Goal: Task Accomplishment & Management: Manage account settings

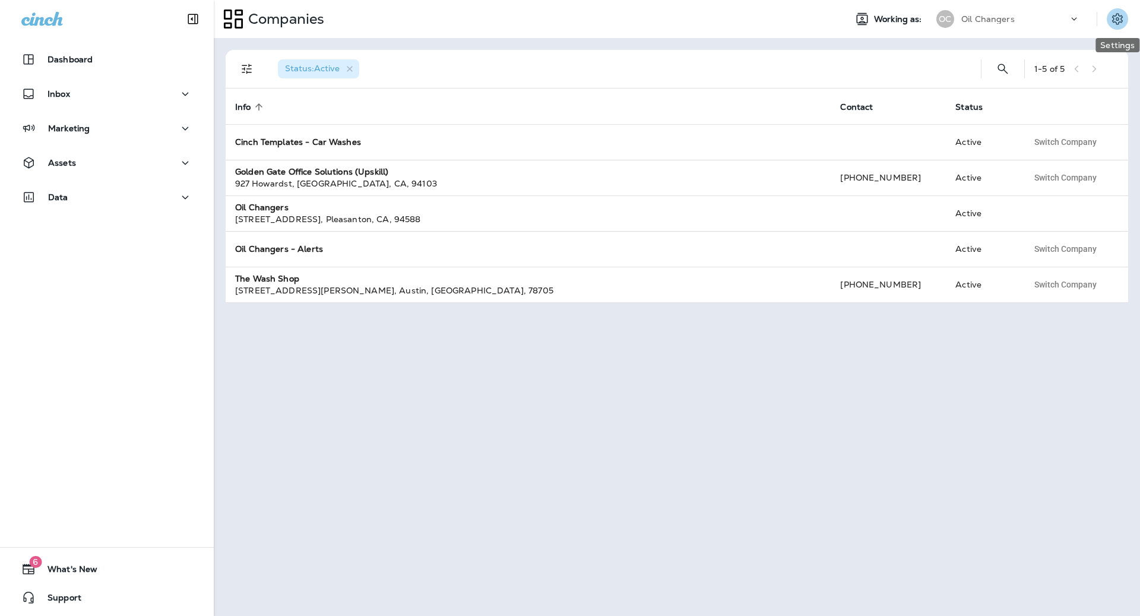
click at [1120, 24] on icon "Settings" at bounding box center [1117, 19] width 14 height 14
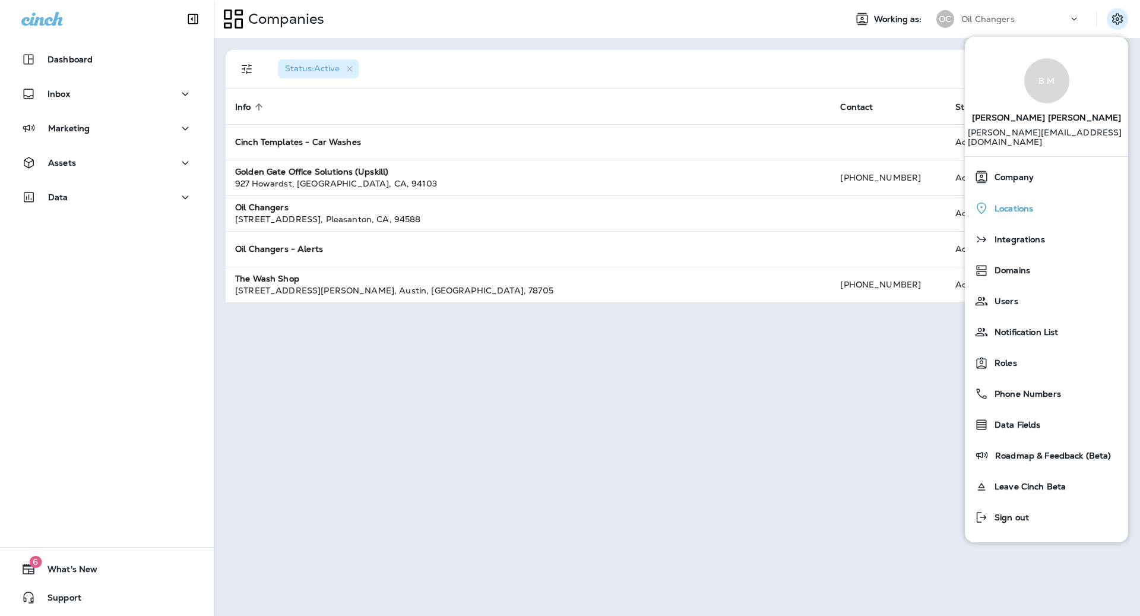
click at [1033, 204] on span "Locations" at bounding box center [1011, 209] width 45 height 10
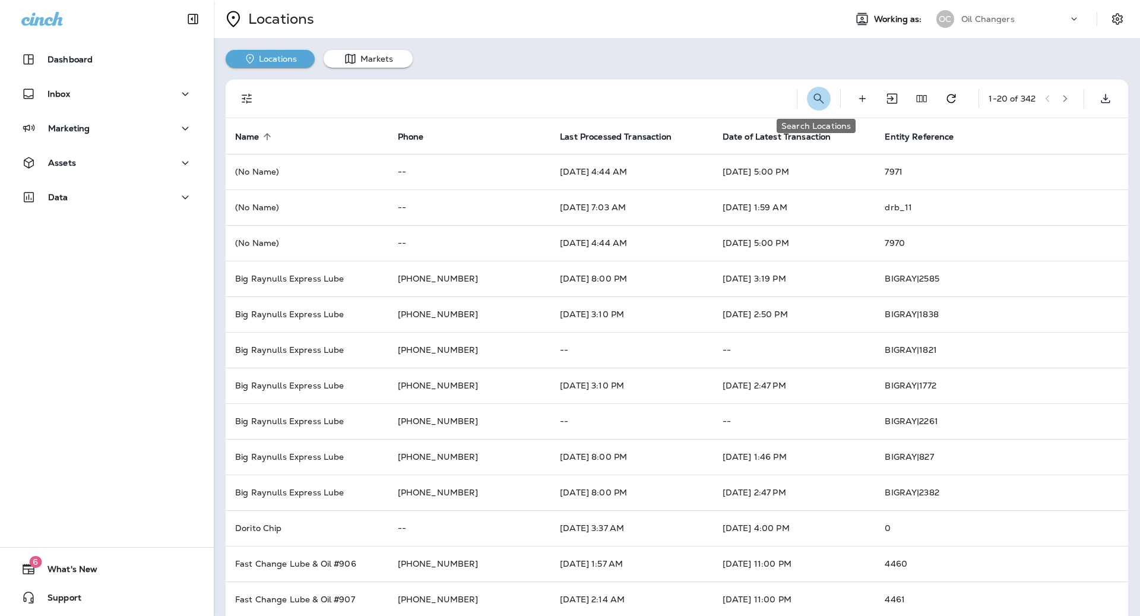
click at [820, 97] on icon "Search Locations" at bounding box center [819, 98] width 14 height 14
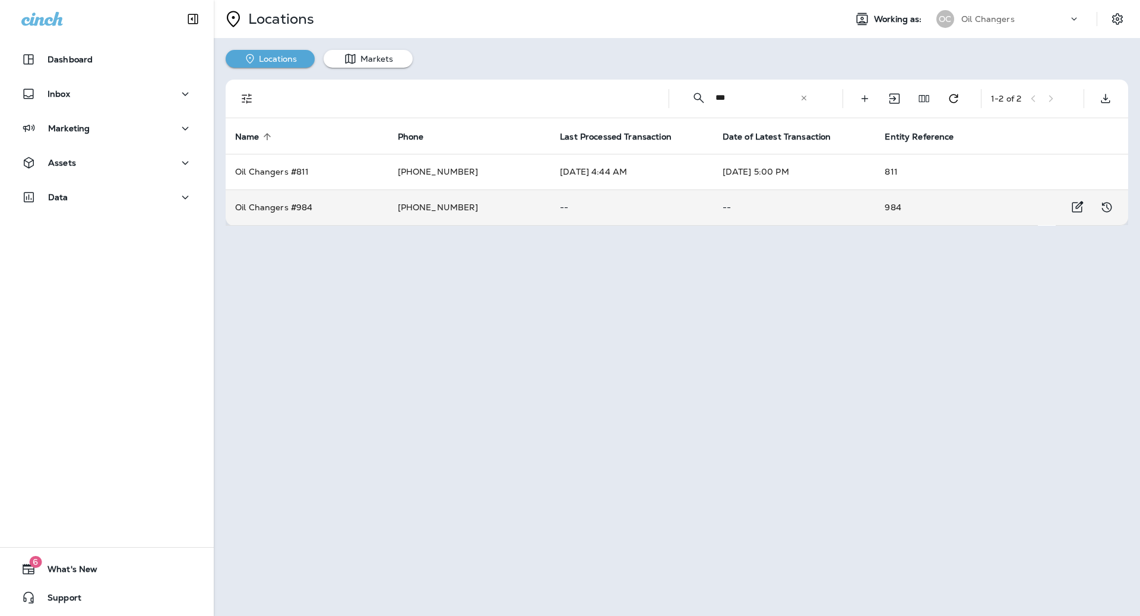
type input "***"
click at [734, 204] on p "--" at bounding box center [795, 207] width 144 height 10
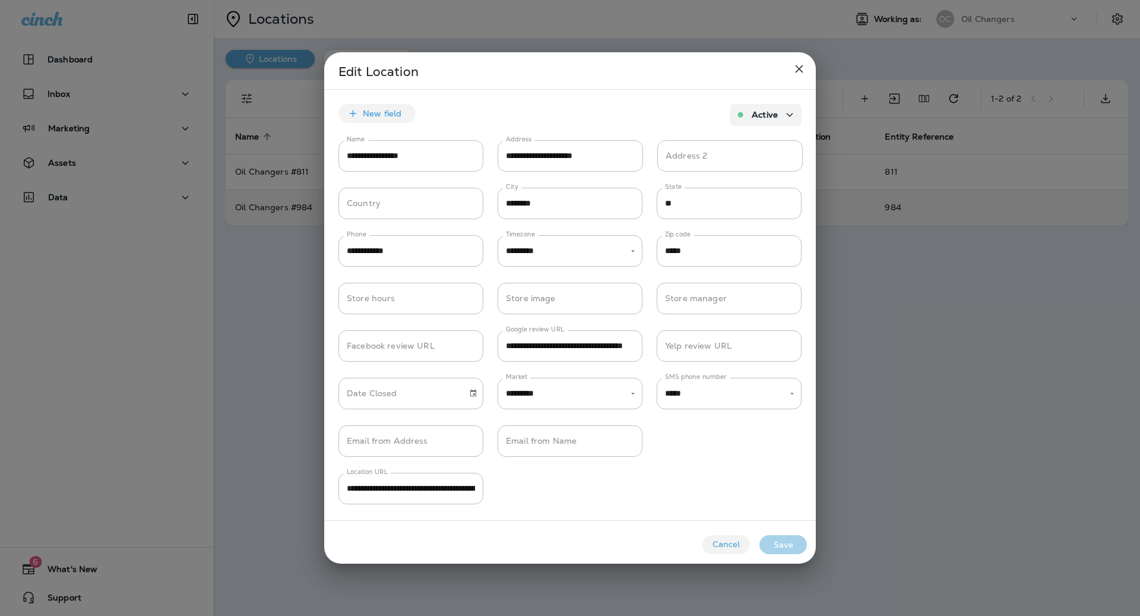
type input "*****"
click at [804, 72] on icon "close" at bounding box center [799, 69] width 14 height 14
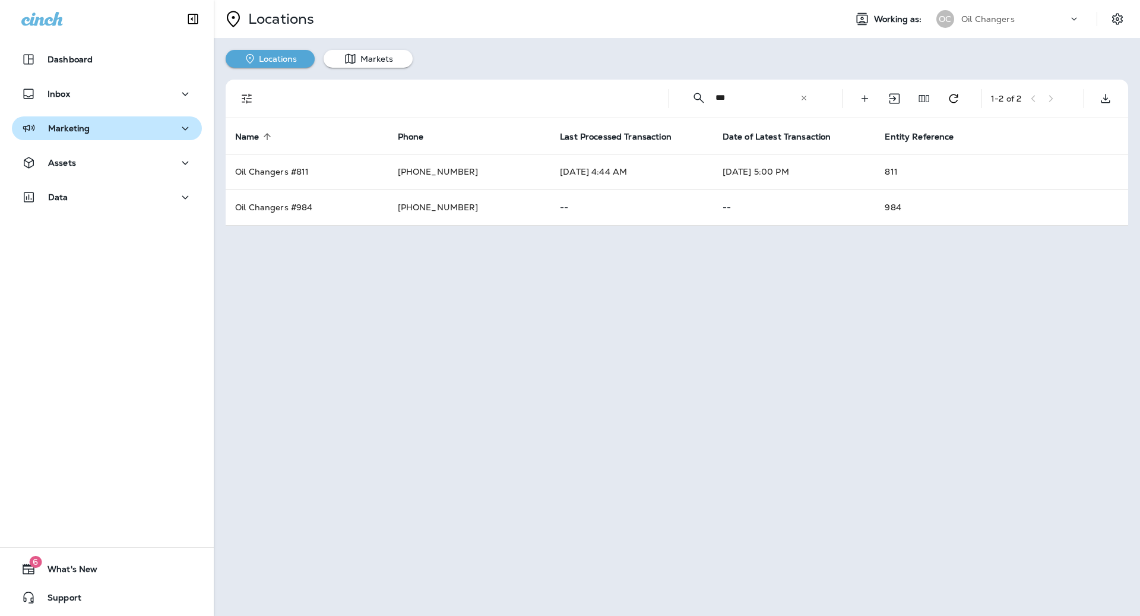
click at [90, 124] on div "Marketing" at bounding box center [106, 128] width 171 height 15
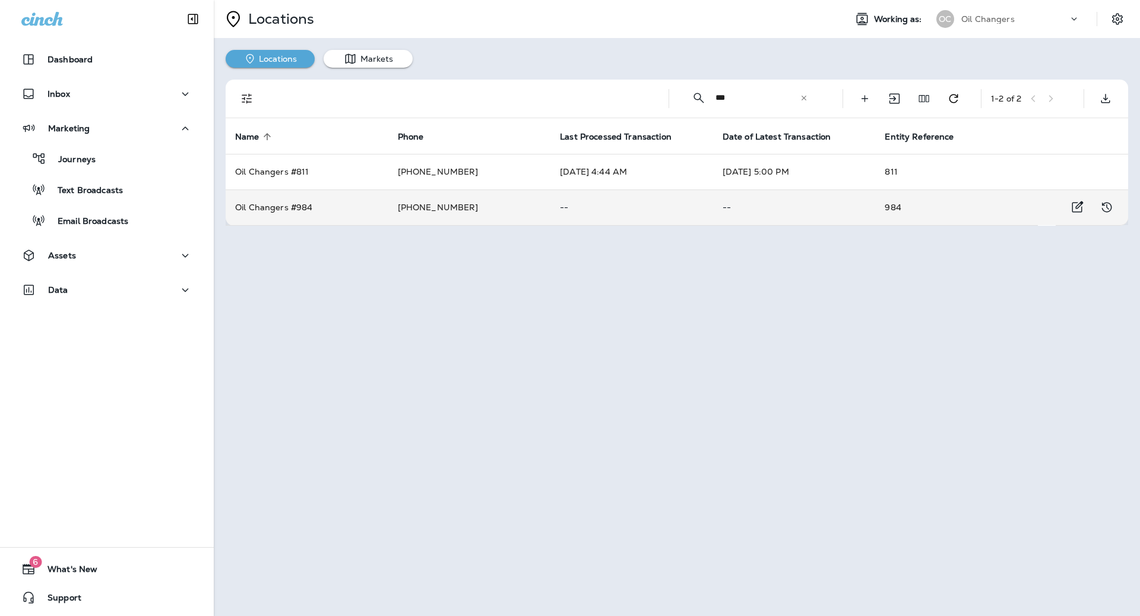
click at [447, 213] on td "+1 (208) 789-0564" at bounding box center [469, 207] width 163 height 36
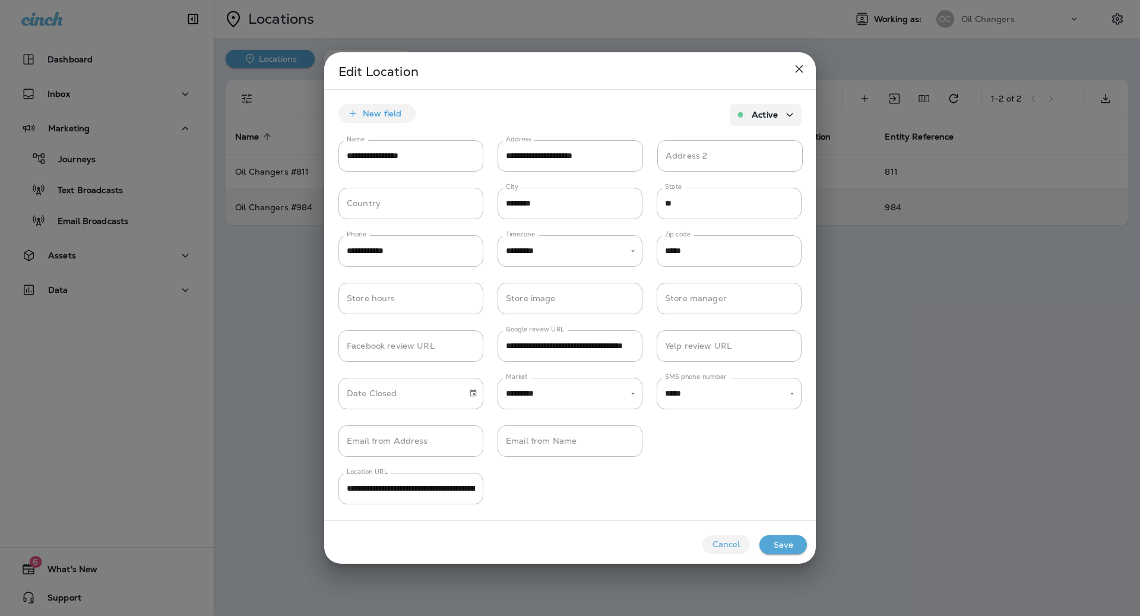
type input "*****"
click at [296, 324] on div at bounding box center [570, 308] width 1140 height 616
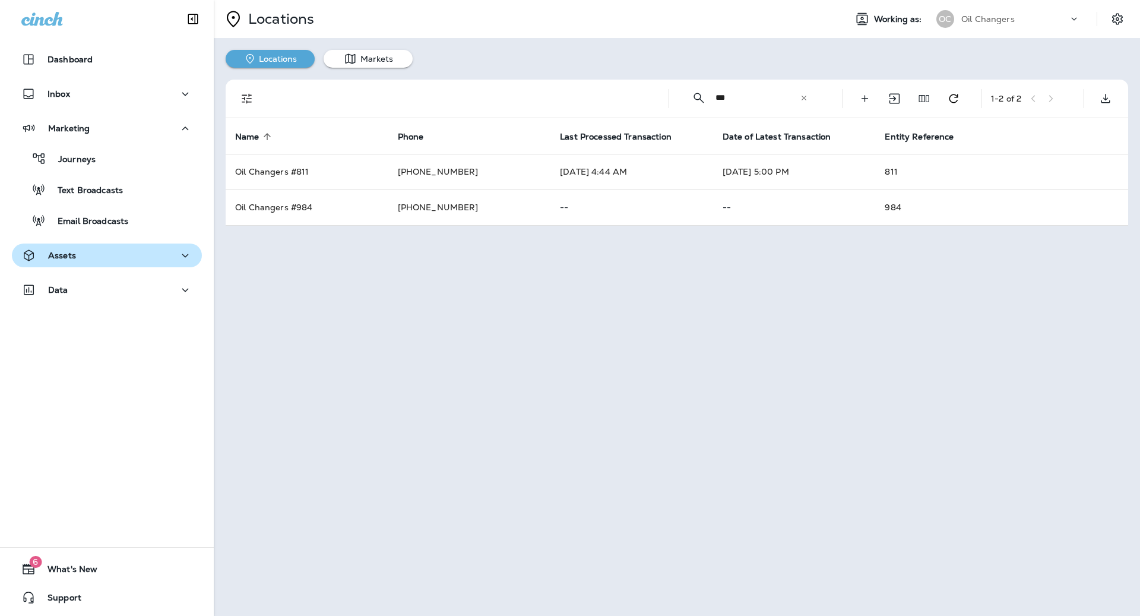
click at [131, 260] on div "Assets" at bounding box center [106, 255] width 171 height 15
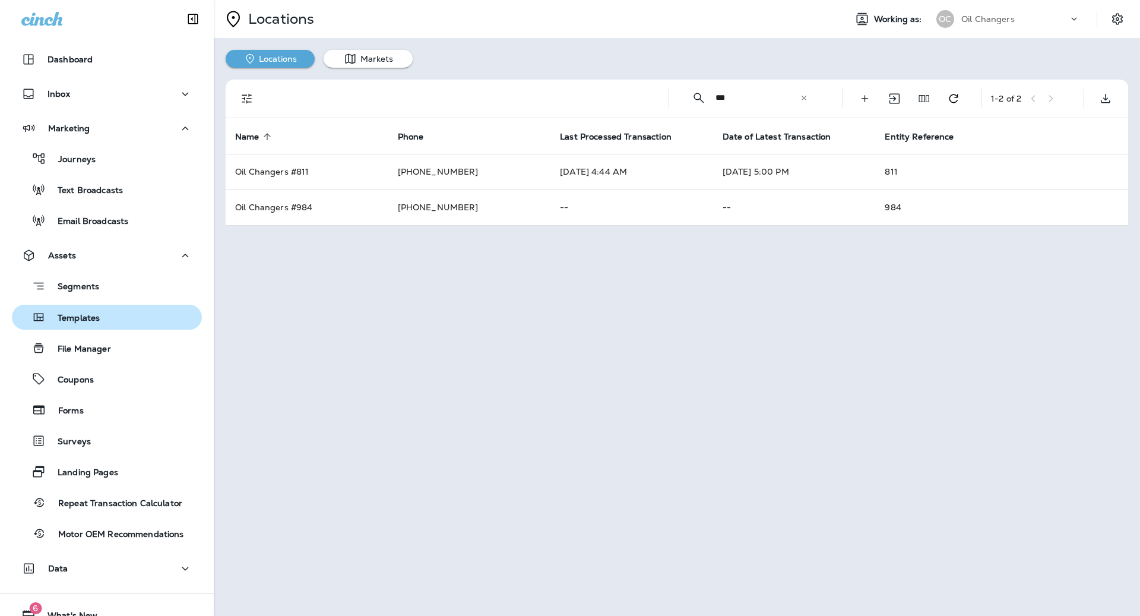
click at [117, 313] on div "Templates" at bounding box center [107, 317] width 181 height 18
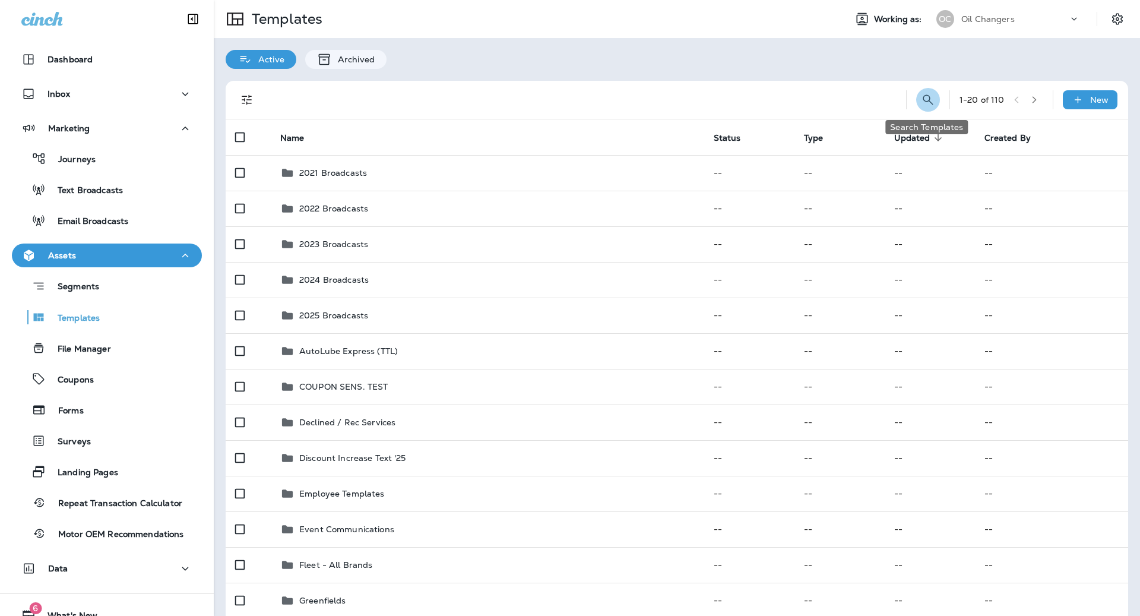
click at [921, 96] on icon "Search Templates" at bounding box center [928, 100] width 14 height 14
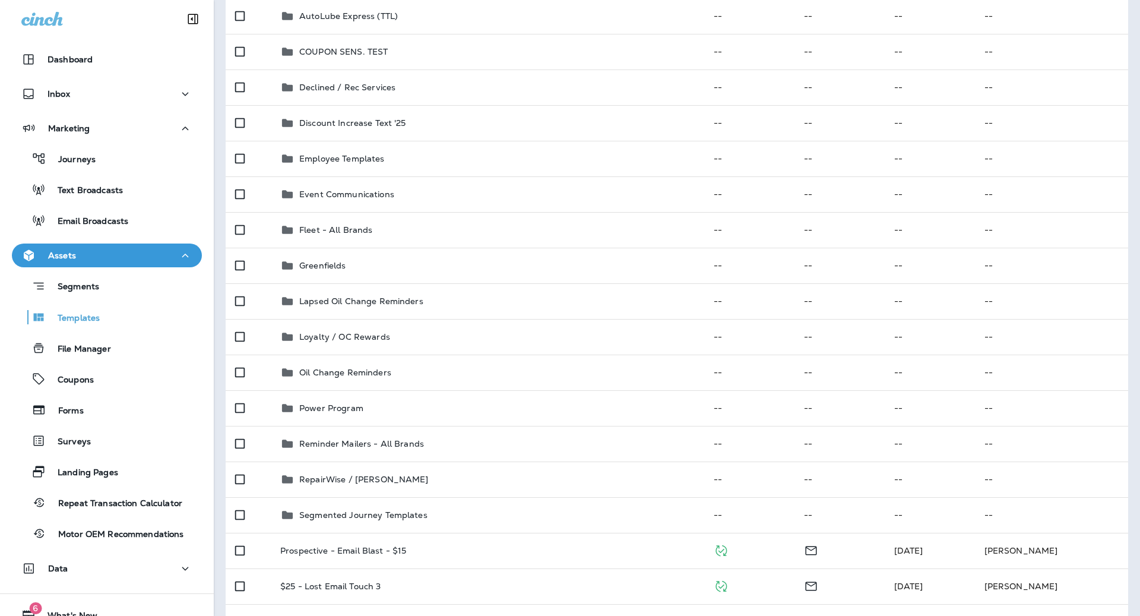
scroll to position [336, 0]
click at [106, 161] on div "Journeys" at bounding box center [107, 159] width 181 height 18
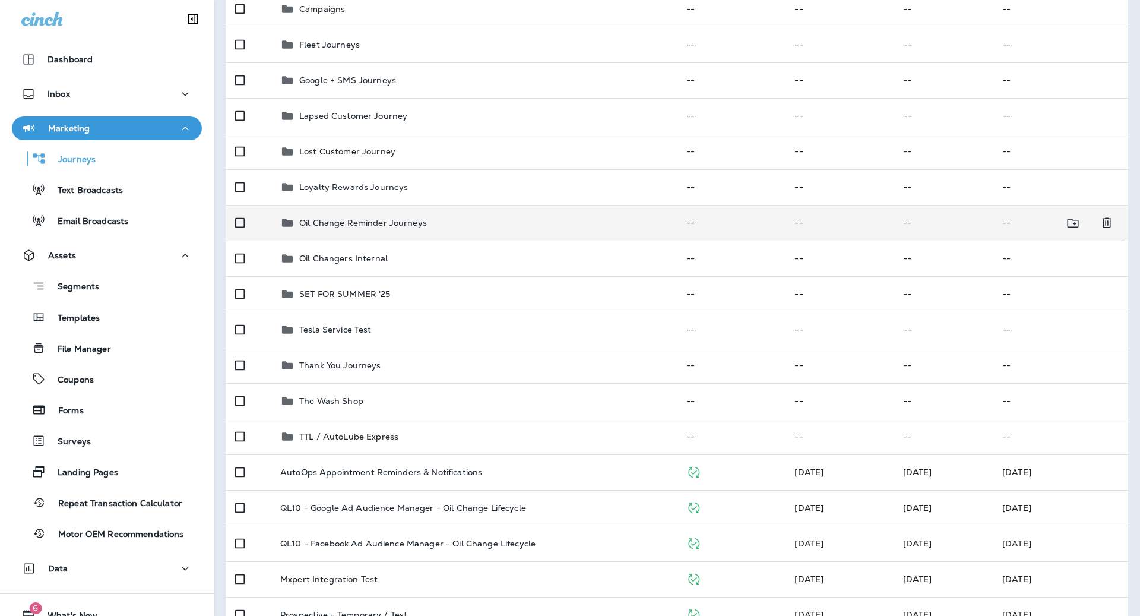
scroll to position [163, 0]
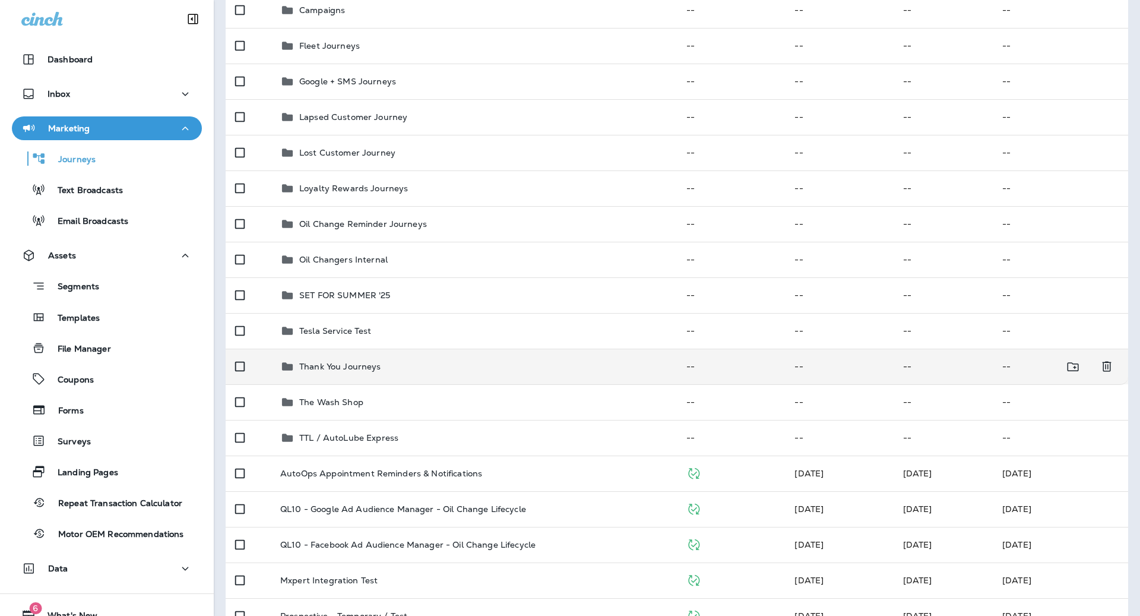
click at [495, 372] on div "Thank You Journeys" at bounding box center [473, 366] width 387 height 14
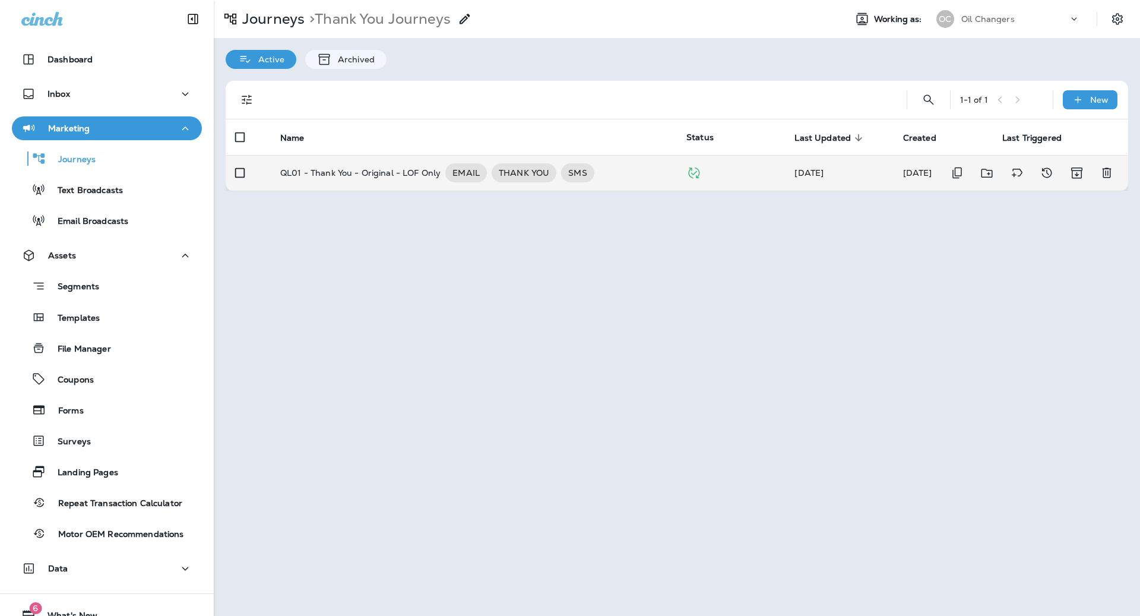
click at [394, 169] on p "QL01 - Thank You - Original - LOF Only" at bounding box center [360, 172] width 160 height 19
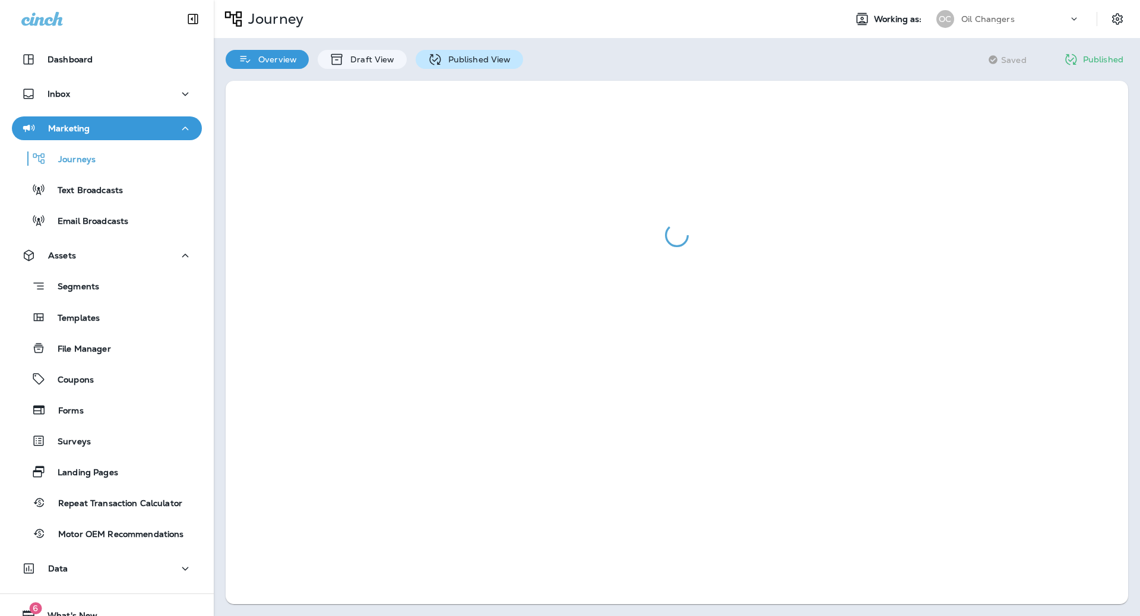
click at [467, 60] on p "Published View" at bounding box center [476, 60] width 69 height 10
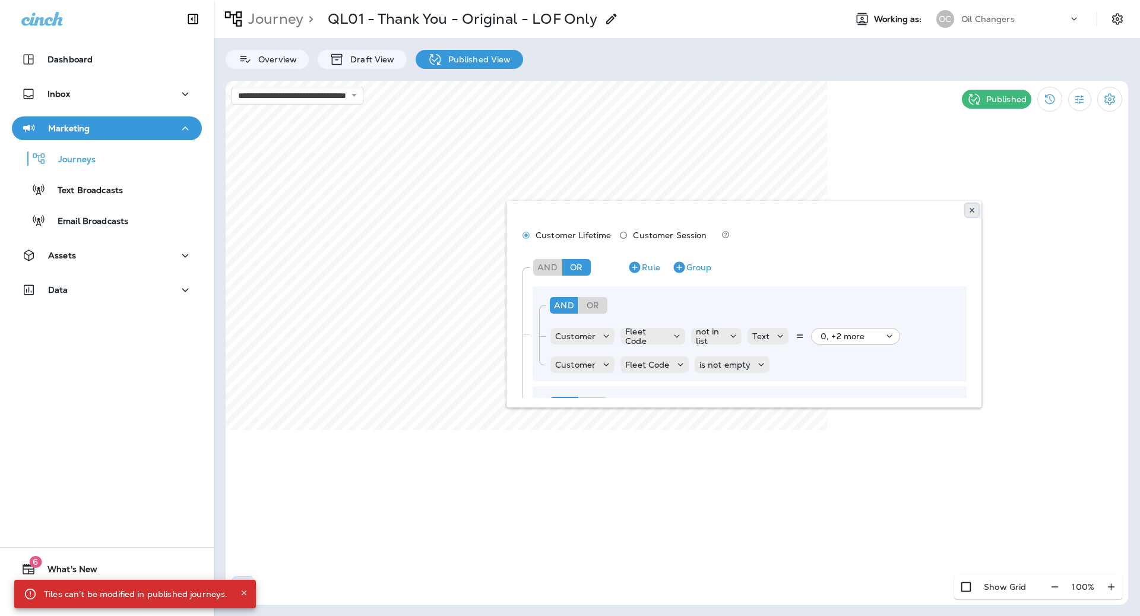
click at [971, 210] on use at bounding box center [972, 210] width 4 height 5
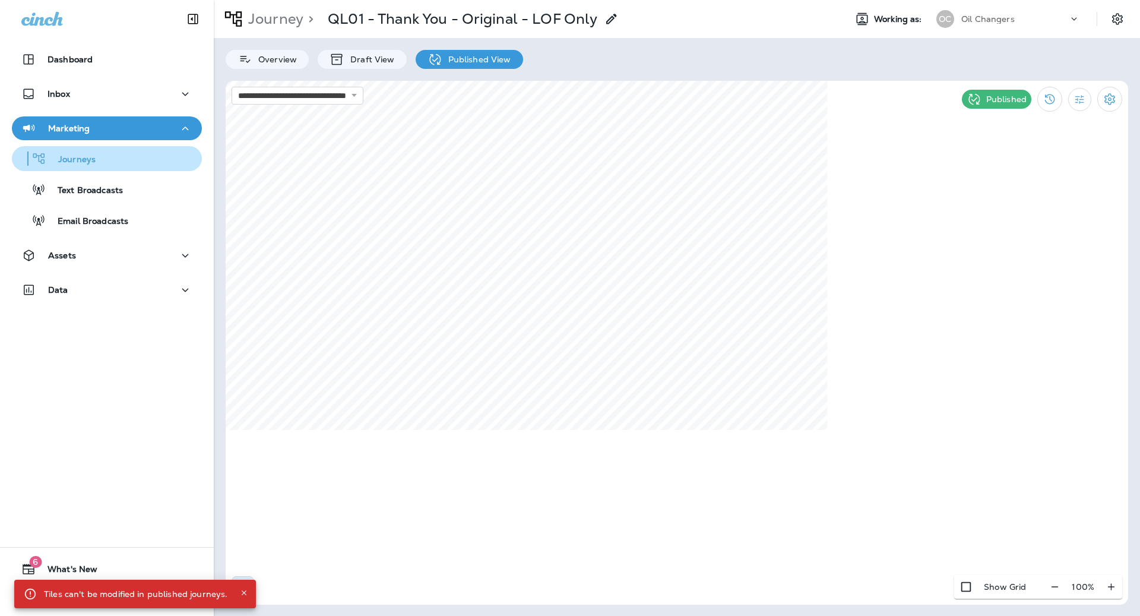
click at [113, 151] on div "Journeys" at bounding box center [107, 159] width 181 height 18
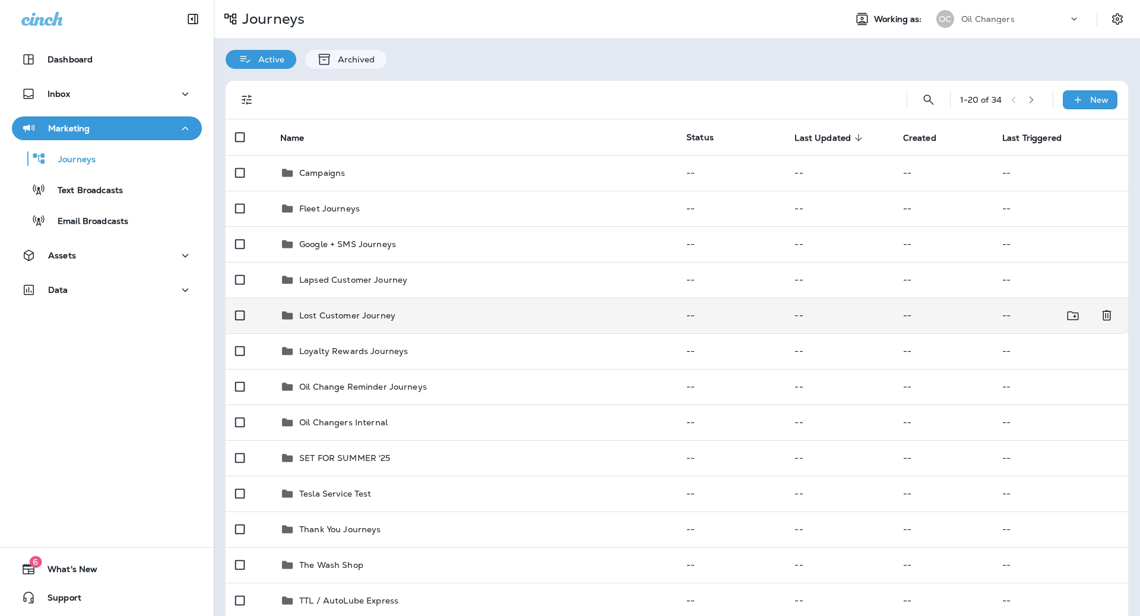
click at [437, 304] on td "Lost Customer Journey" at bounding box center [474, 315] width 406 height 36
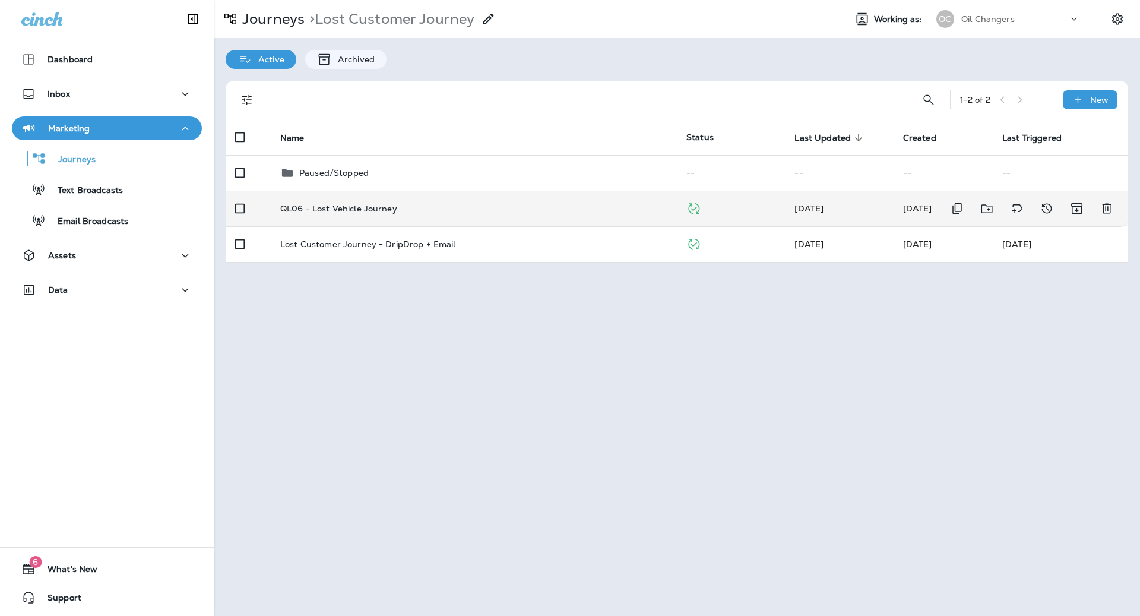
click at [461, 204] on div "QL06 - Lost Vehicle Journey" at bounding box center [473, 209] width 387 height 10
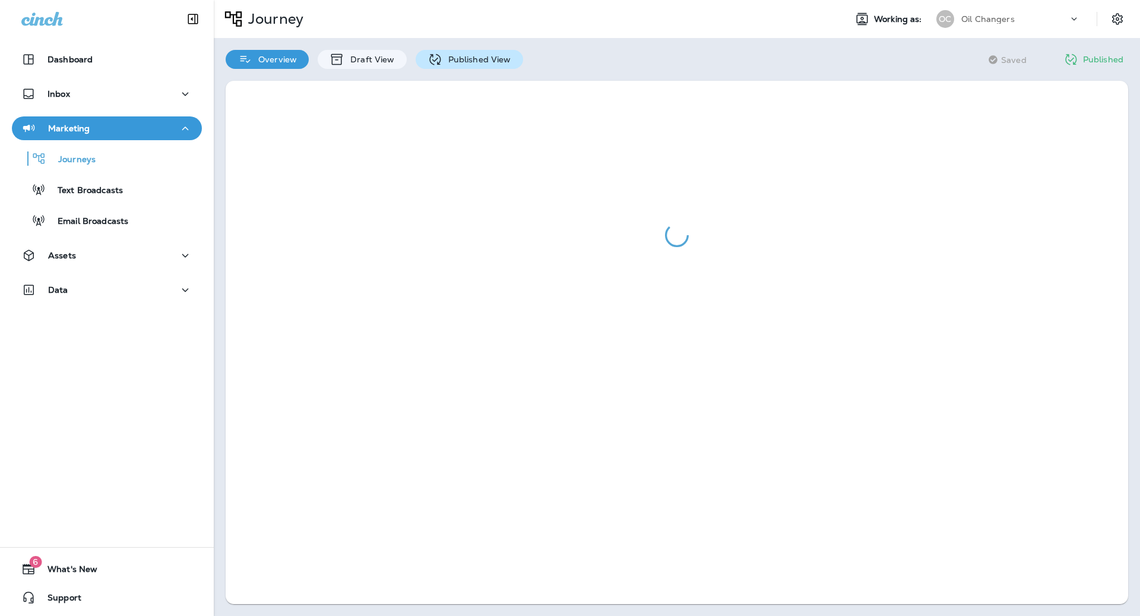
click at [482, 61] on p "Published View" at bounding box center [476, 60] width 69 height 10
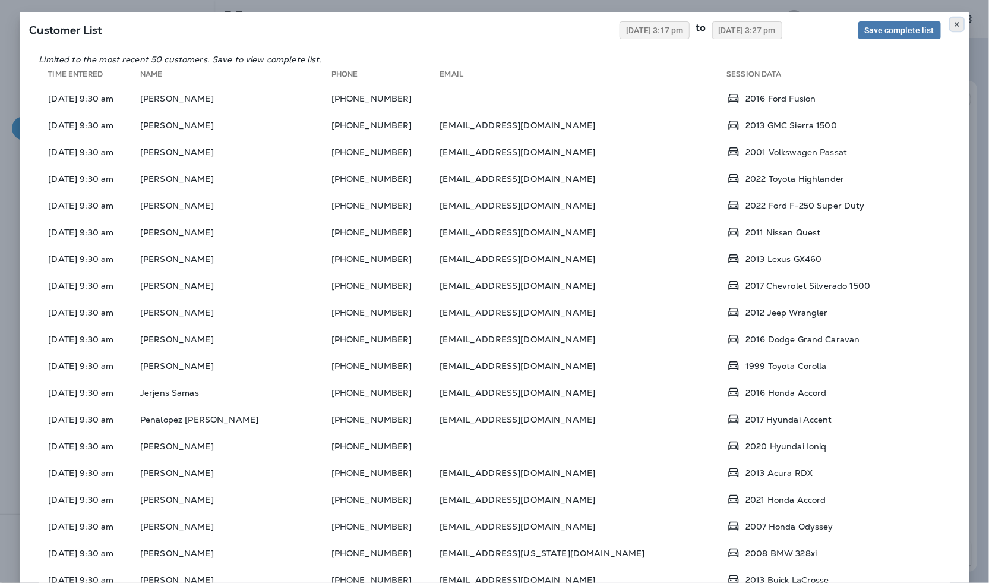
click at [958, 25] on icon at bounding box center [956, 24] width 7 height 7
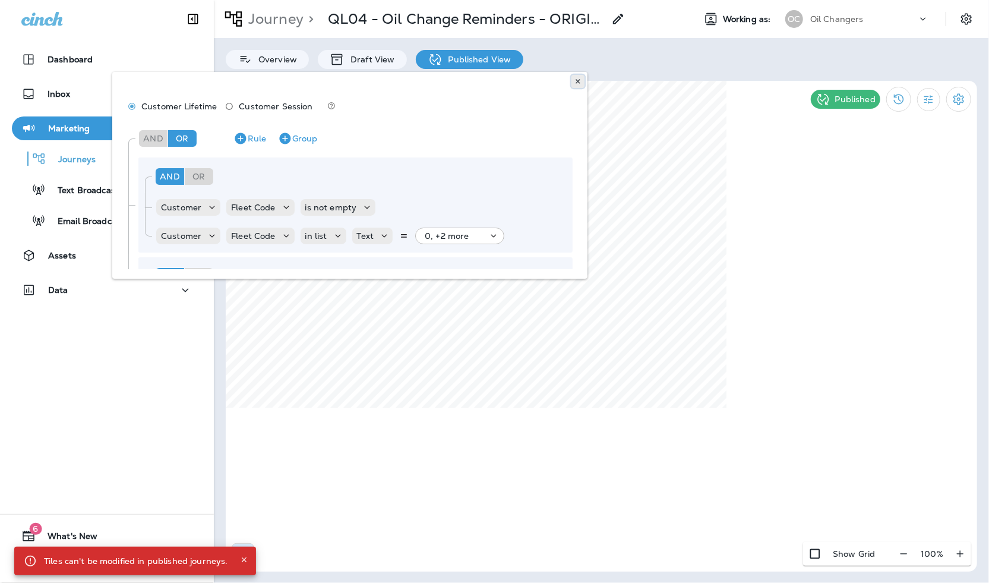
click at [579, 83] on use at bounding box center [577, 81] width 4 height 5
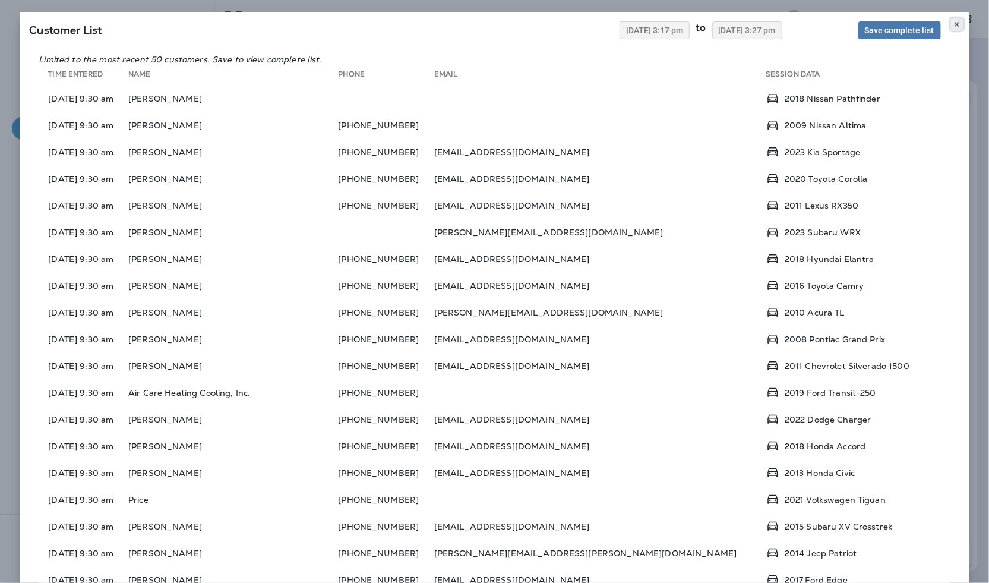
click at [960, 26] on icon at bounding box center [956, 24] width 7 height 7
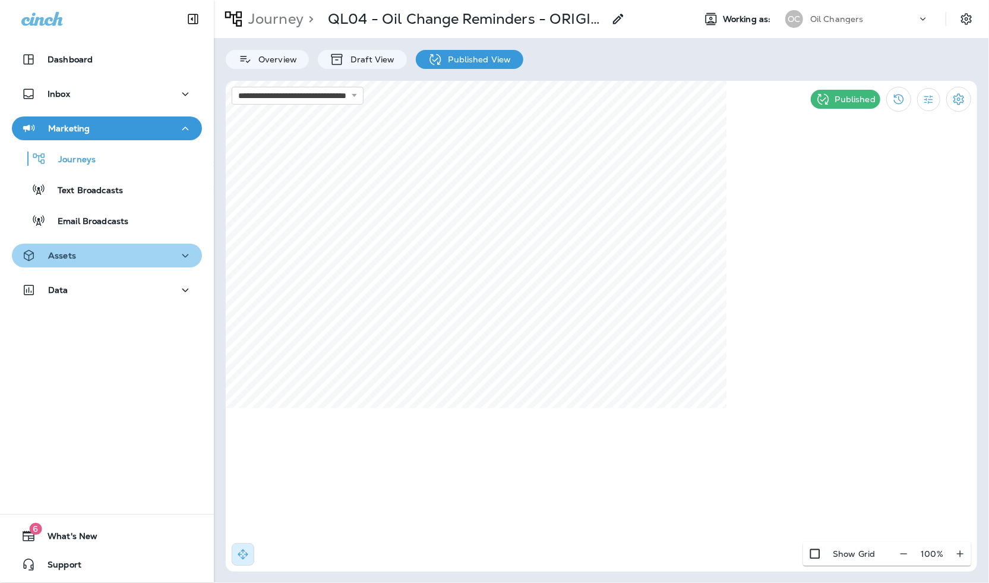
click at [123, 250] on div "Assets" at bounding box center [106, 255] width 171 height 15
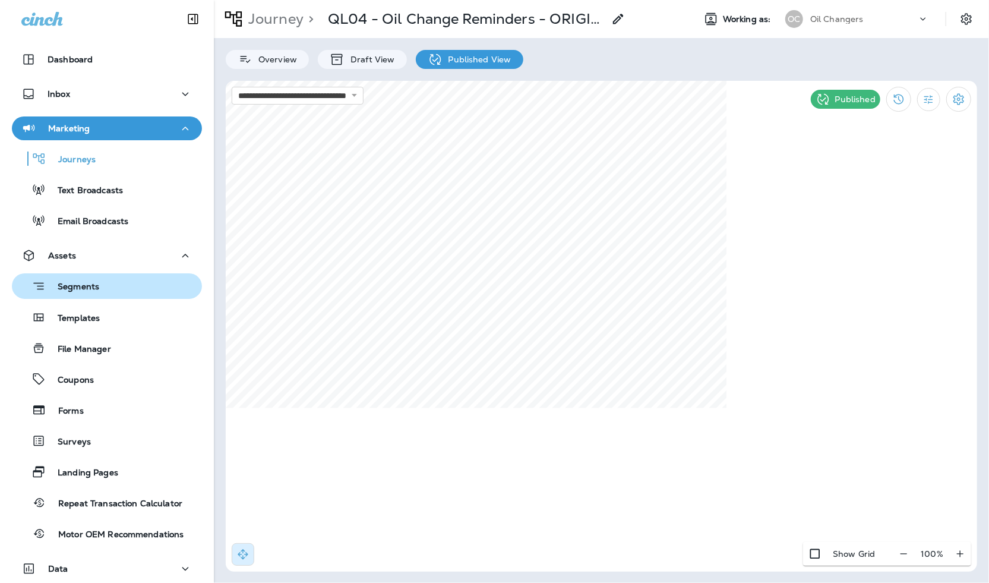
click at [107, 290] on div "Segments" at bounding box center [107, 286] width 181 height 18
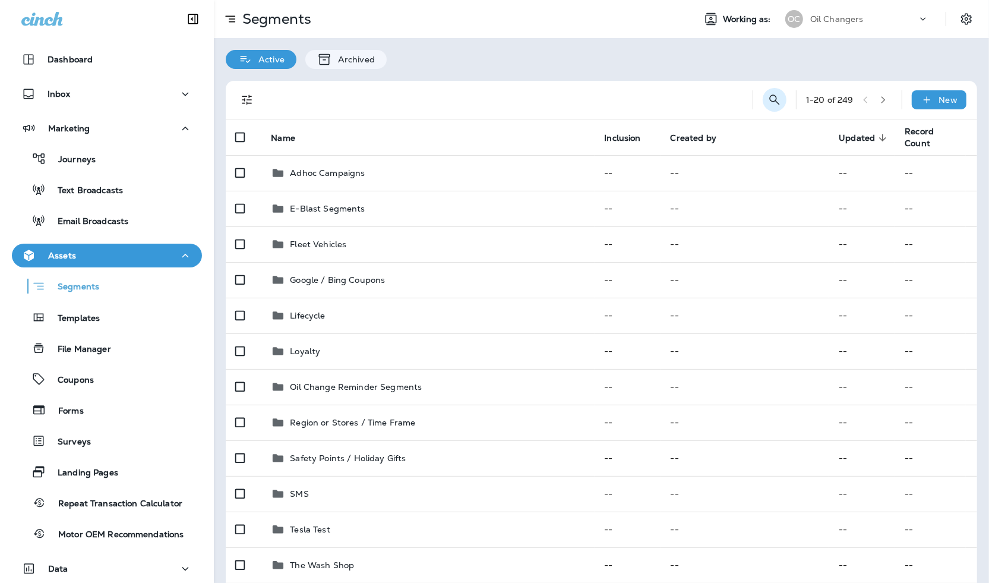
click at [774, 105] on icon "Search Segments" at bounding box center [774, 100] width 14 height 14
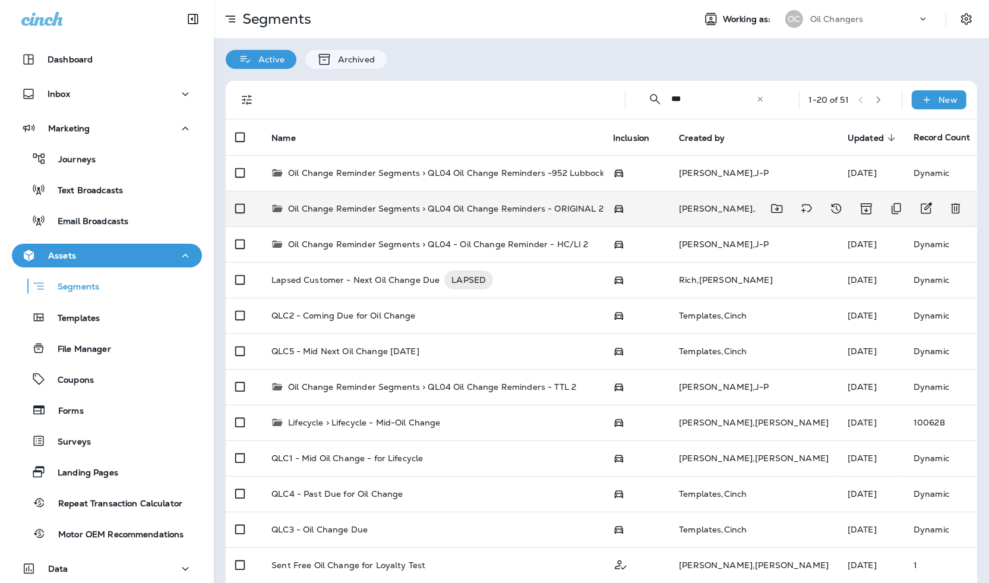
type input "***"
click at [547, 212] on p "Oil Change Reminder Segments > QL04 Oil Change Reminders - ORIGINAL 2" at bounding box center [445, 208] width 315 height 12
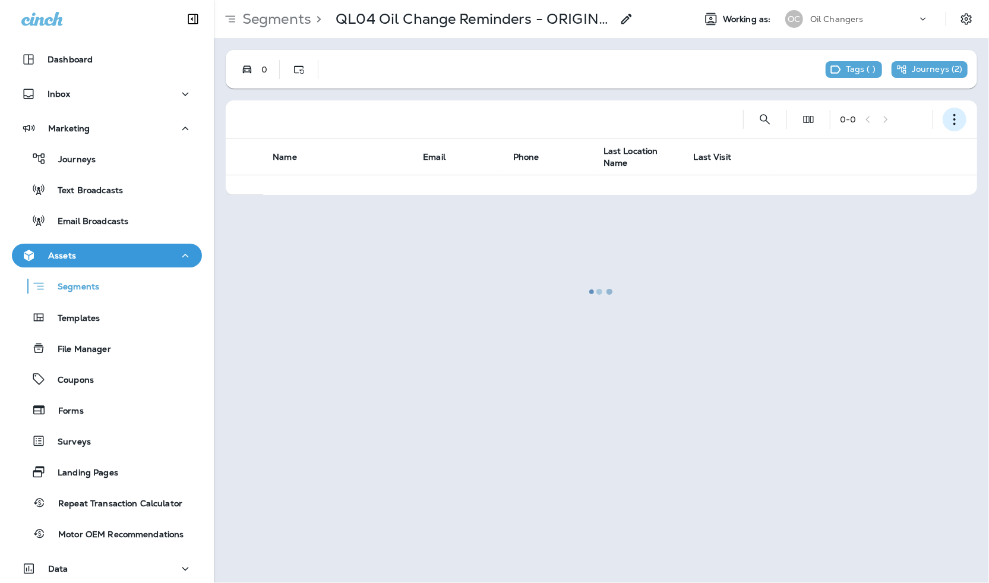
click at [944, 125] on button "button" at bounding box center [954, 119] width 24 height 24
click at [920, 149] on button "Edit Segment" at bounding box center [895, 150] width 143 height 29
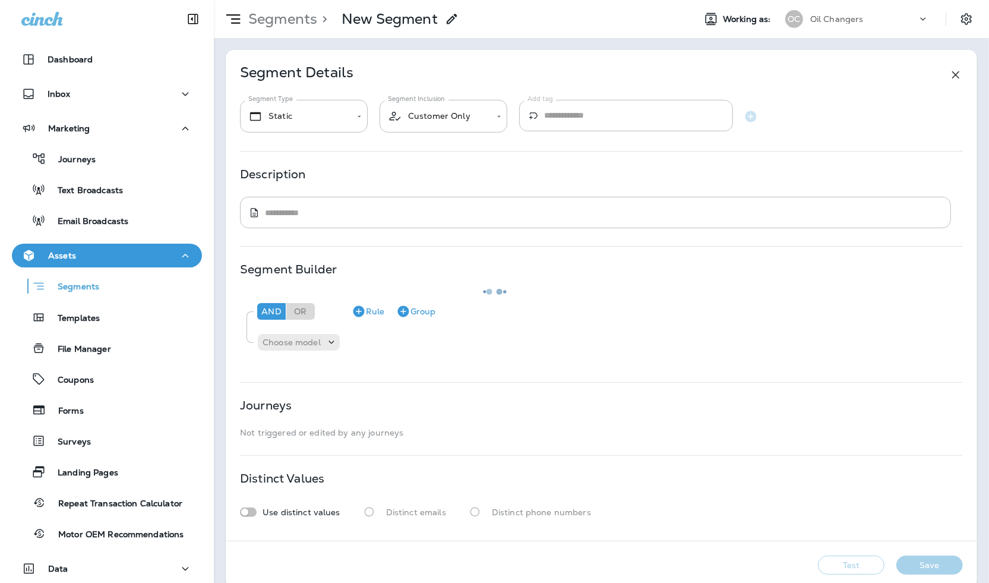
type input "*******"
type input "**********"
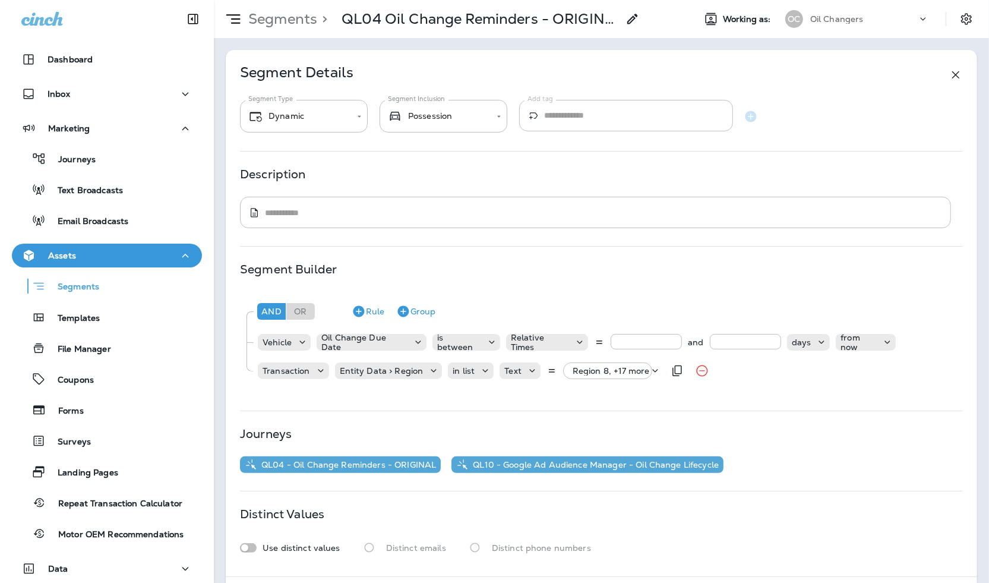
click at [623, 371] on p "Region 8, +17 more" at bounding box center [610, 371] width 77 height 10
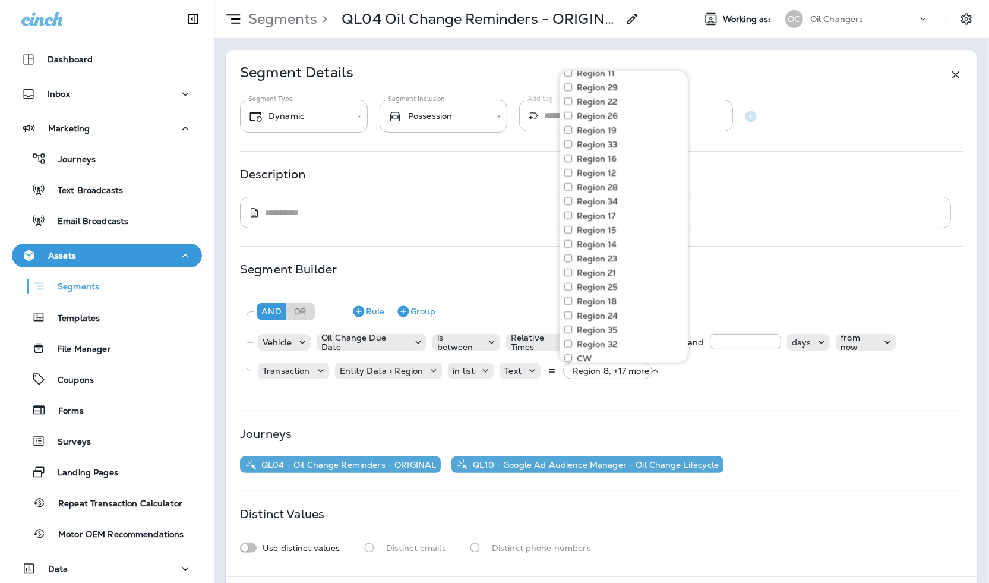
scroll to position [359, 0]
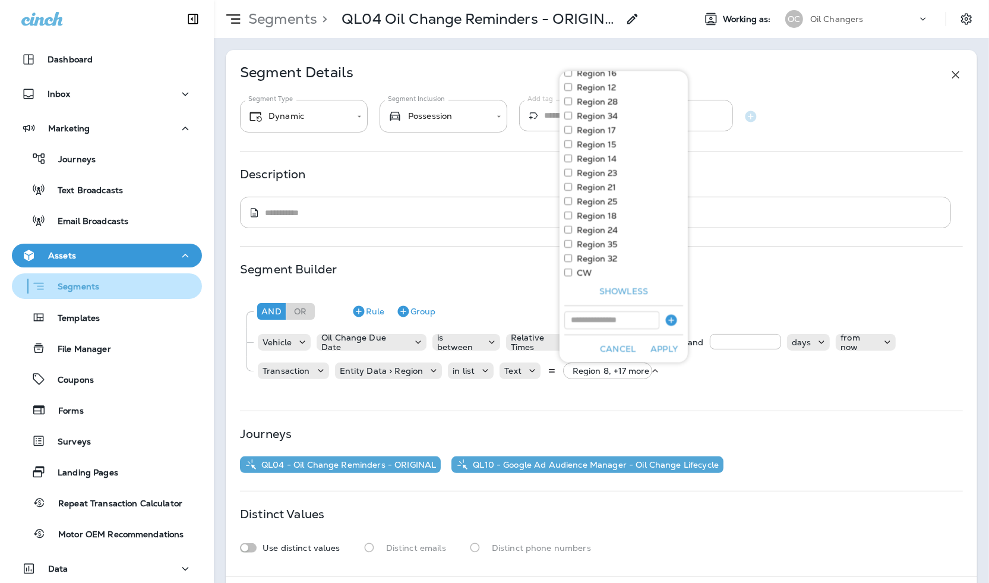
click at [118, 286] on div "Segments" at bounding box center [107, 286] width 181 height 18
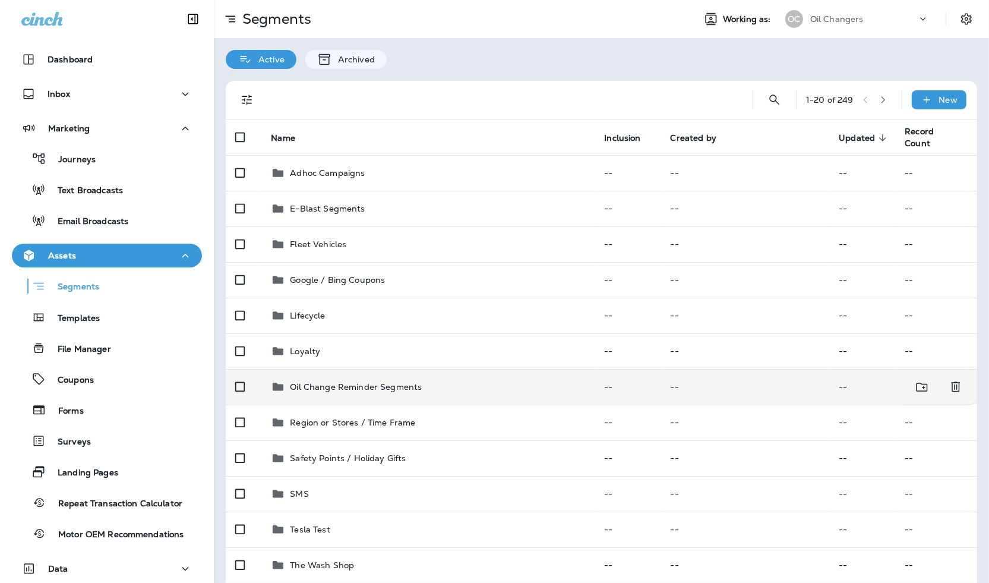
click at [438, 378] on td "Oil Change Reminder Segments" at bounding box center [427, 387] width 333 height 36
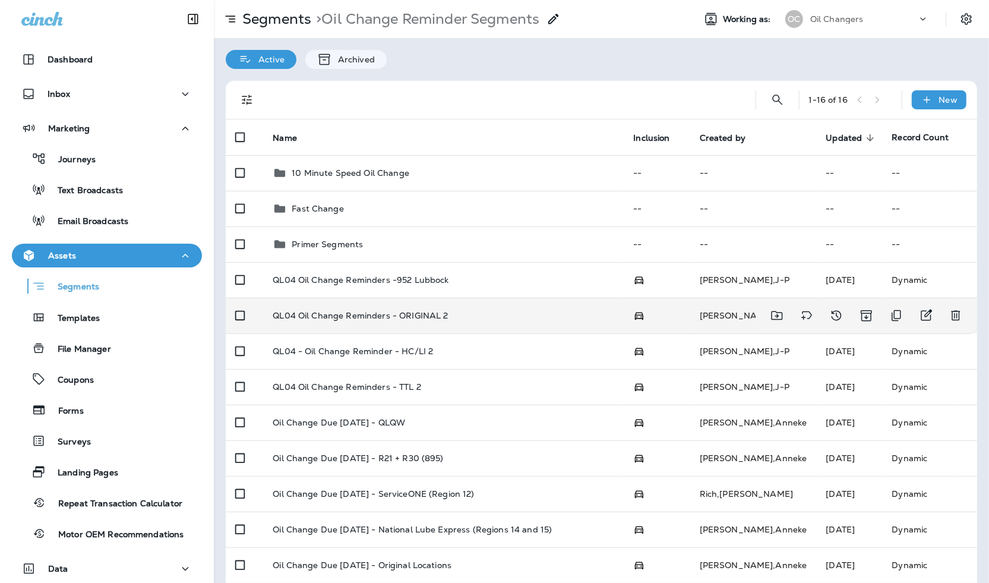
click at [501, 313] on div "QL04 Oil Change Reminders - ORIGINAL 2" at bounding box center [443, 316] width 341 height 10
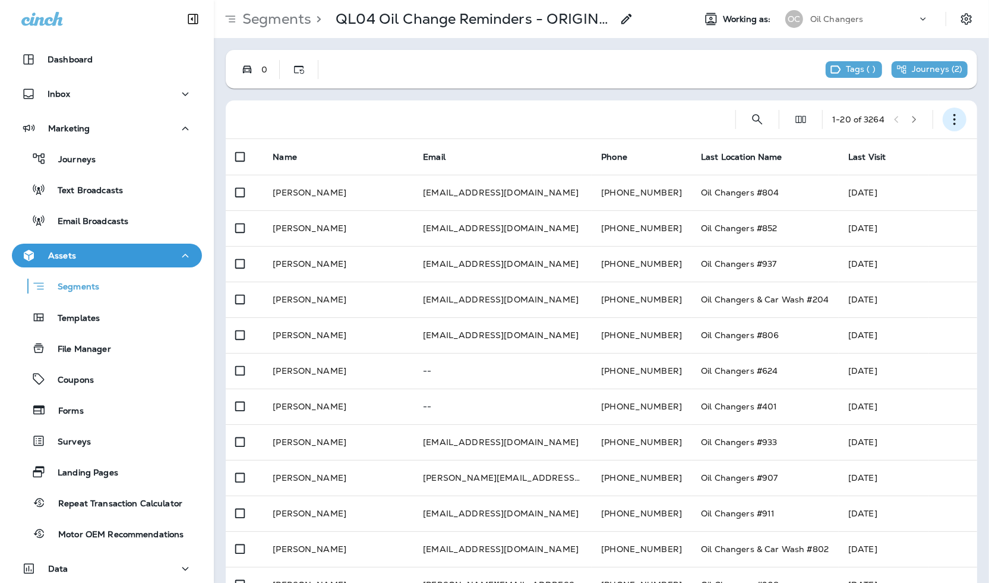
click at [947, 124] on button "button" at bounding box center [954, 119] width 24 height 24
click at [908, 154] on button "Edit Segment" at bounding box center [895, 150] width 143 height 29
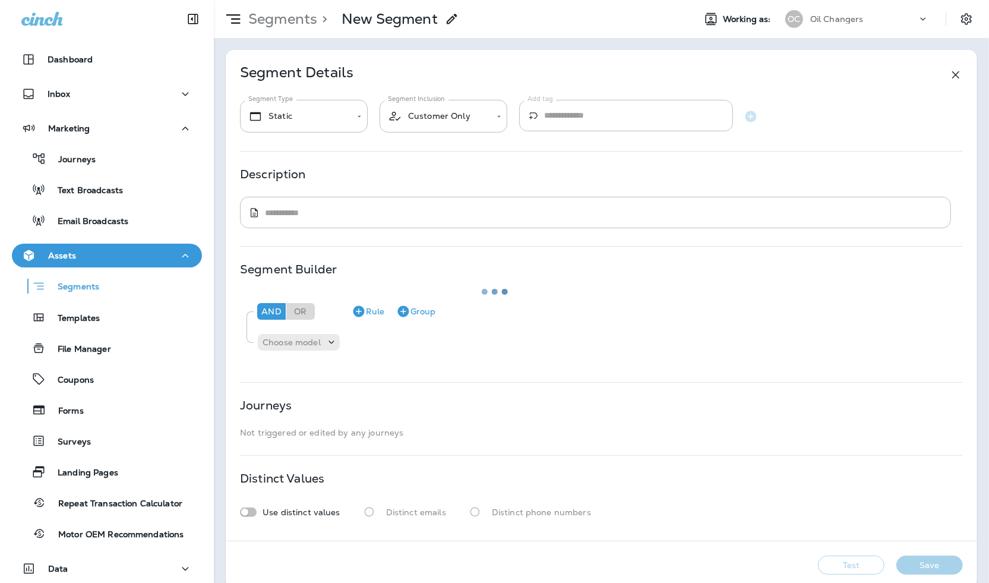
type input "*******"
type input "**********"
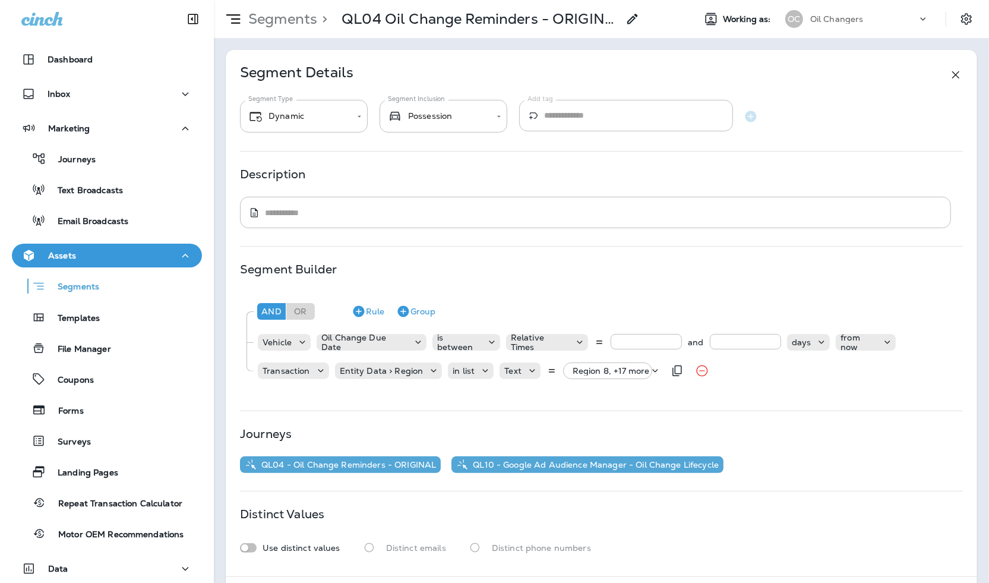
click at [585, 372] on p "Region 8, +17 more" at bounding box center [610, 371] width 77 height 10
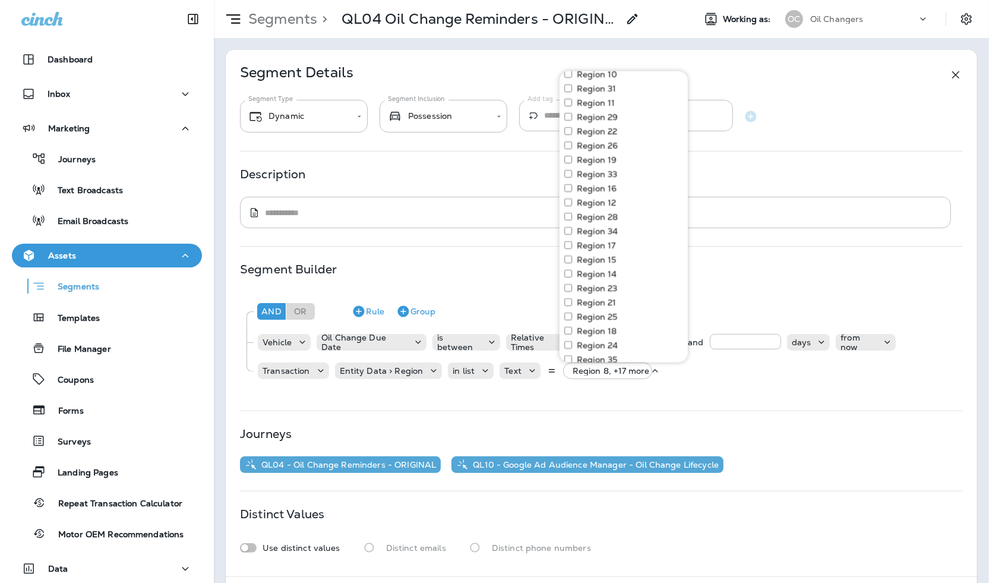
scroll to position [239, 0]
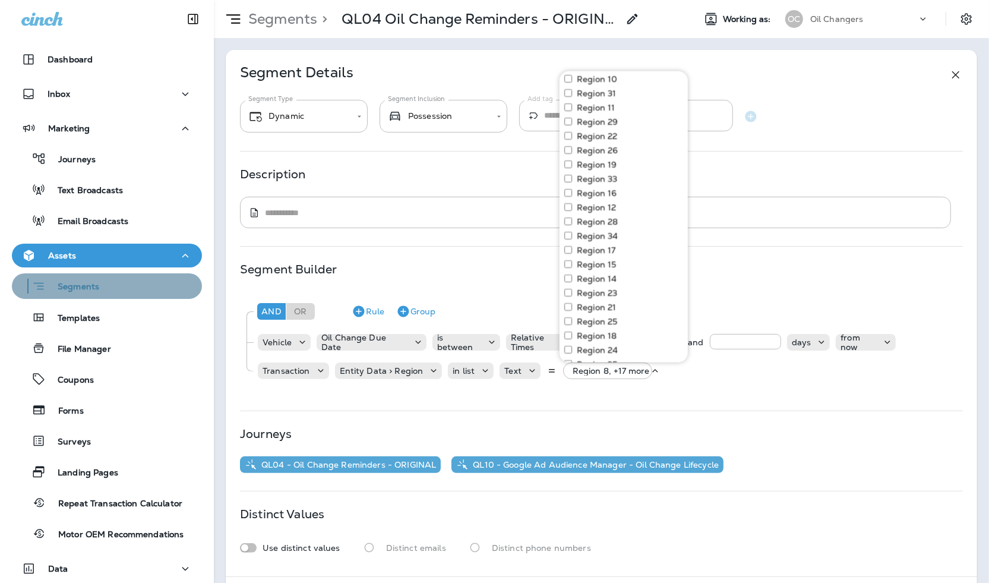
click at [97, 290] on p "Segments" at bounding box center [72, 287] width 53 height 12
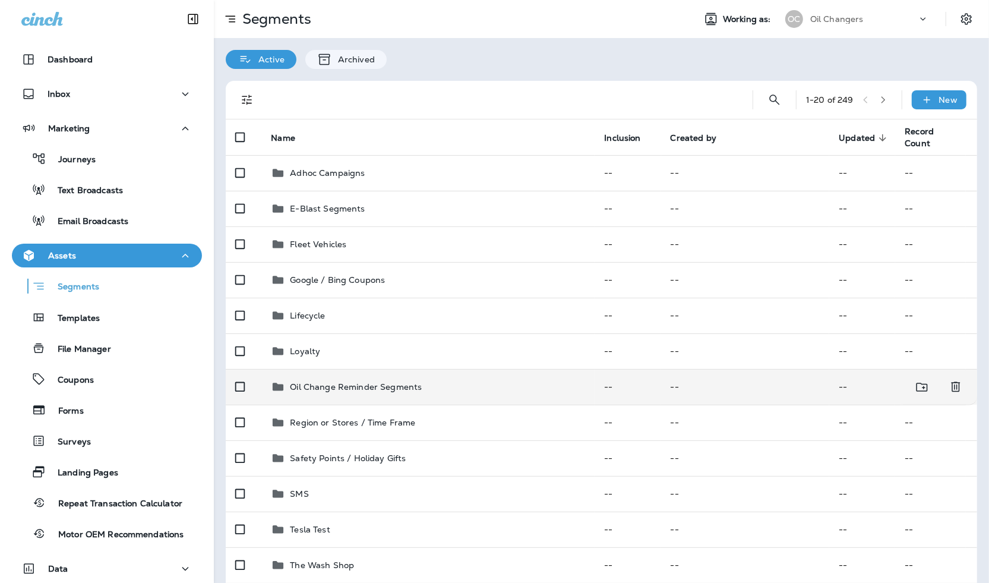
click at [530, 378] on td "Oil Change Reminder Segments" at bounding box center [427, 387] width 333 height 36
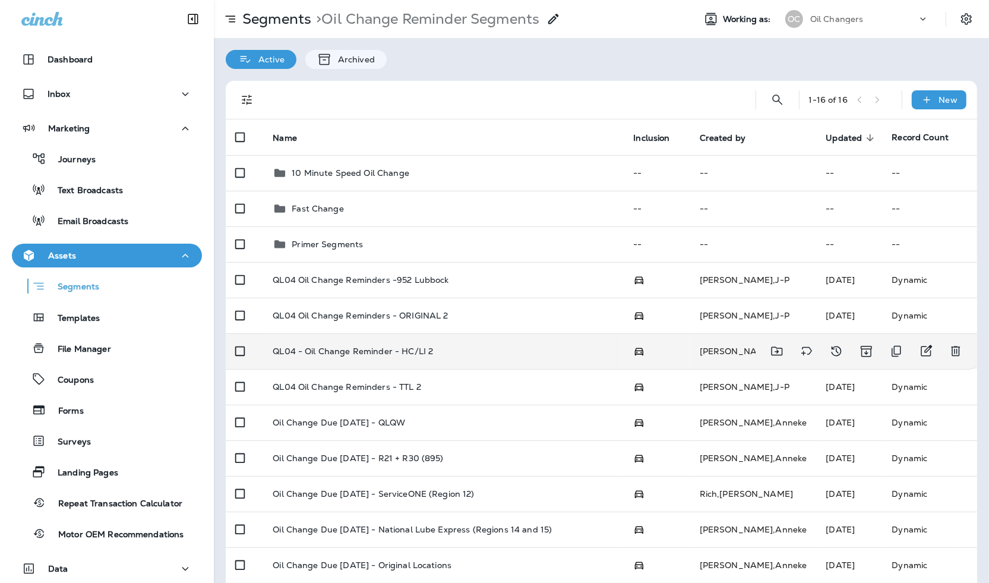
click at [664, 347] on td at bounding box center [656, 351] width 66 height 36
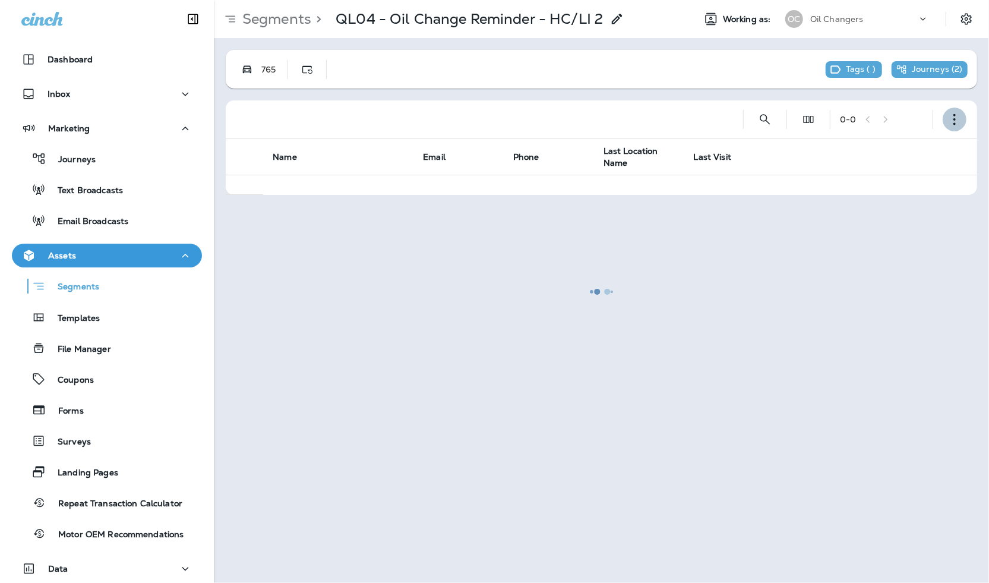
click at [958, 129] on button "button" at bounding box center [954, 119] width 24 height 24
click at [899, 153] on p "Edit Segment" at bounding box center [876, 150] width 61 height 10
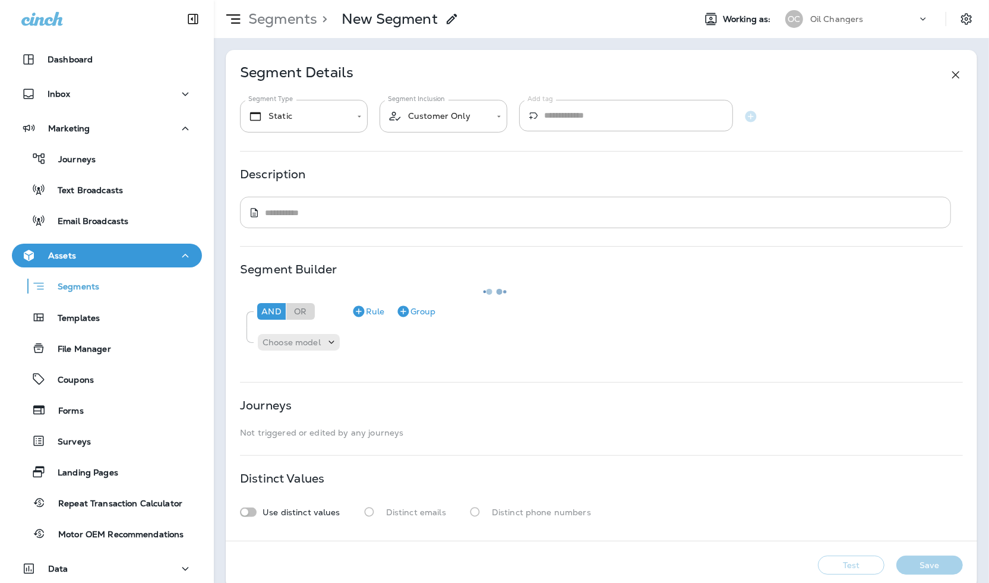
type input "*******"
type input "**********"
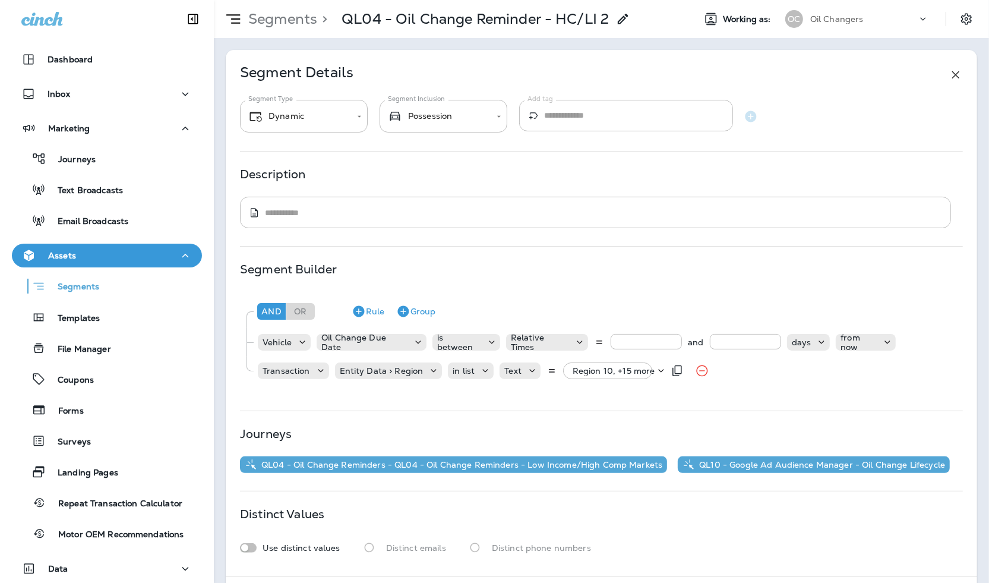
click at [581, 372] on p "Region 10, +15 more" at bounding box center [613, 371] width 83 height 10
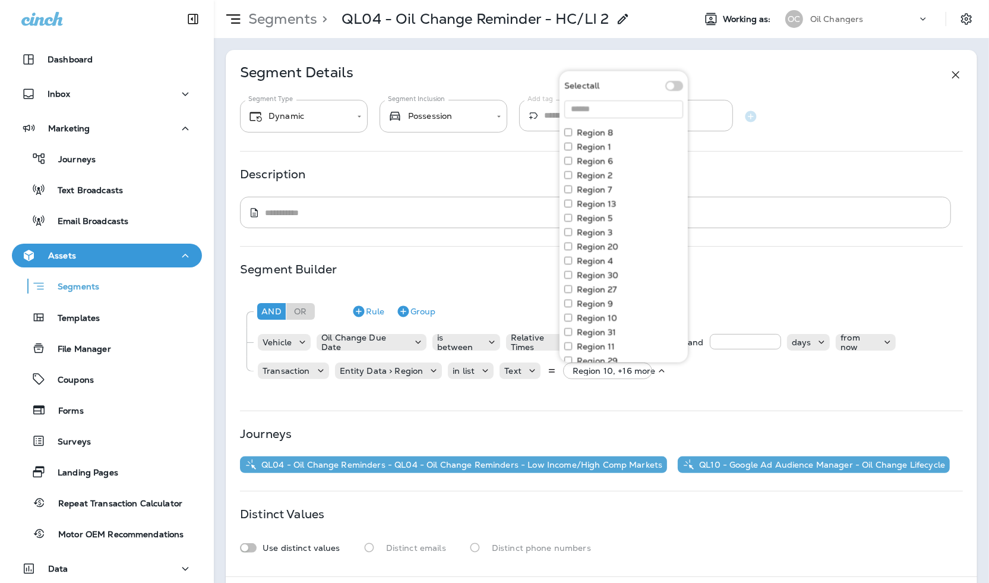
scroll to position [359, 0]
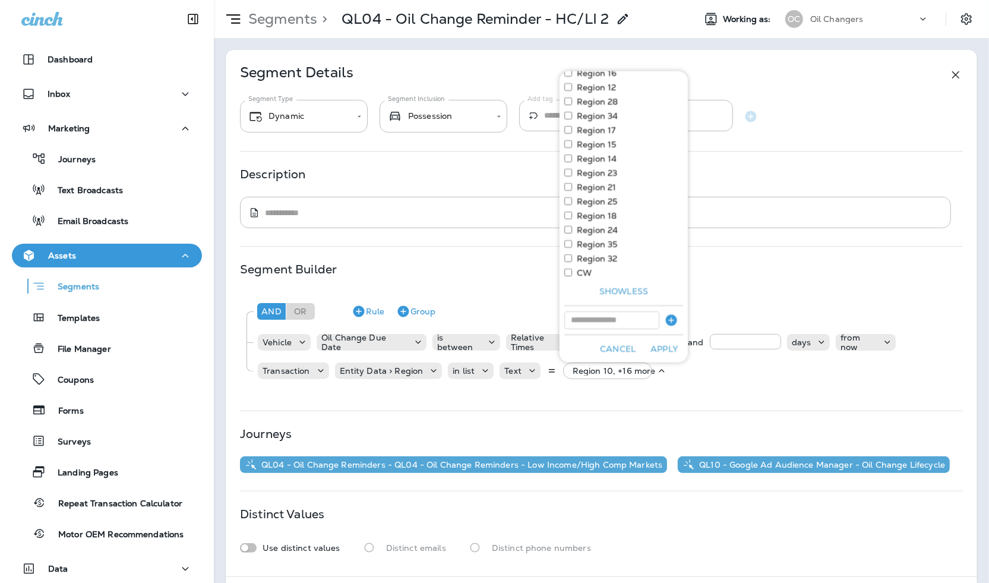
click at [658, 346] on button "Apply" at bounding box center [664, 348] width 38 height 18
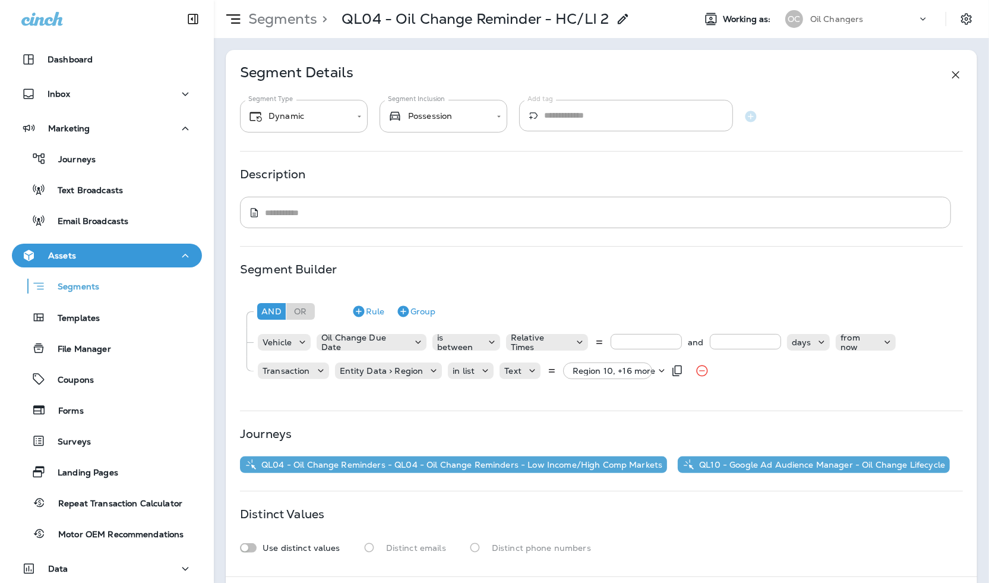
scroll to position [52, 0]
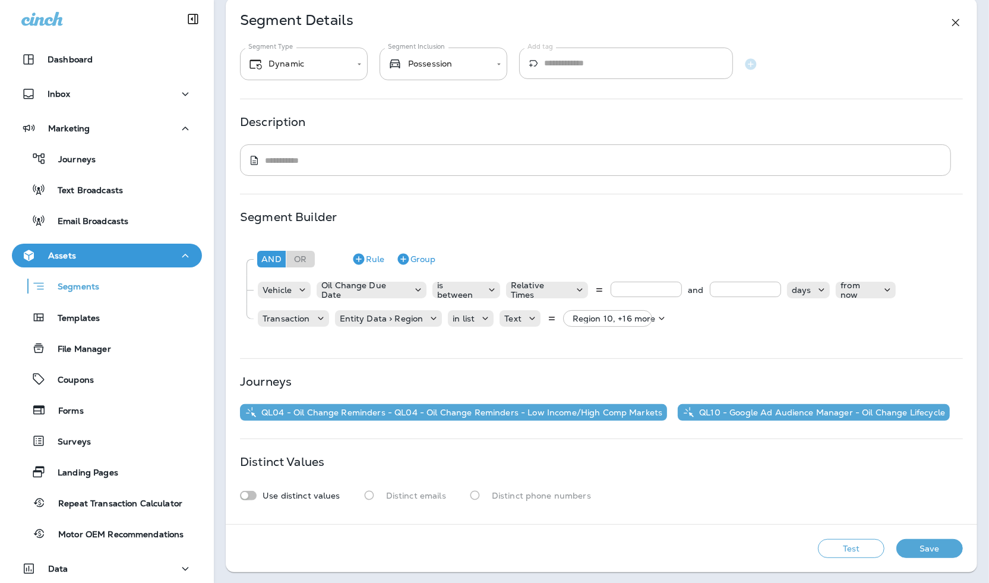
click at [916, 549] on button "Save" at bounding box center [929, 548] width 67 height 19
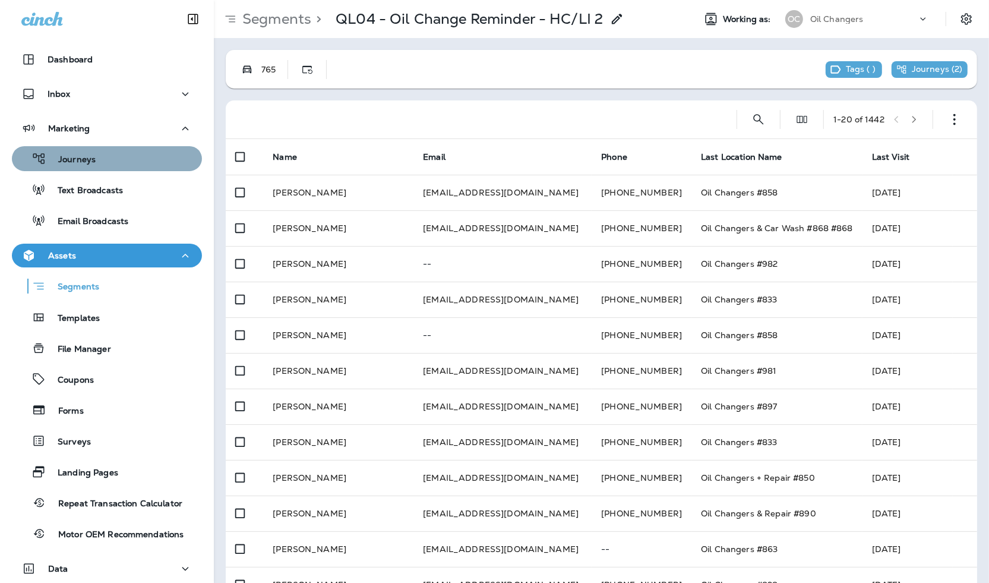
click at [117, 163] on div "Journeys" at bounding box center [107, 159] width 181 height 18
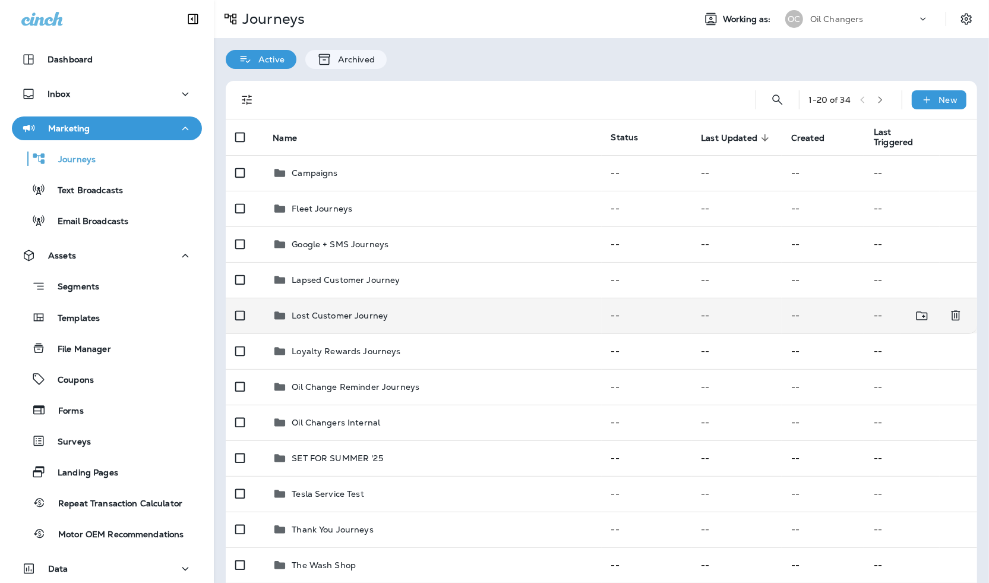
click at [354, 318] on p "Lost Customer Journey" at bounding box center [340, 316] width 96 height 10
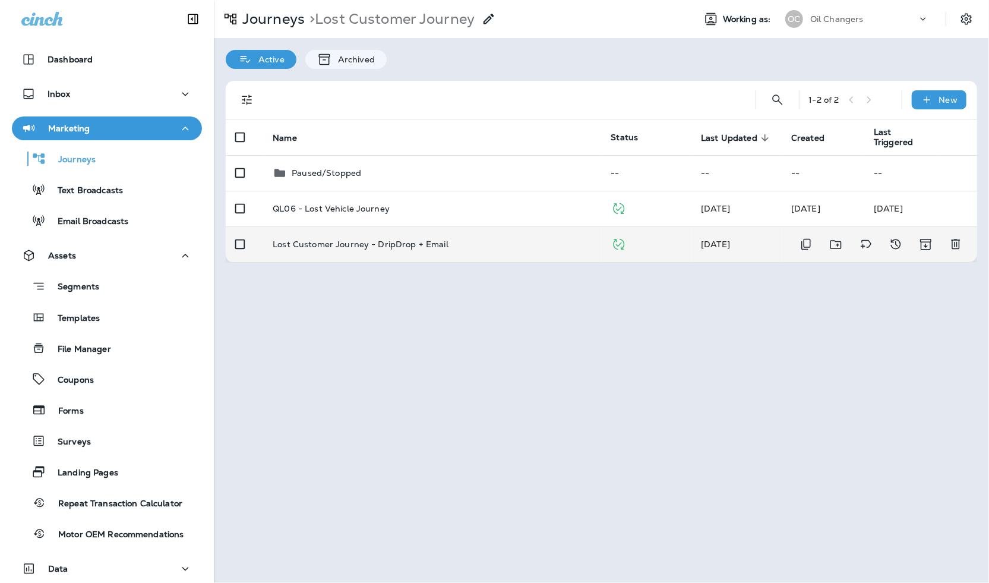
click at [433, 249] on td "Lost Customer Journey - DripDrop + Email" at bounding box center [432, 244] width 338 height 36
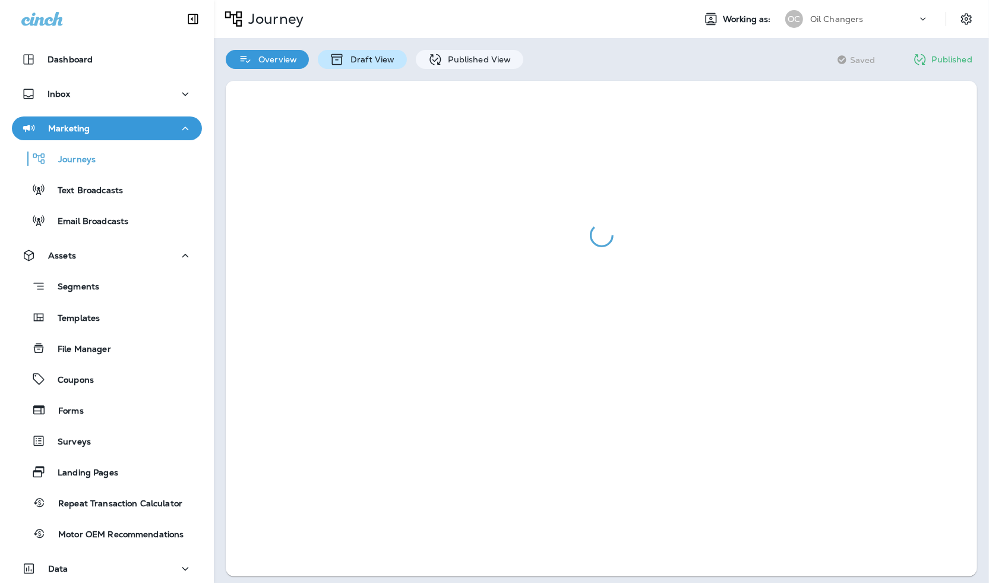
click at [388, 57] on p "Draft View" at bounding box center [369, 60] width 50 height 10
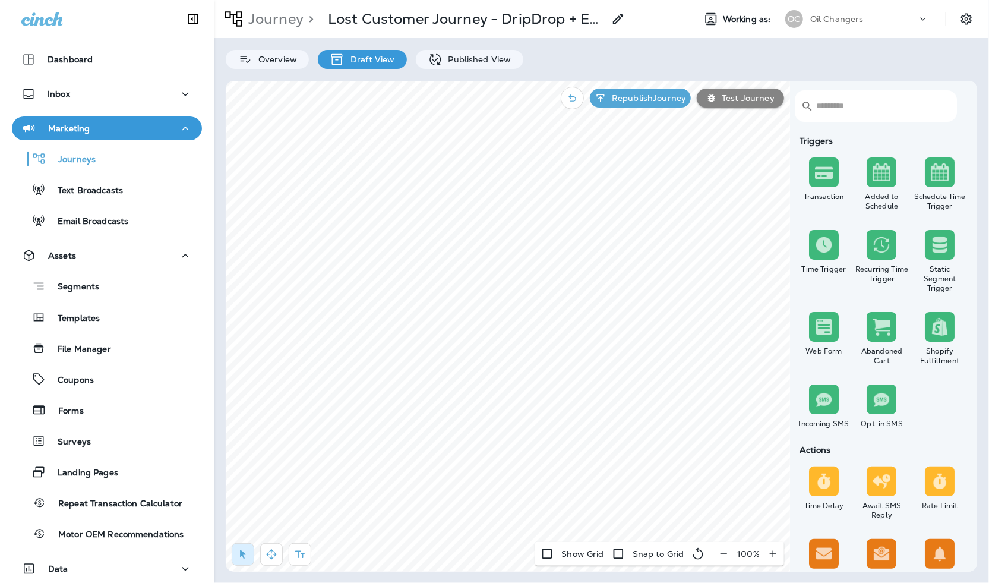
click at [442, 61] on p "Published View" at bounding box center [476, 60] width 69 height 10
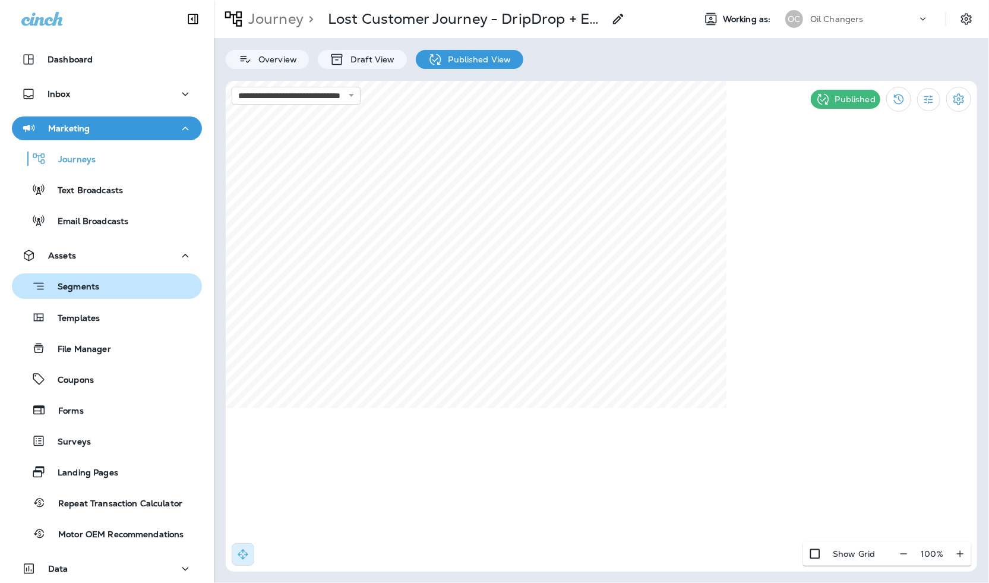
click at [80, 290] on p "Segments" at bounding box center [72, 287] width 53 height 12
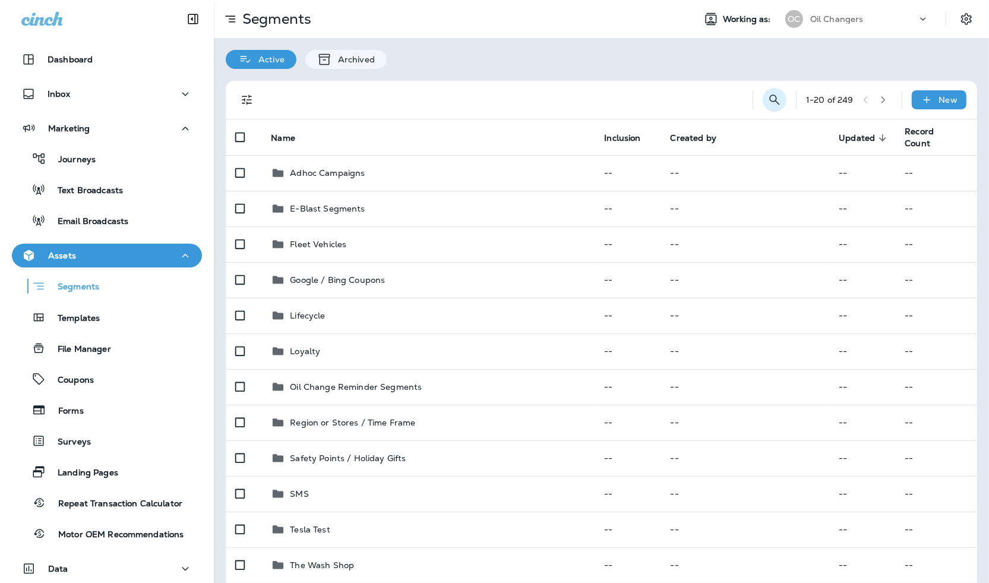
click at [769, 98] on icon "Search Segments" at bounding box center [774, 100] width 14 height 14
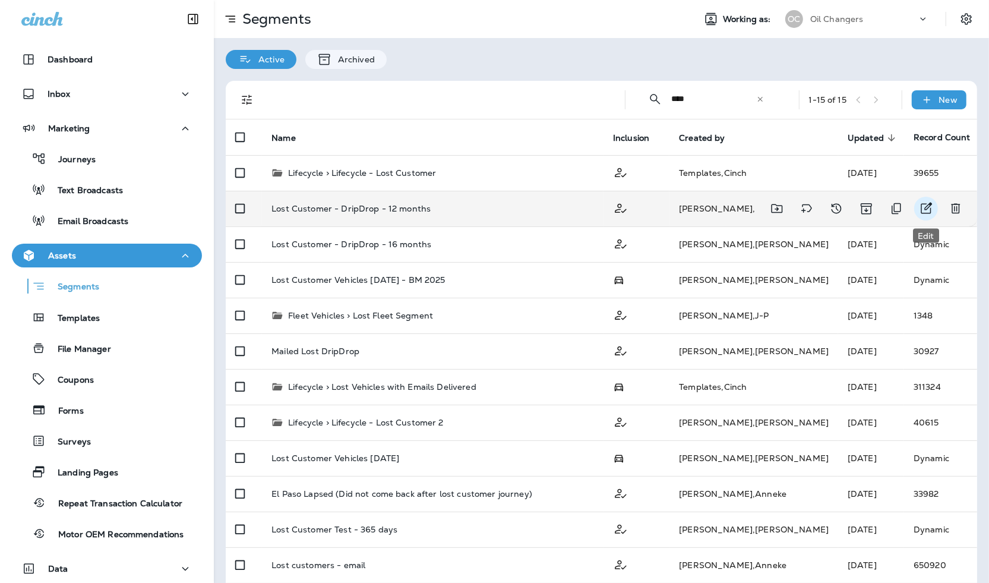
type input "****"
click at [926, 206] on icon "Edit" at bounding box center [926, 207] width 11 height 11
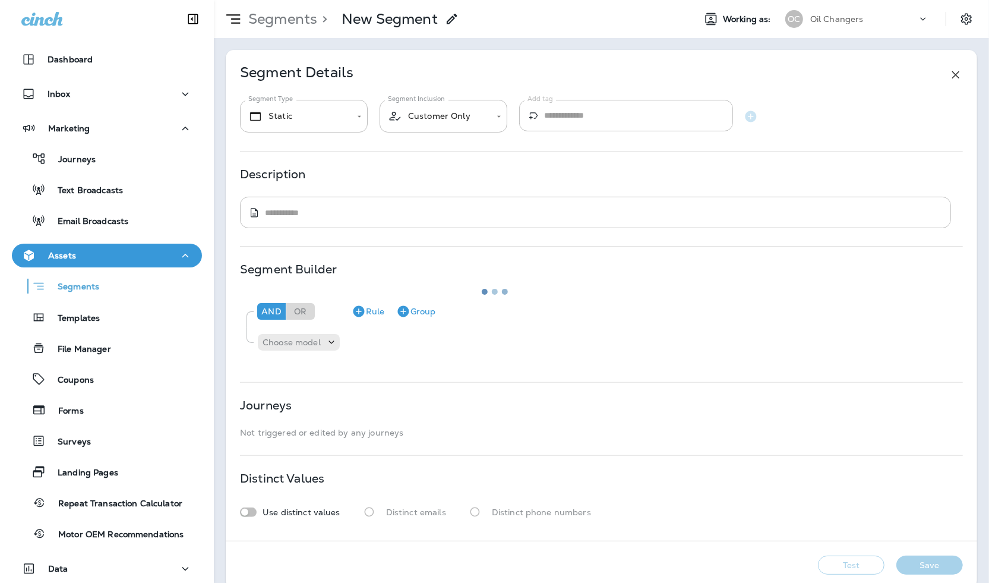
type input "*******"
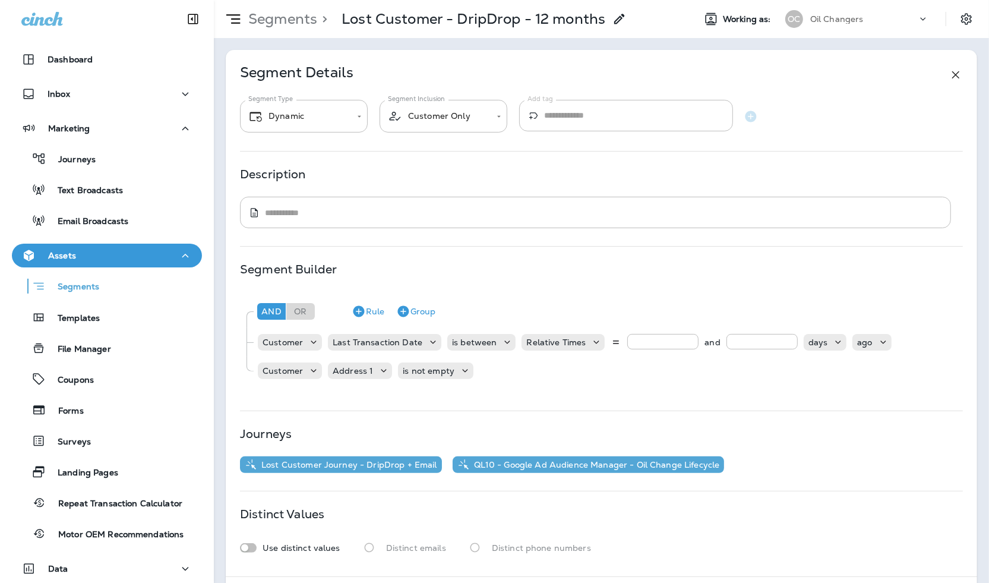
scroll to position [52, 0]
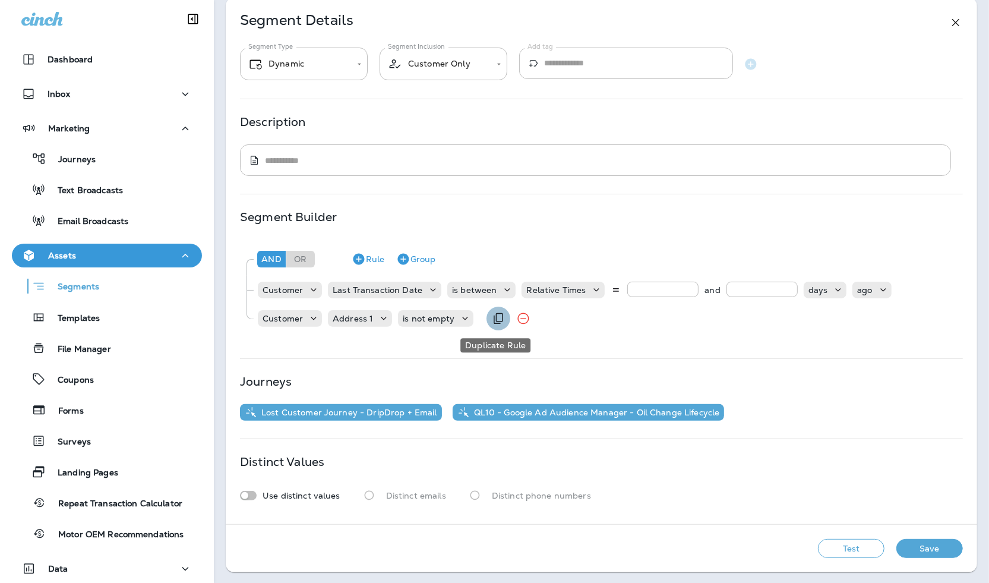
click at [497, 326] on button "Duplicate Rule" at bounding box center [498, 318] width 24 height 24
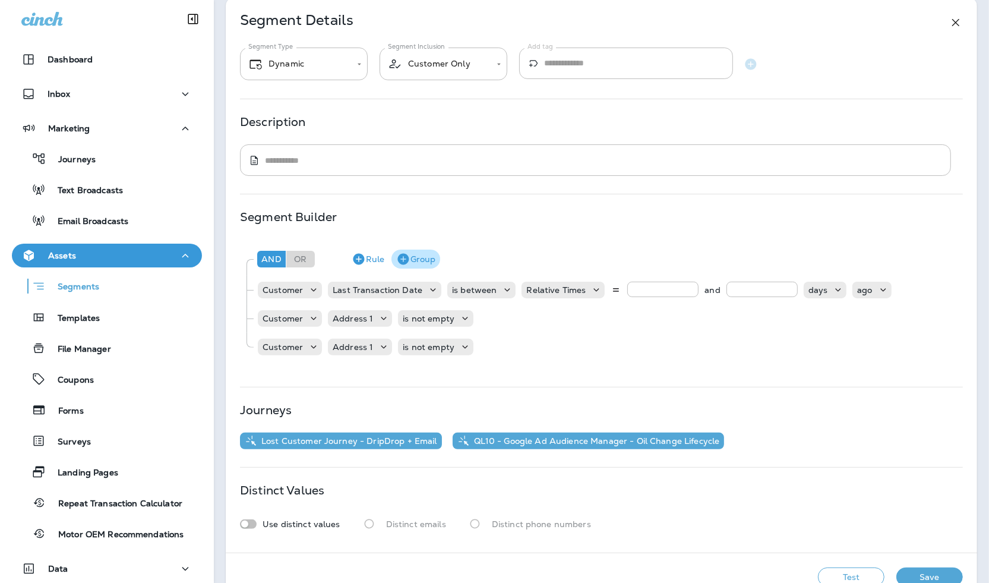
click at [410, 259] on button "Group" at bounding box center [415, 258] width 49 height 19
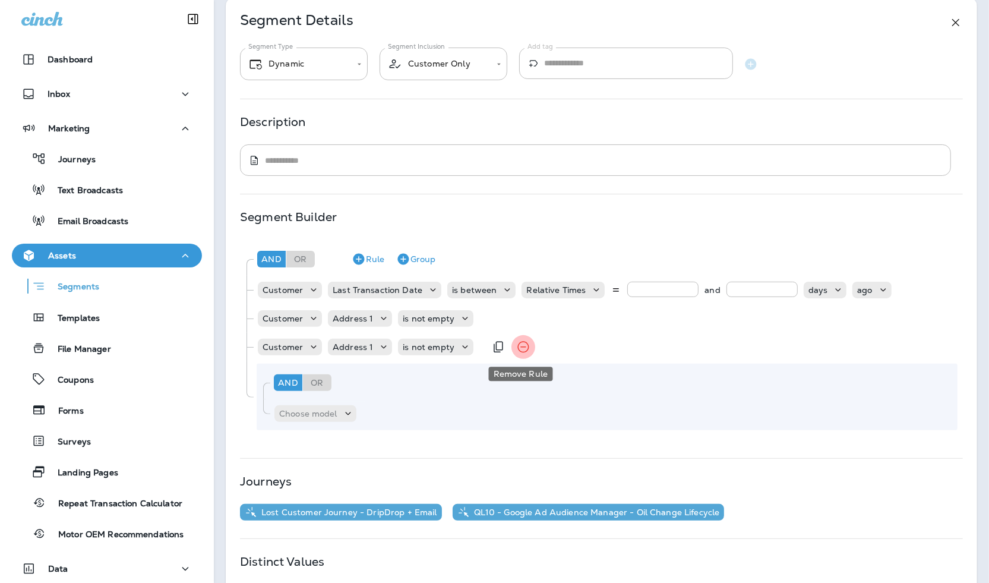
click at [516, 346] on icon "Remove Rule" at bounding box center [523, 347] width 14 height 14
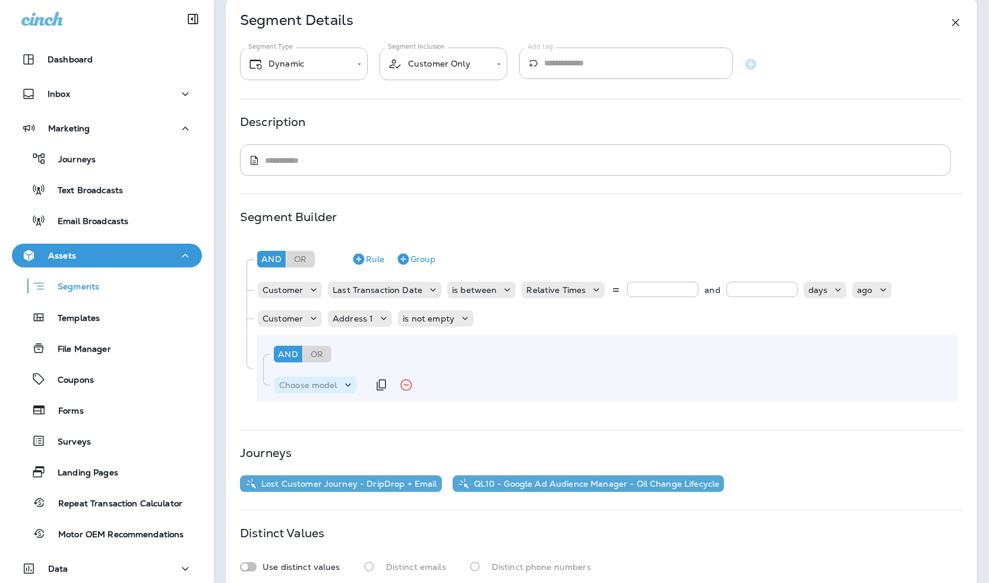
click at [336, 387] on p "Choose model" at bounding box center [308, 385] width 58 height 10
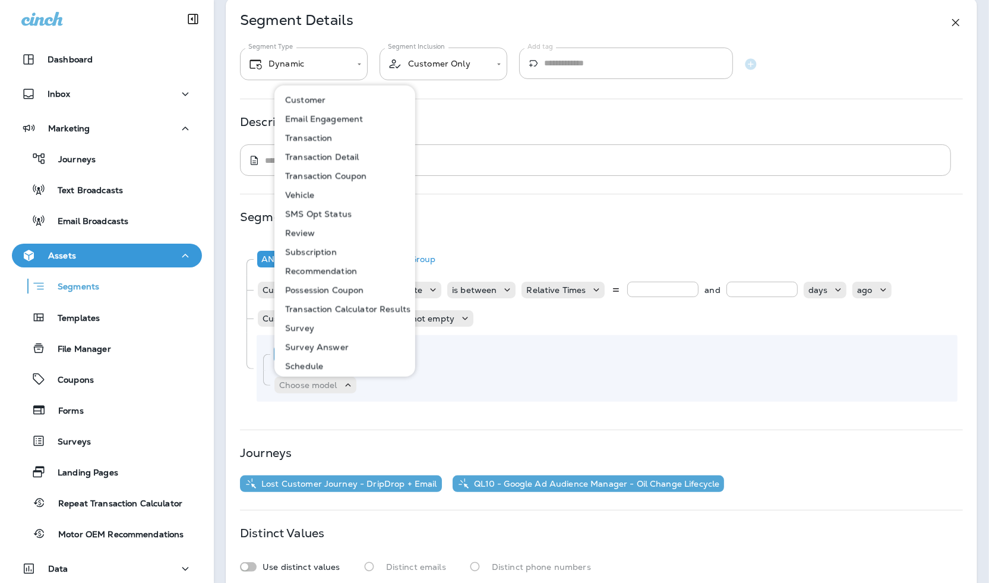
click at [354, 105] on button "Customer" at bounding box center [346, 99] width 140 height 19
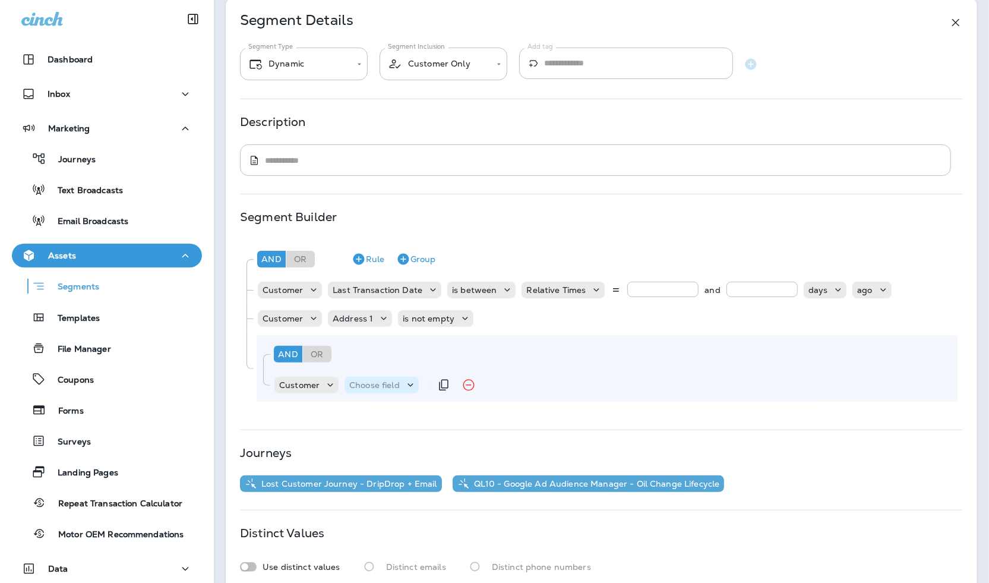
click at [370, 387] on p "Choose field" at bounding box center [374, 385] width 50 height 10
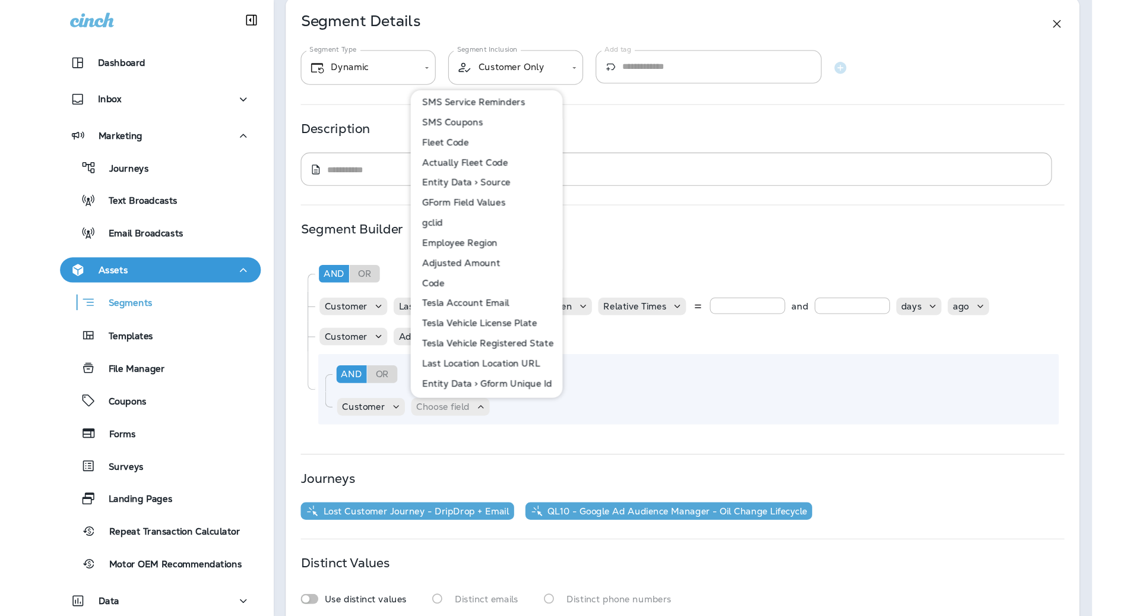
scroll to position [670, 0]
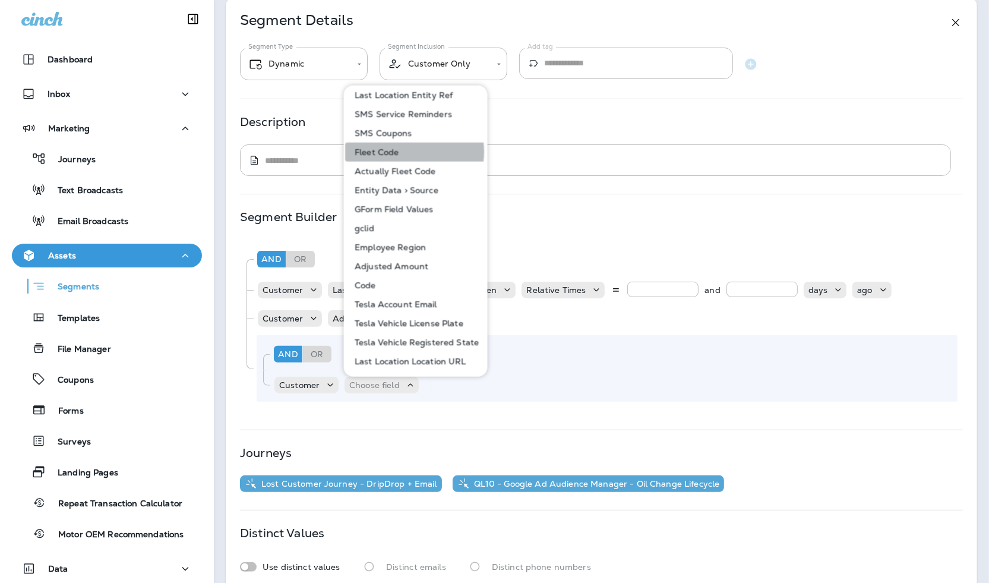
click at [407, 151] on button "Fleet Code" at bounding box center [416, 151] width 143 height 19
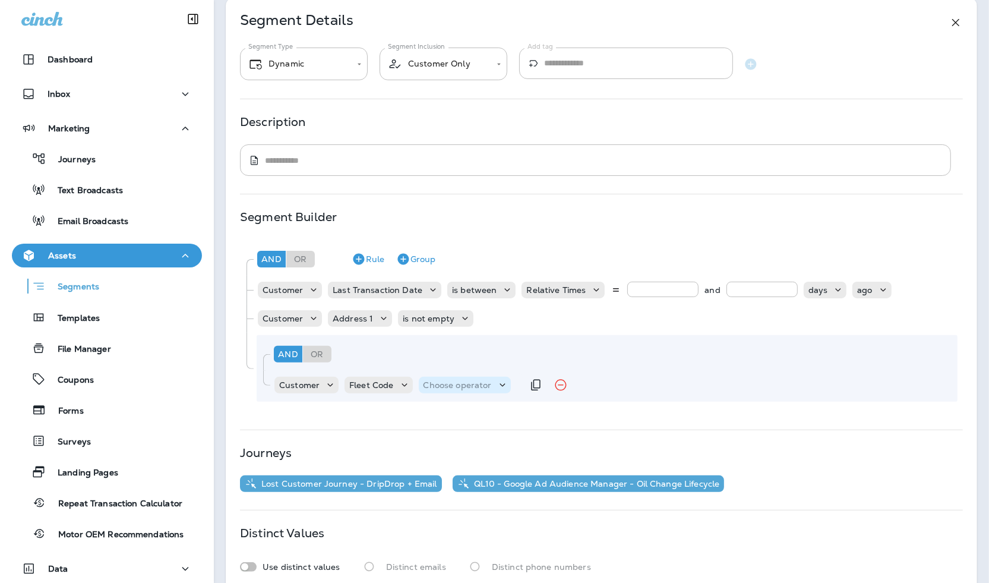
click at [445, 384] on p "Choose operator" at bounding box center [457, 385] width 68 height 10
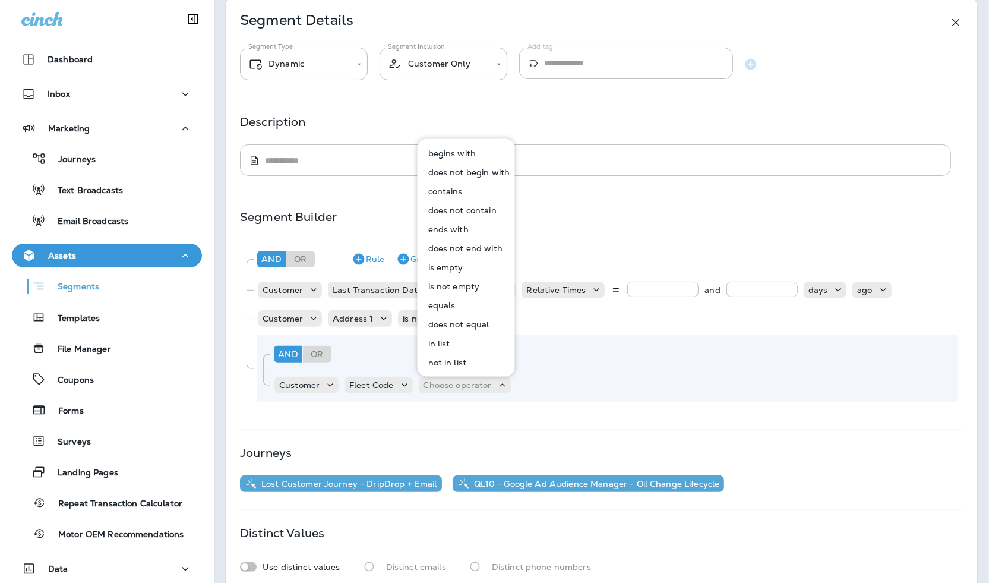
click at [474, 285] on p "is not empty" at bounding box center [451, 286] width 56 height 10
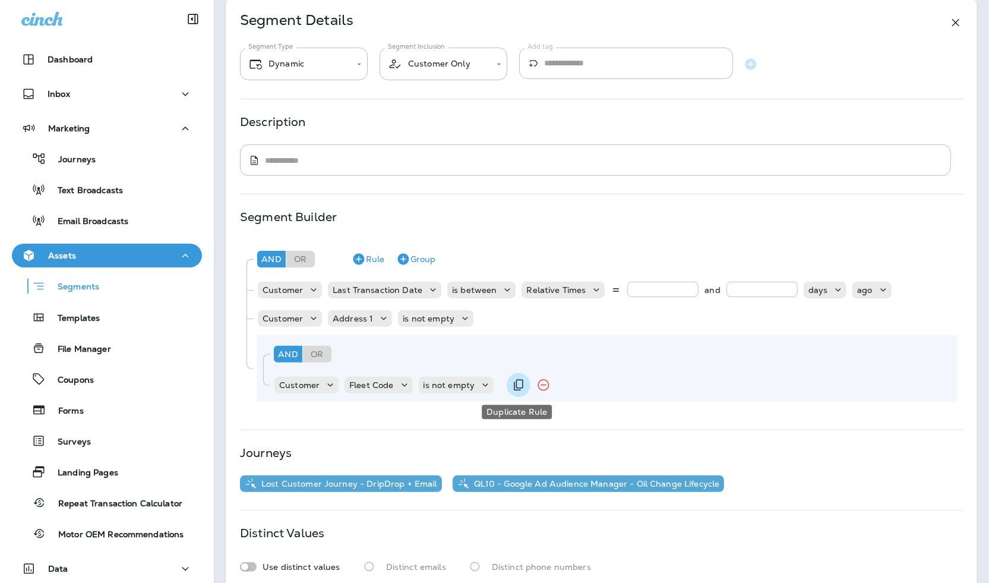
click at [517, 389] on icon "Duplicate Rule" at bounding box center [519, 384] width 10 height 11
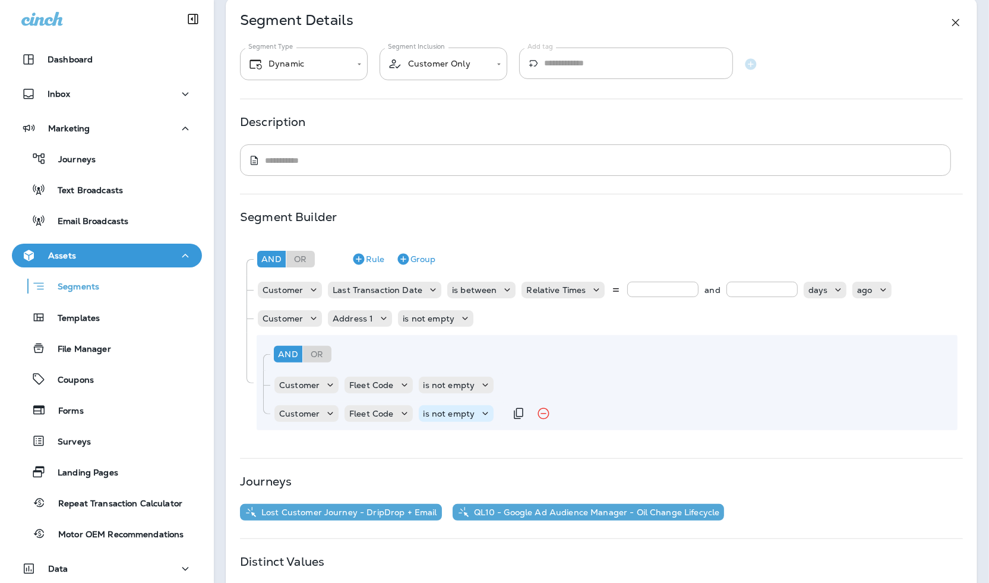
click at [451, 413] on p "is not empty" at bounding box center [449, 414] width 52 height 10
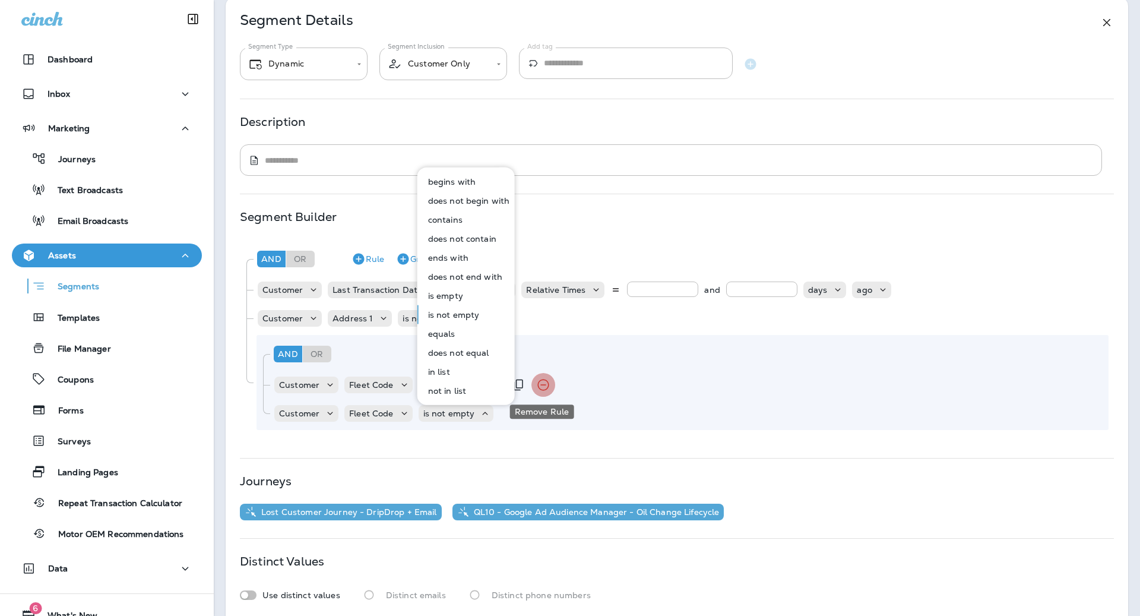
click at [546, 381] on icon "Remove Rule" at bounding box center [543, 385] width 14 height 14
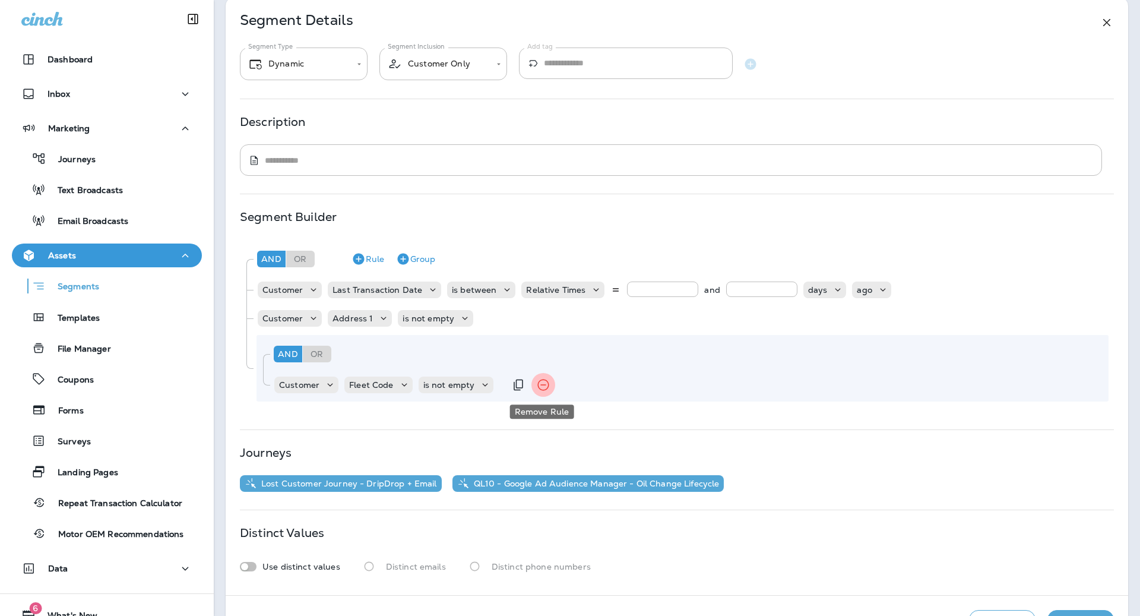
click at [543, 385] on icon "Remove Rule" at bounding box center [543, 385] width 14 height 14
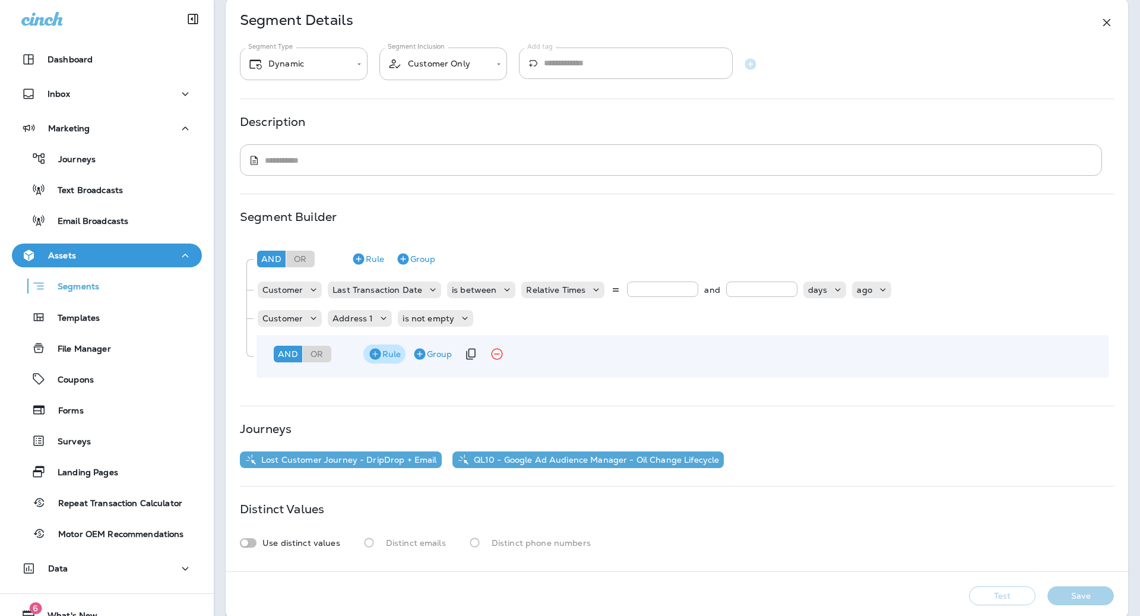
click at [398, 356] on button "Rule" at bounding box center [384, 353] width 42 height 19
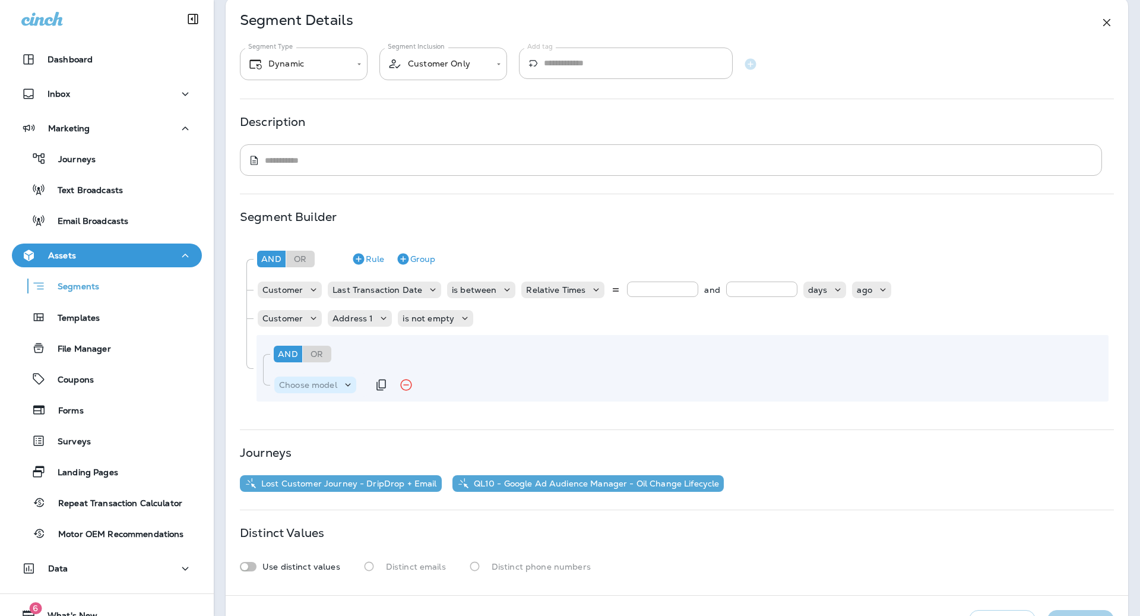
click at [353, 381] on icon at bounding box center [348, 385] width 12 height 12
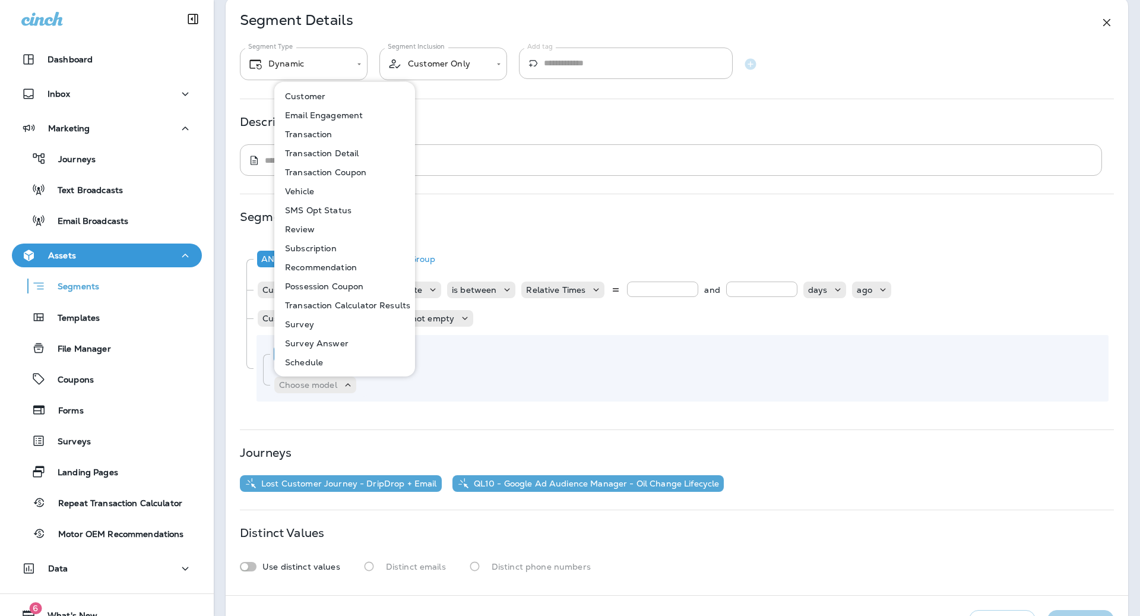
click at [349, 100] on button "Customer" at bounding box center [346, 96] width 140 height 19
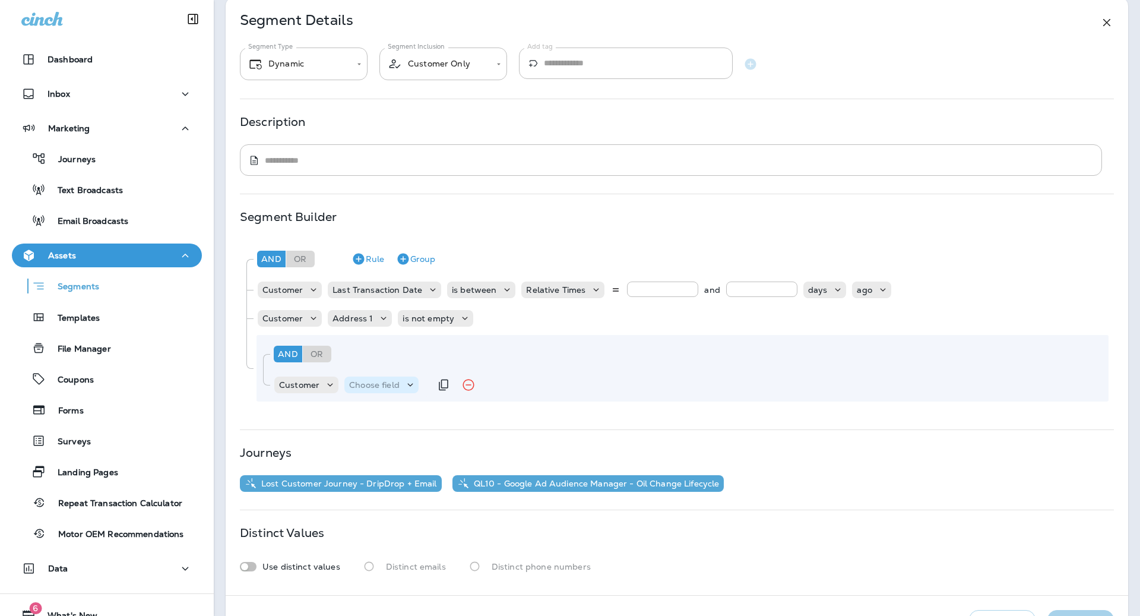
click at [390, 380] on p "Choose field" at bounding box center [374, 385] width 50 height 10
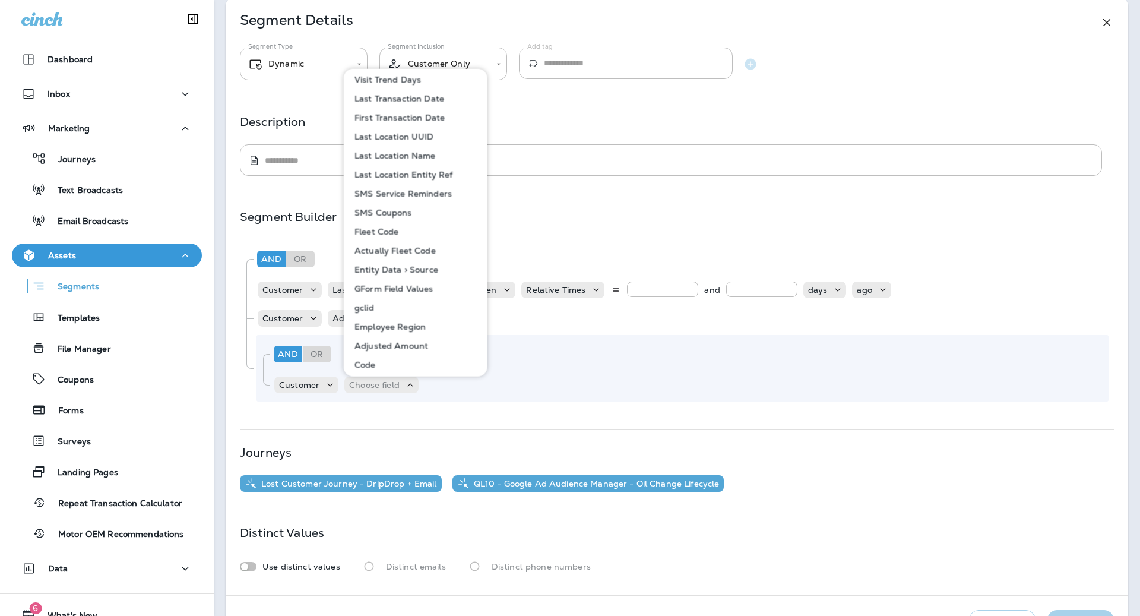
scroll to position [573, 0]
click at [394, 231] on p "Fleet Code" at bounding box center [374, 232] width 49 height 10
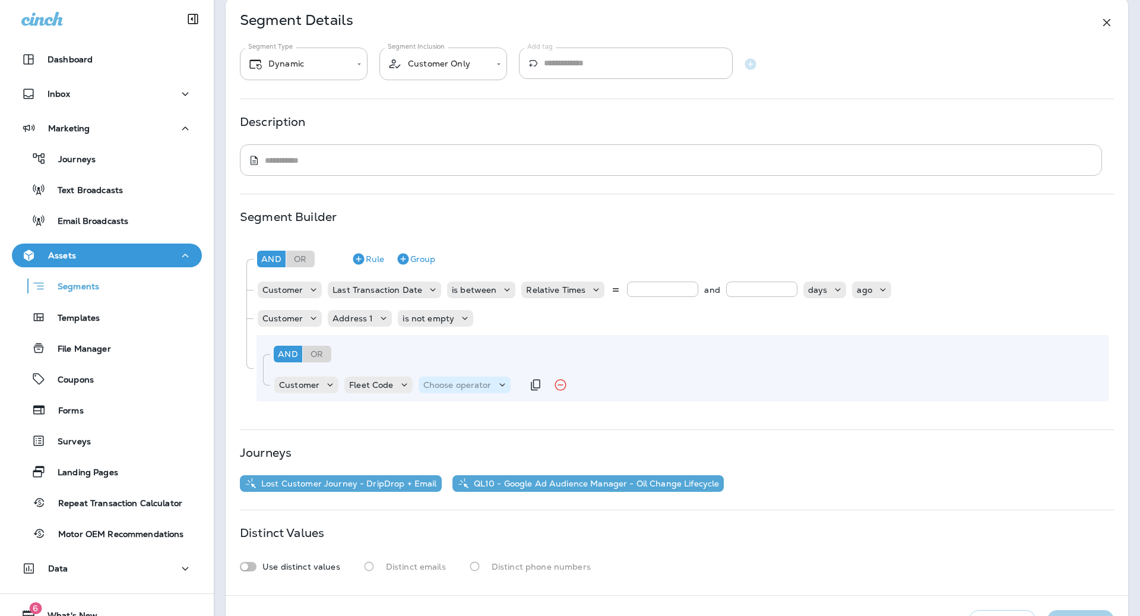
click at [453, 388] on p "Choose operator" at bounding box center [457, 385] width 68 height 10
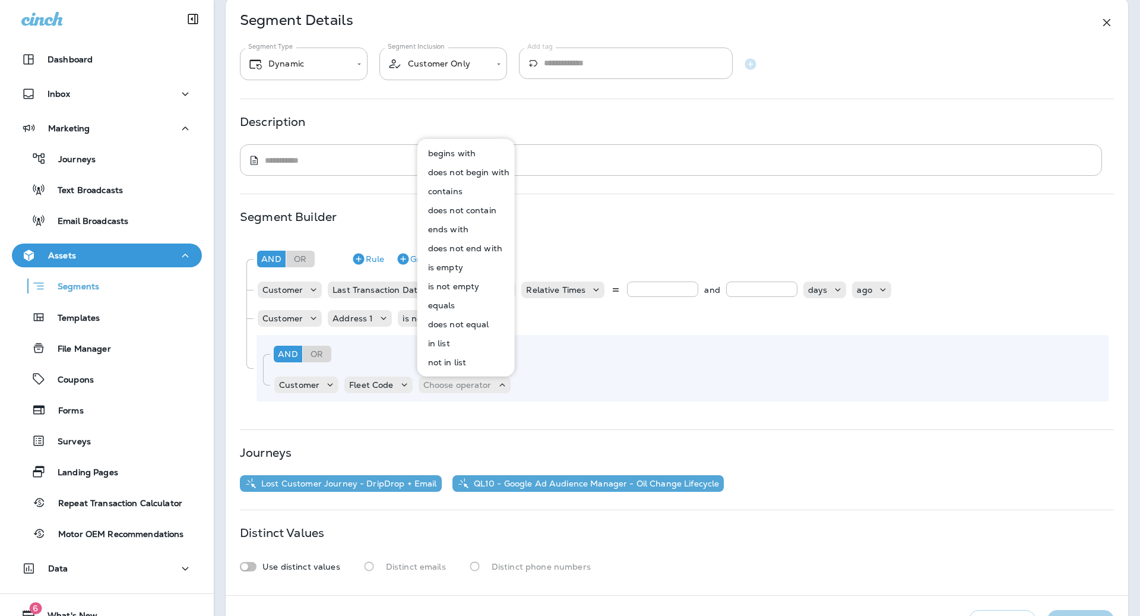
click at [475, 286] on p "is not empty" at bounding box center [451, 286] width 56 height 10
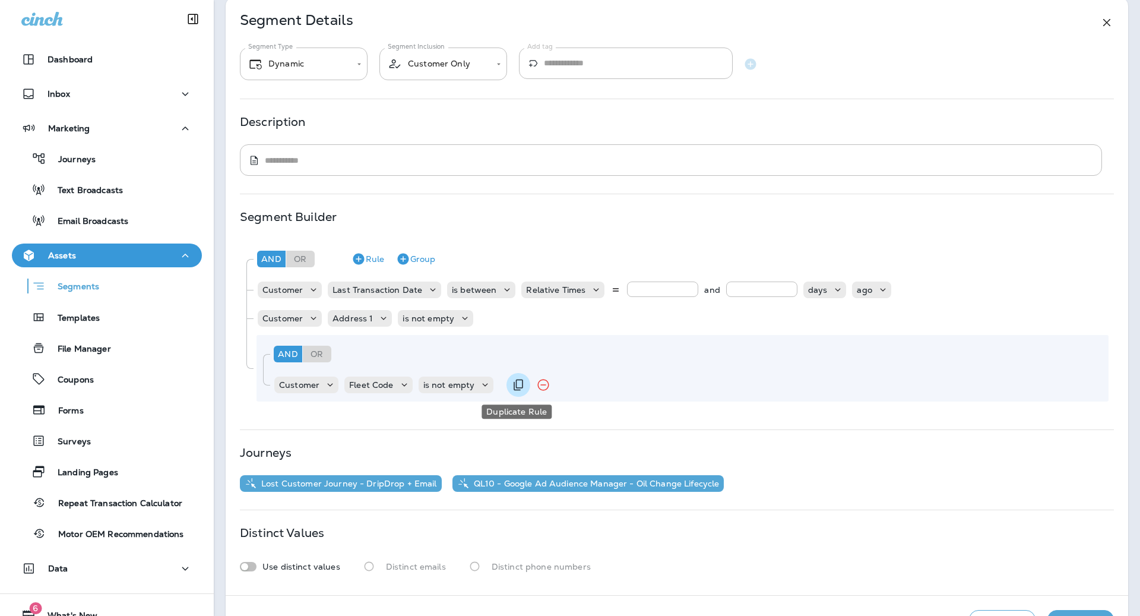
click at [507, 385] on button "Duplicate Rule" at bounding box center [519, 385] width 24 height 24
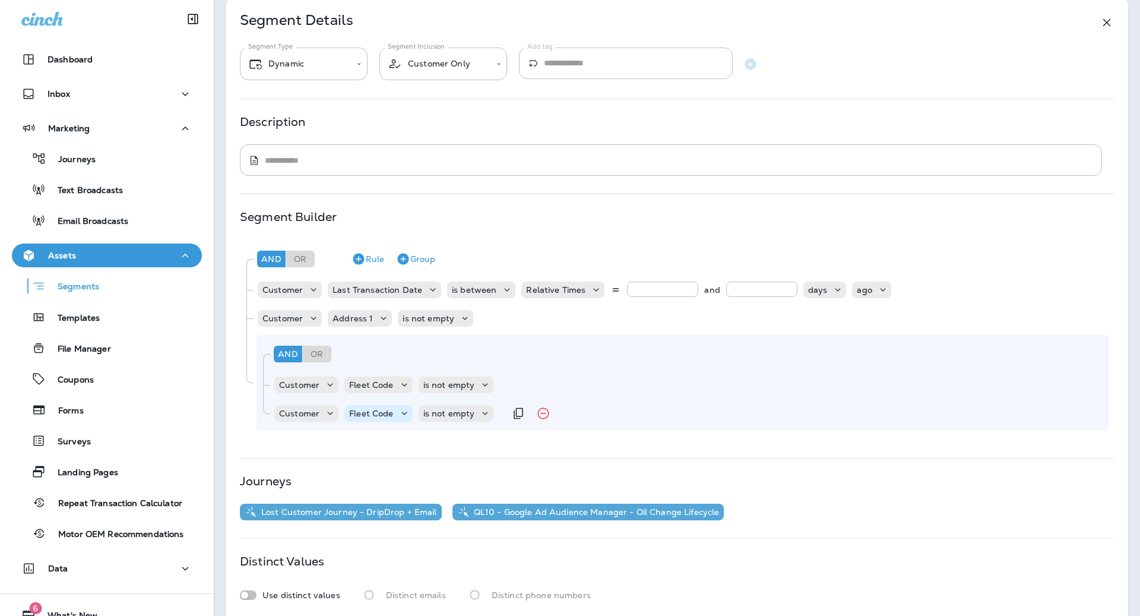
click at [393, 417] on div "Fleet Code" at bounding box center [370, 414] width 53 height 10
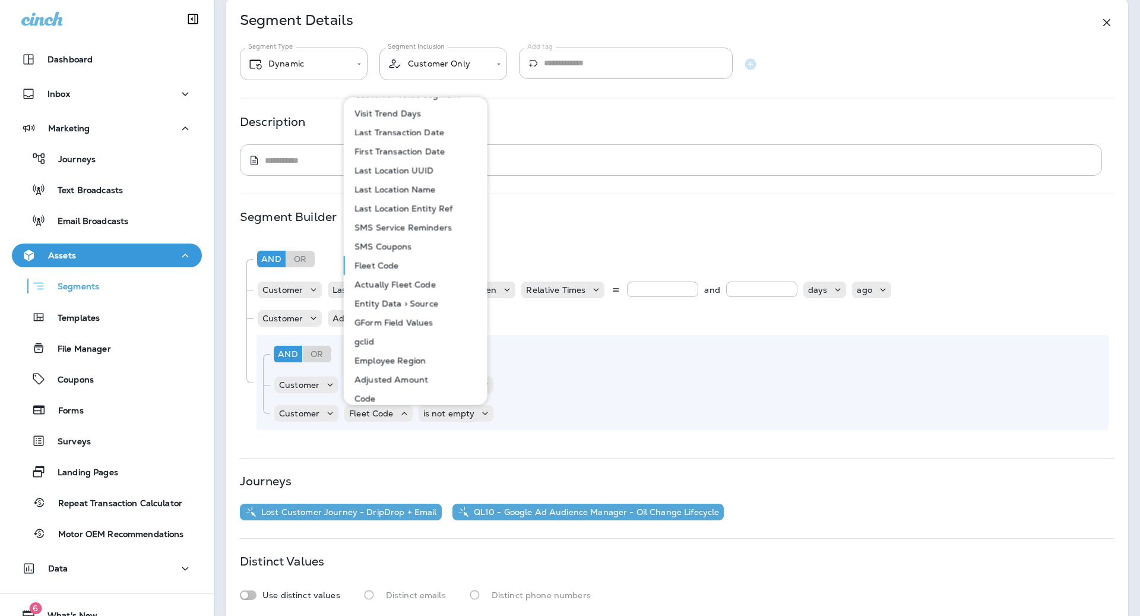
scroll to position [569, 0]
click at [422, 283] on p "Actually Fleet Code" at bounding box center [393, 283] width 86 height 10
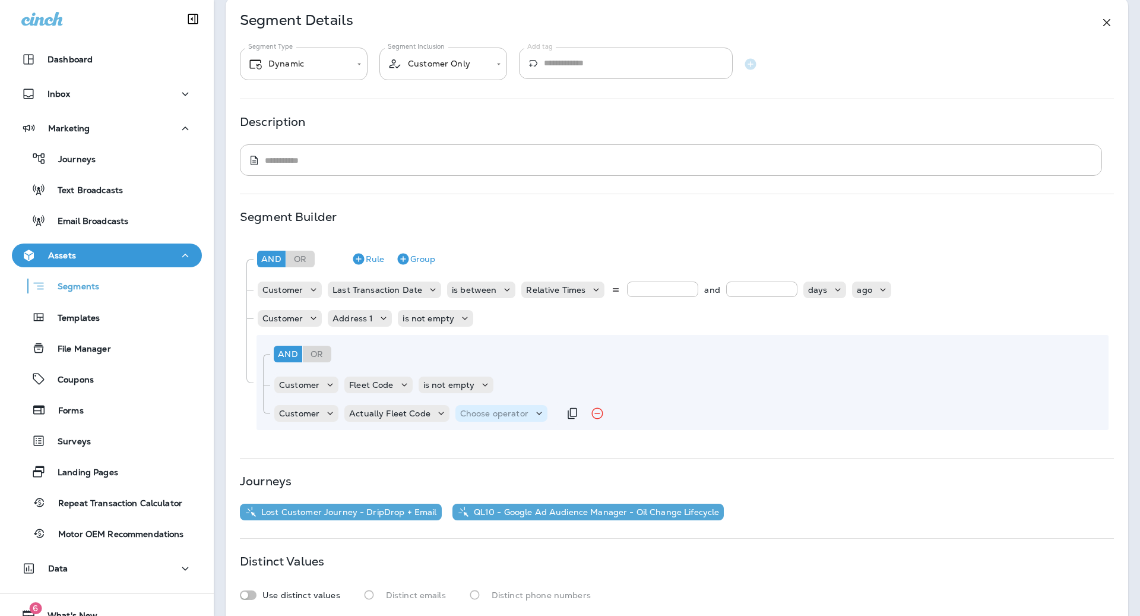
click at [524, 417] on p "Choose operator" at bounding box center [494, 414] width 68 height 10
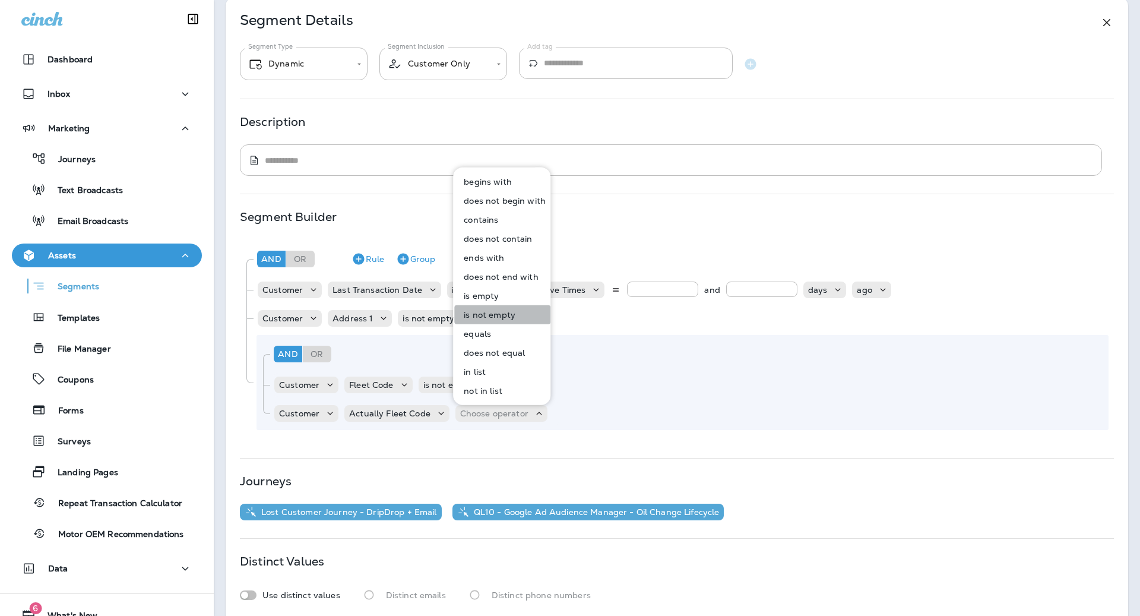
click at [513, 312] on p "is not empty" at bounding box center [487, 315] width 56 height 10
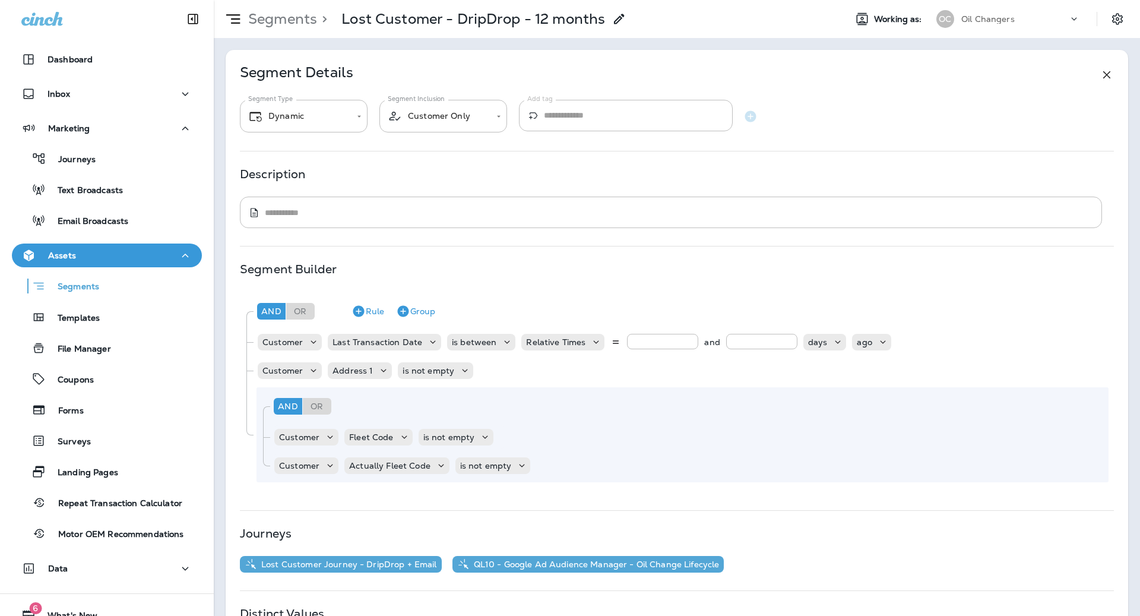
scroll to position [119, 0]
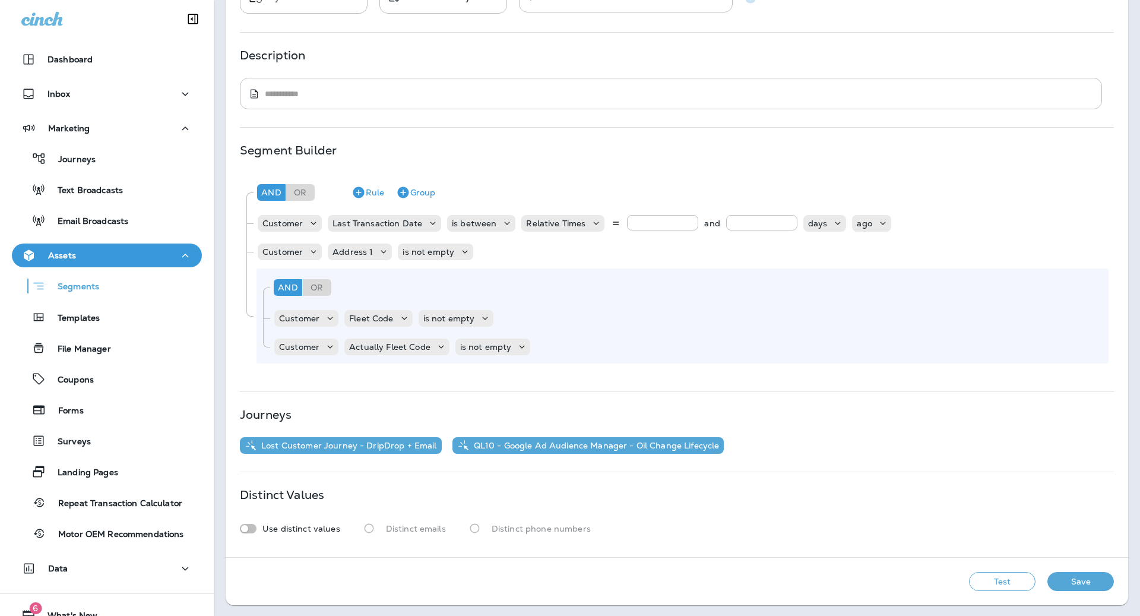
click at [988, 569] on div "Test Save" at bounding box center [677, 582] width 903 height 48
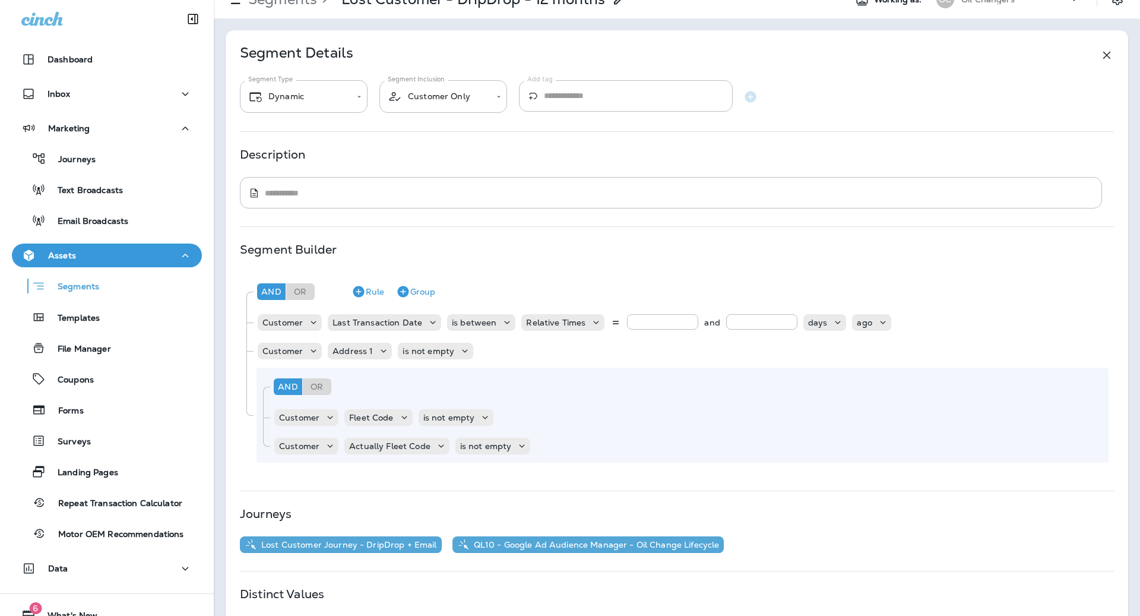
scroll to position [0, 0]
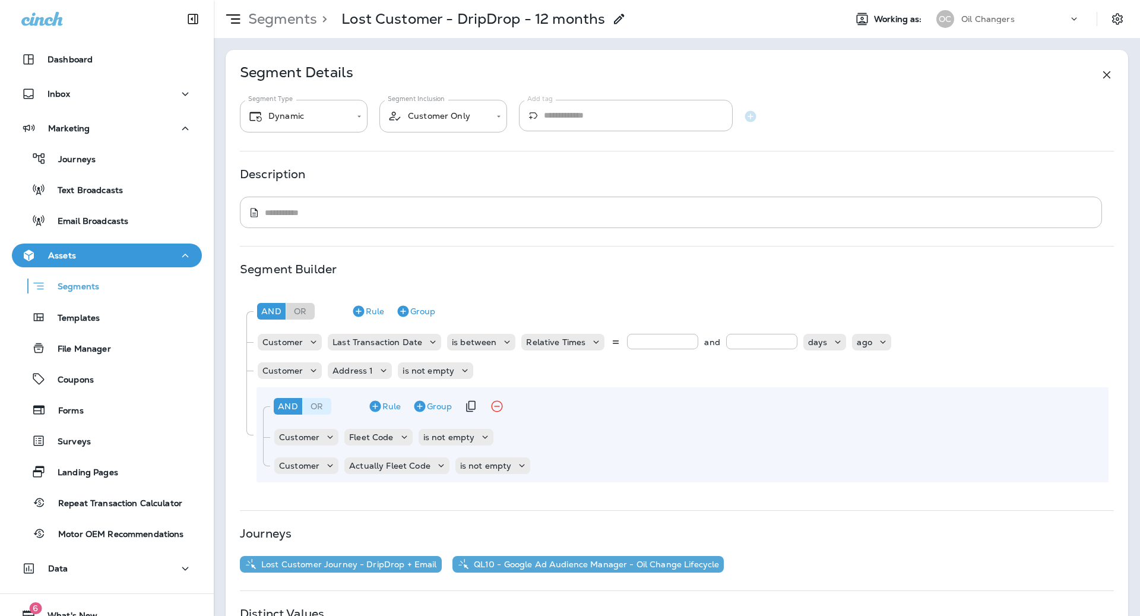
click at [324, 403] on div "Or" at bounding box center [317, 406] width 29 height 17
click at [427, 404] on button "Group" at bounding box center [432, 406] width 49 height 19
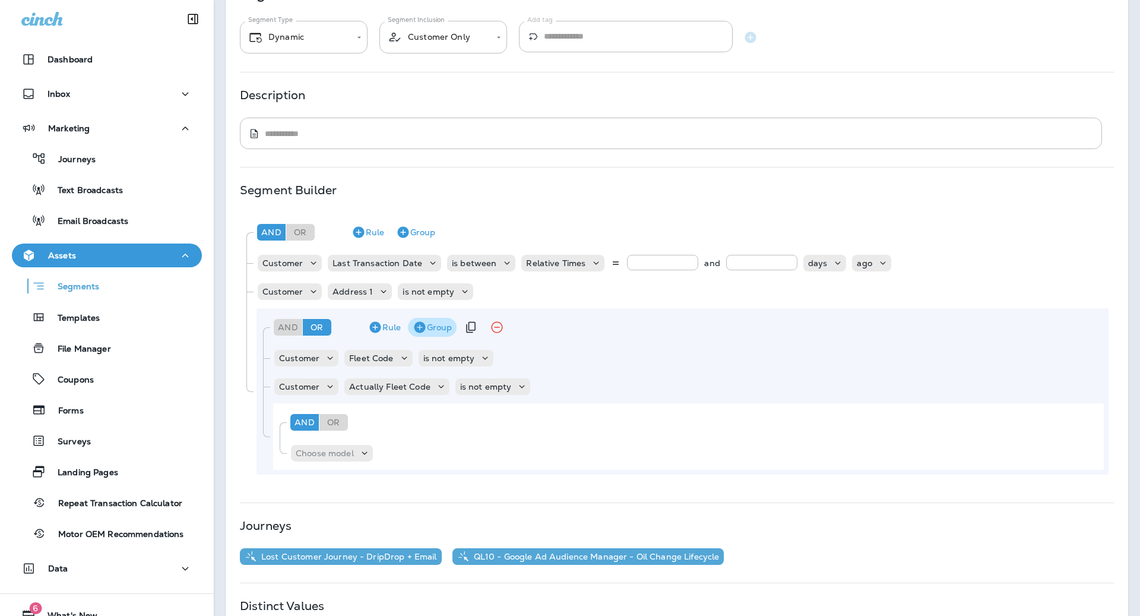
scroll to position [112, 0]
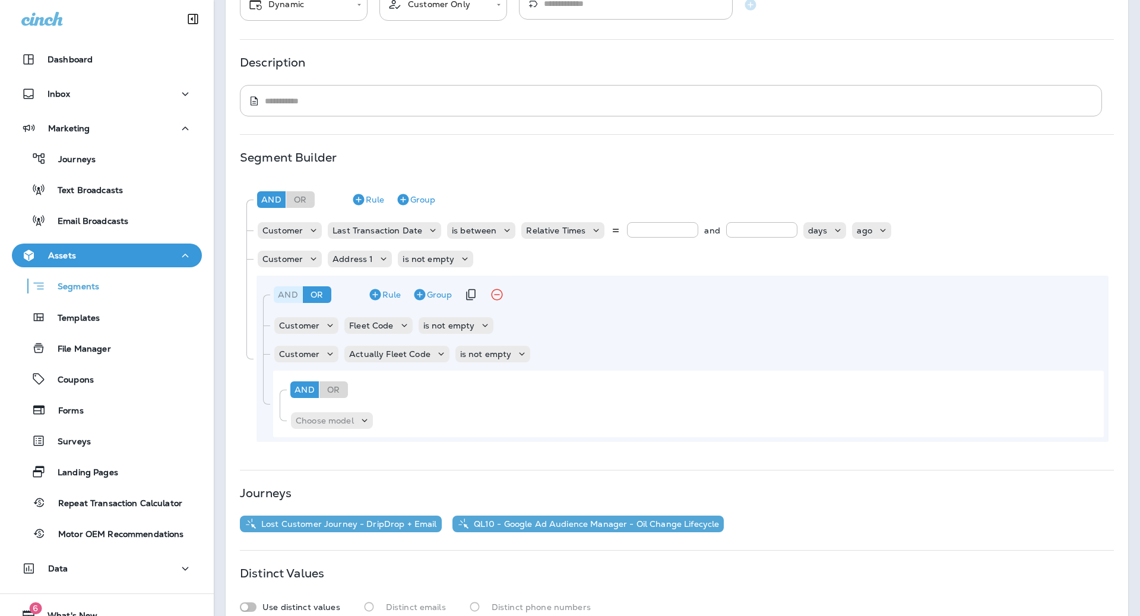
click at [286, 296] on div "And" at bounding box center [288, 294] width 29 height 17
click at [341, 386] on div "Or" at bounding box center [333, 389] width 29 height 17
click at [340, 414] on div "Choose model" at bounding box center [332, 420] width 82 height 12
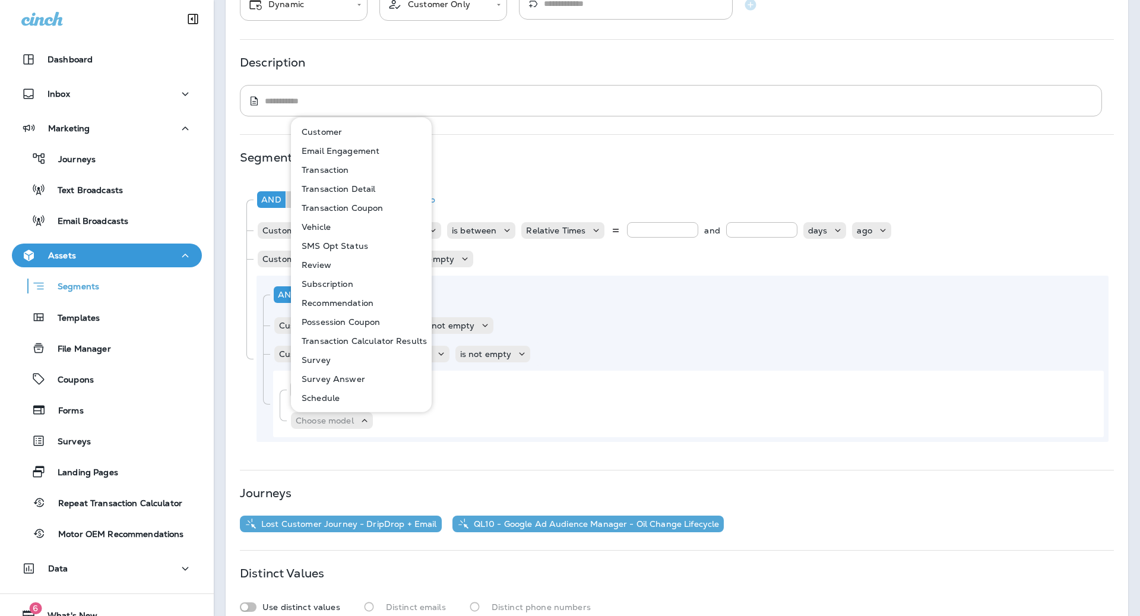
click at [483, 154] on div "Segment Builder" at bounding box center [677, 158] width 874 height 10
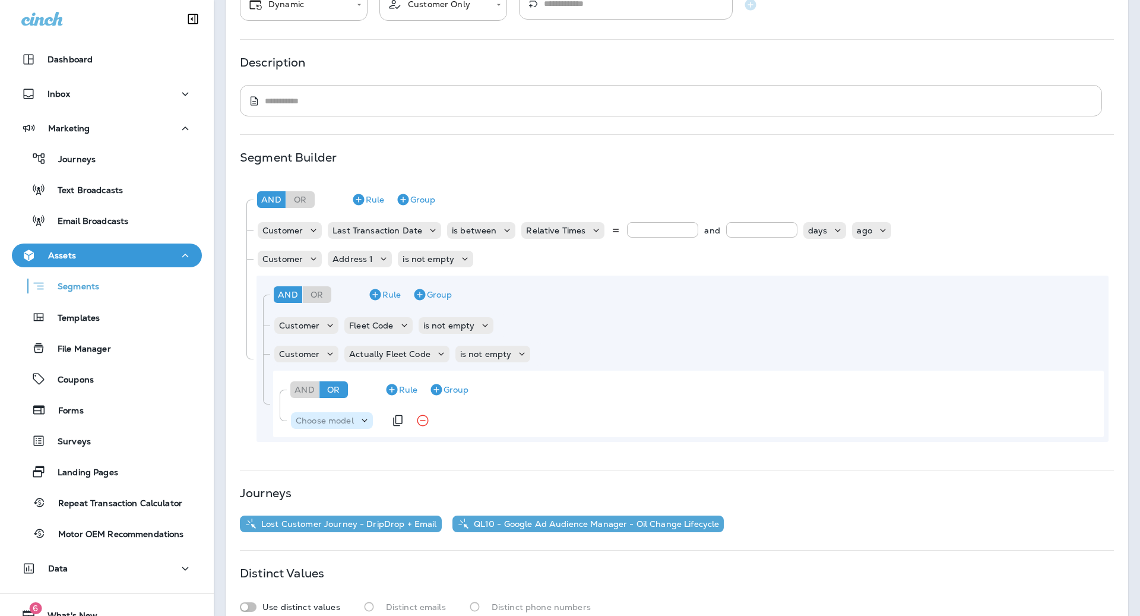
click at [337, 423] on p "Choose model" at bounding box center [325, 421] width 58 height 10
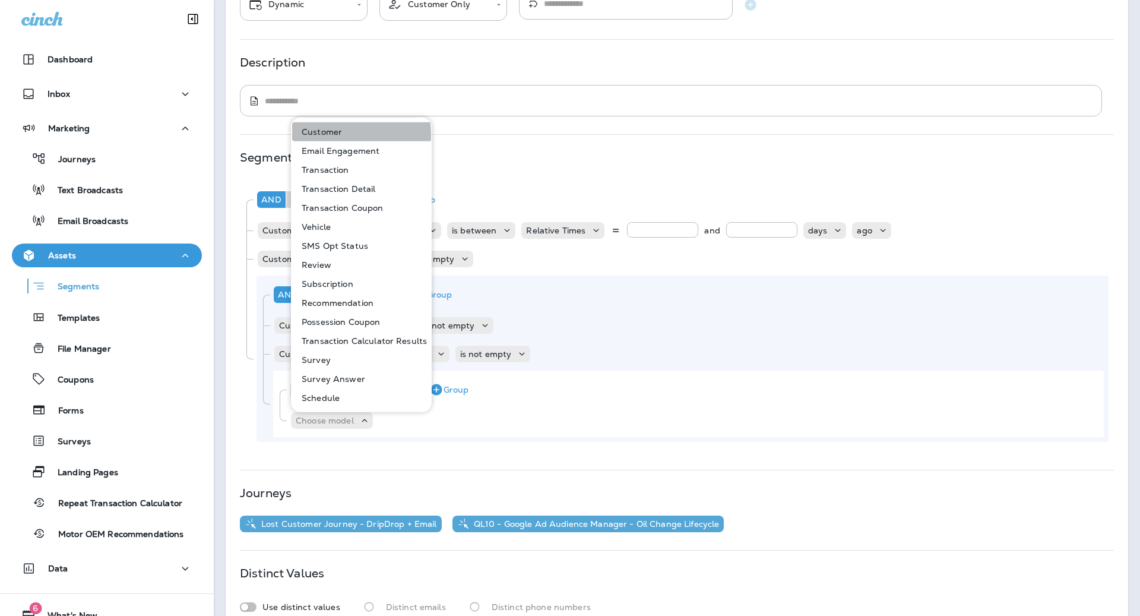
click at [338, 135] on p "Customer" at bounding box center [319, 132] width 45 height 10
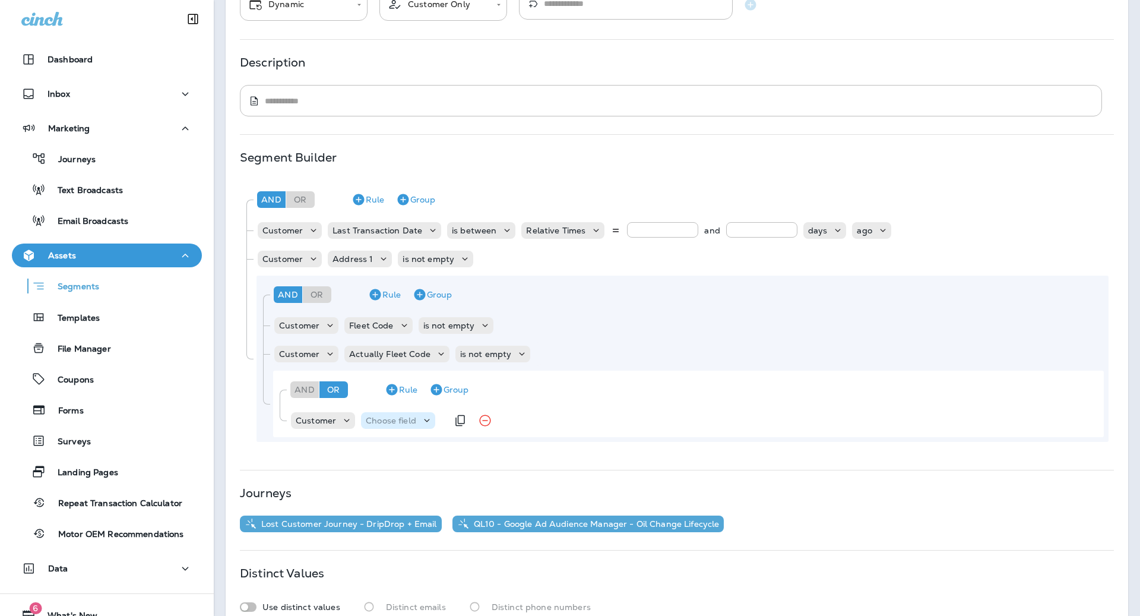
click at [388, 417] on p "Choose field" at bounding box center [391, 421] width 50 height 10
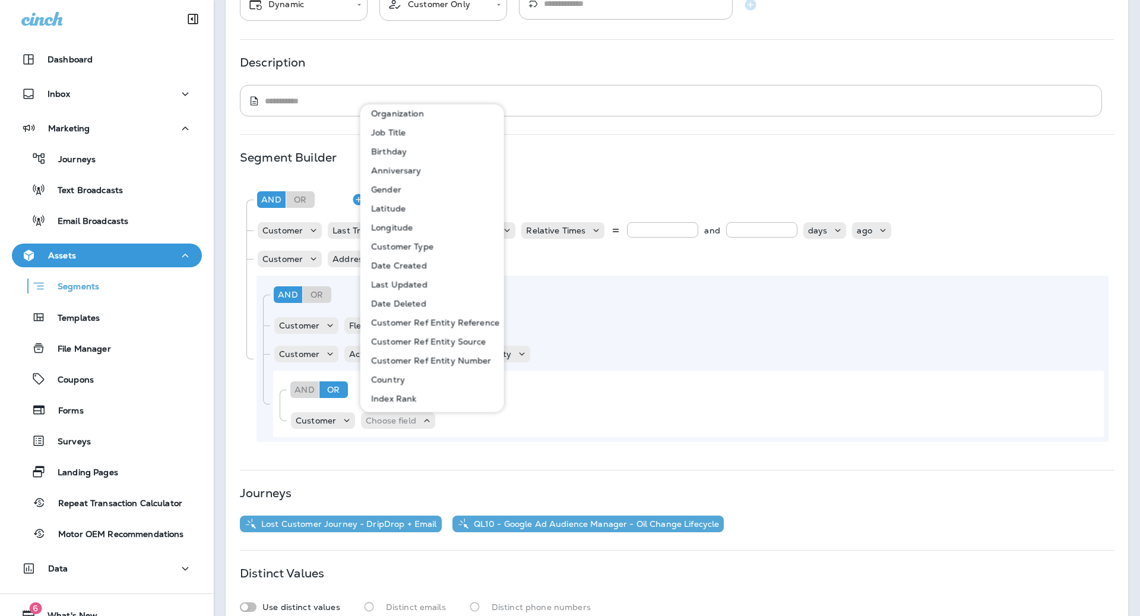
scroll to position [670, 0]
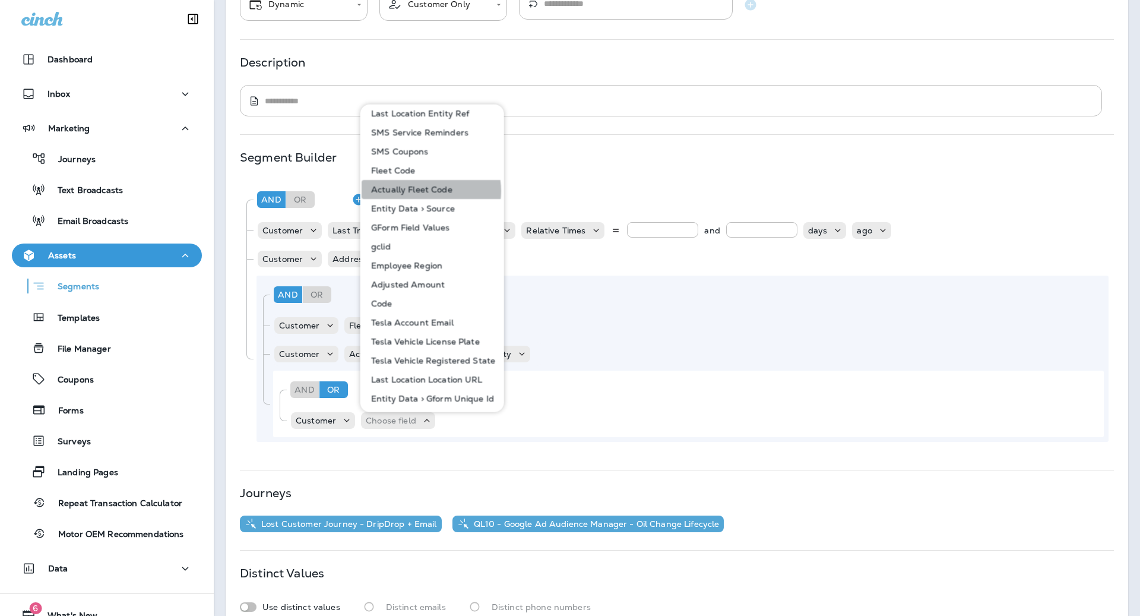
click at [428, 191] on p "Actually Fleet Code" at bounding box center [409, 189] width 86 height 10
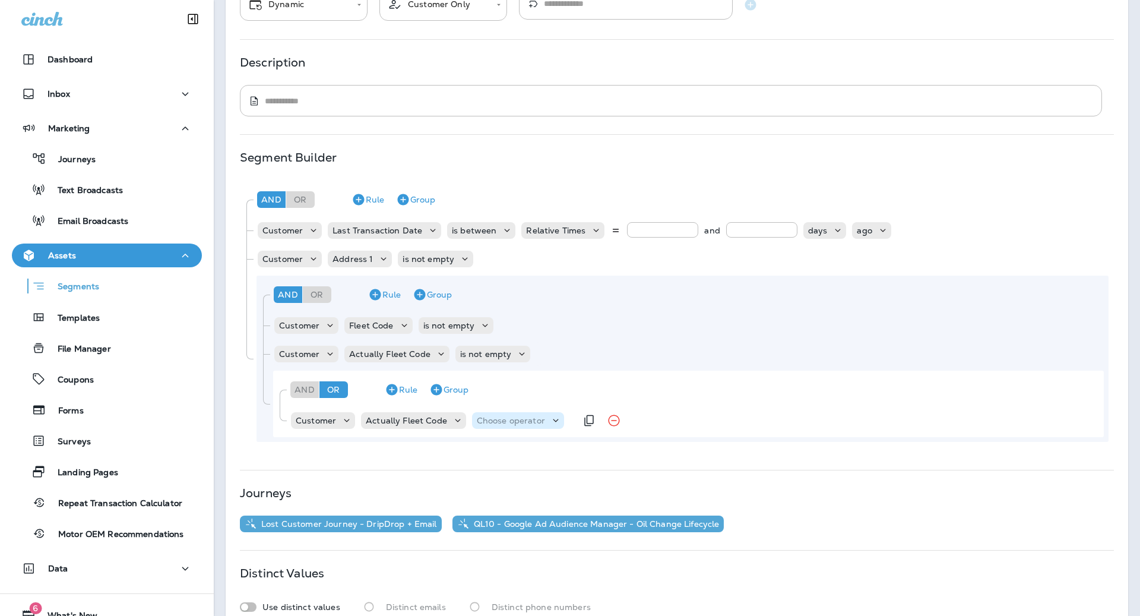
click at [499, 425] on p "Choose operator" at bounding box center [511, 421] width 68 height 10
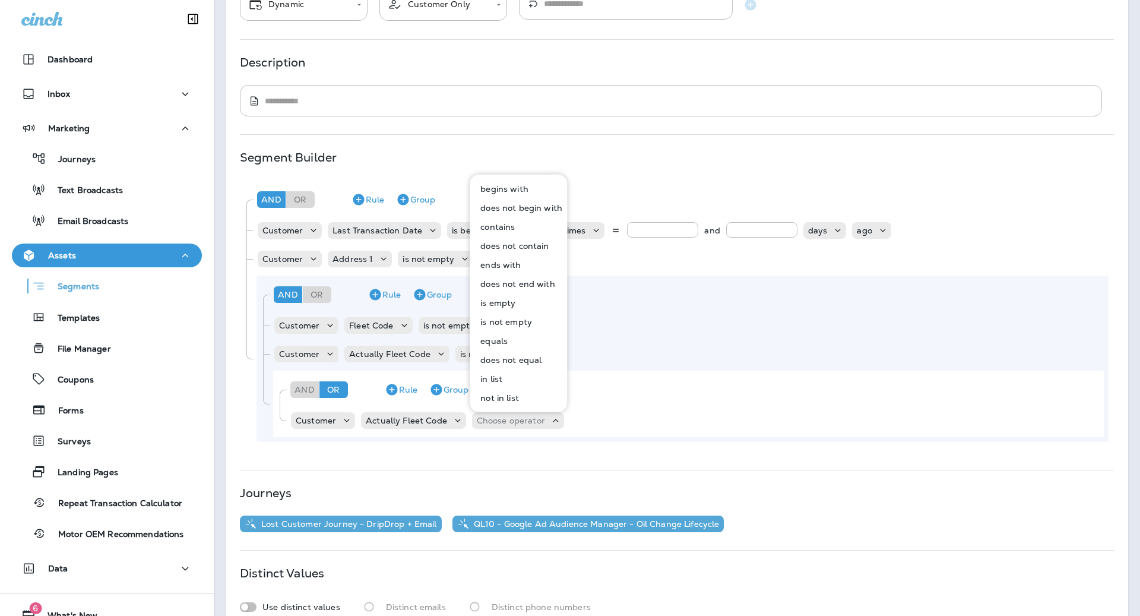
click at [526, 317] on p "is not empty" at bounding box center [504, 322] width 56 height 10
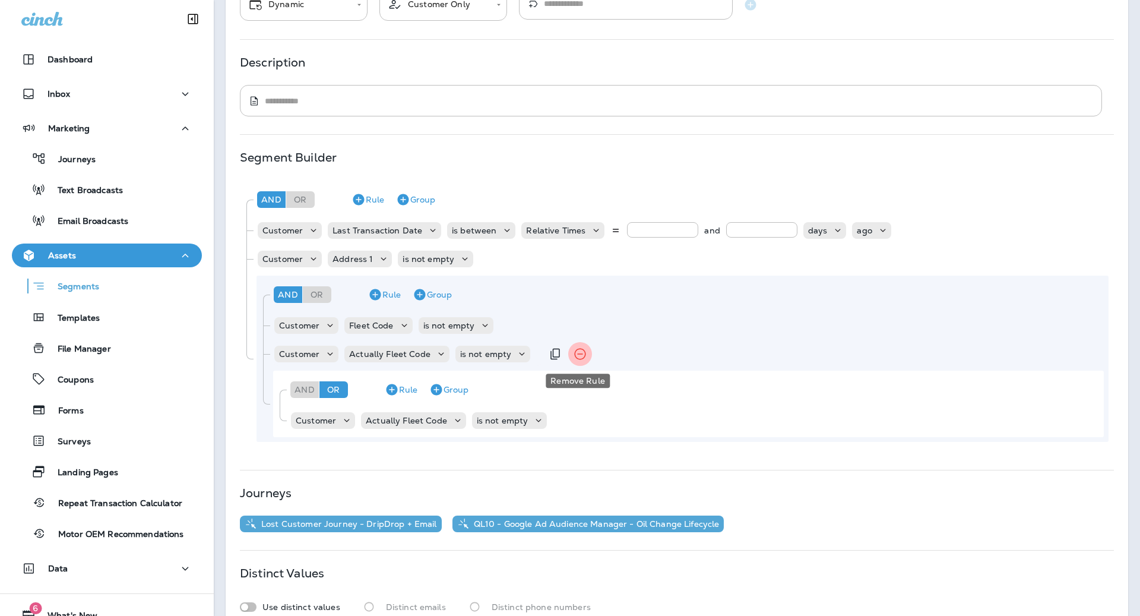
click at [584, 360] on button "Remove Rule" at bounding box center [580, 354] width 24 height 24
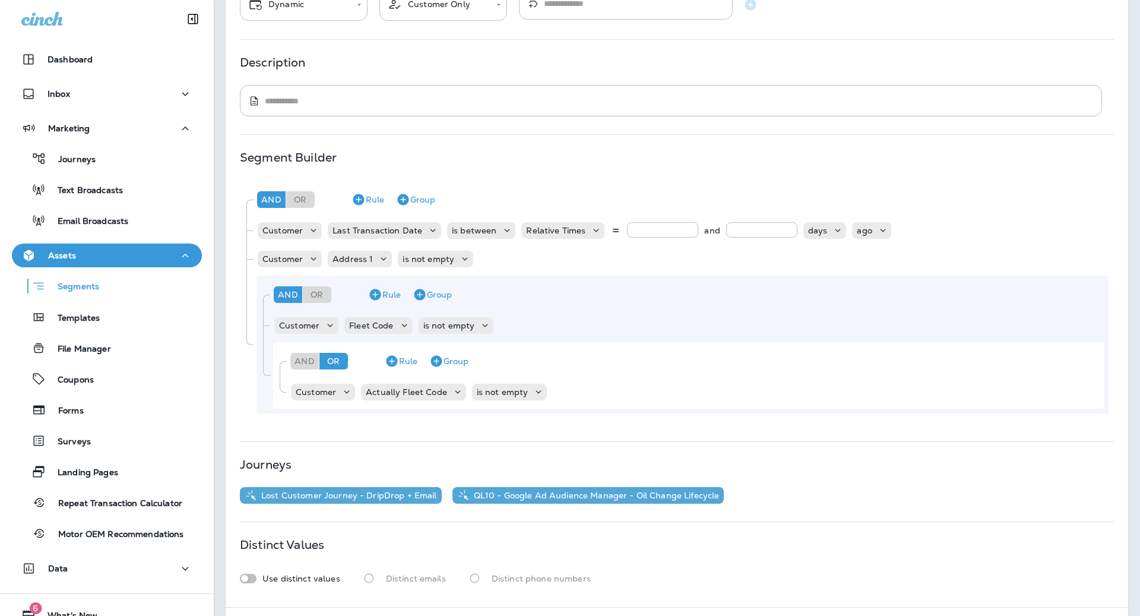
scroll to position [162, 0]
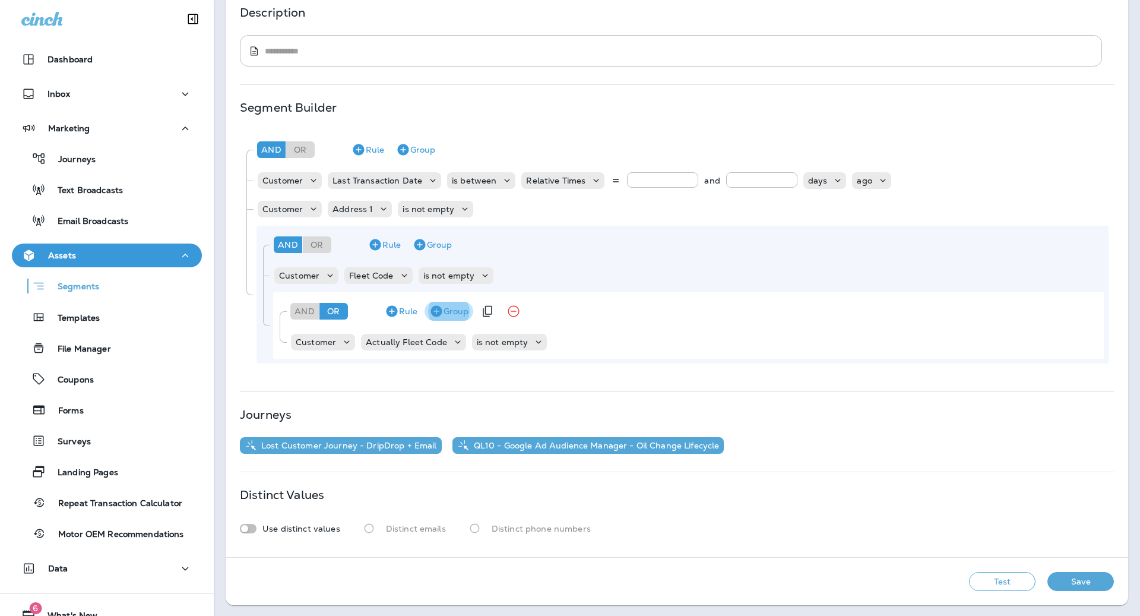
click at [440, 311] on icon "button" at bounding box center [436, 311] width 11 height 11
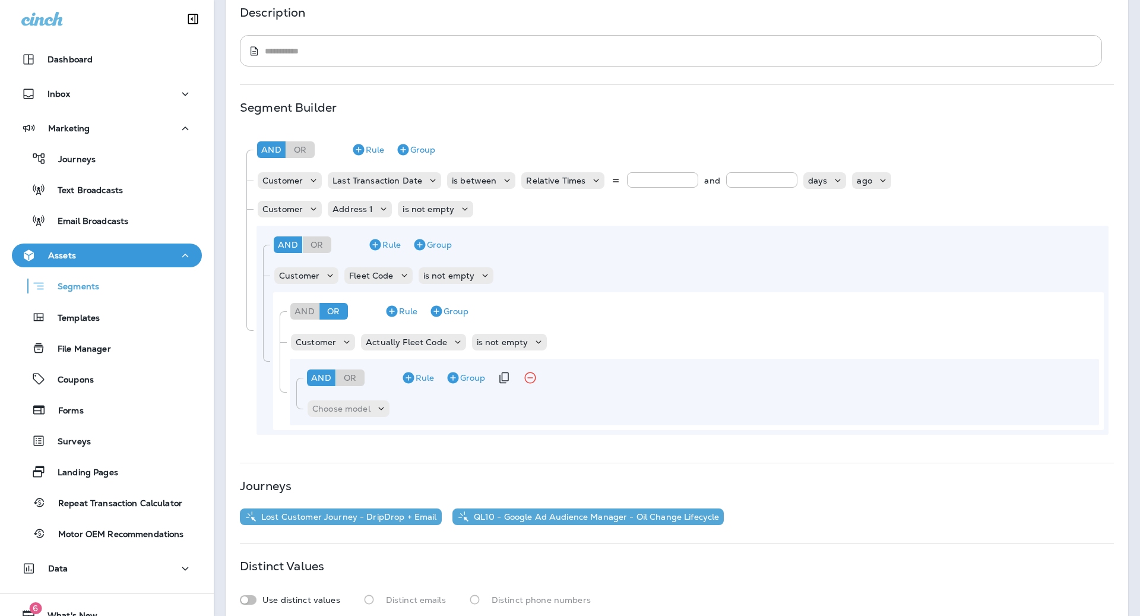
click at [368, 379] on div "Rule Group" at bounding box center [454, 380] width 178 height 24
click at [362, 379] on div "Or" at bounding box center [350, 377] width 29 height 17
click at [369, 404] on p "Choose model" at bounding box center [341, 409] width 58 height 10
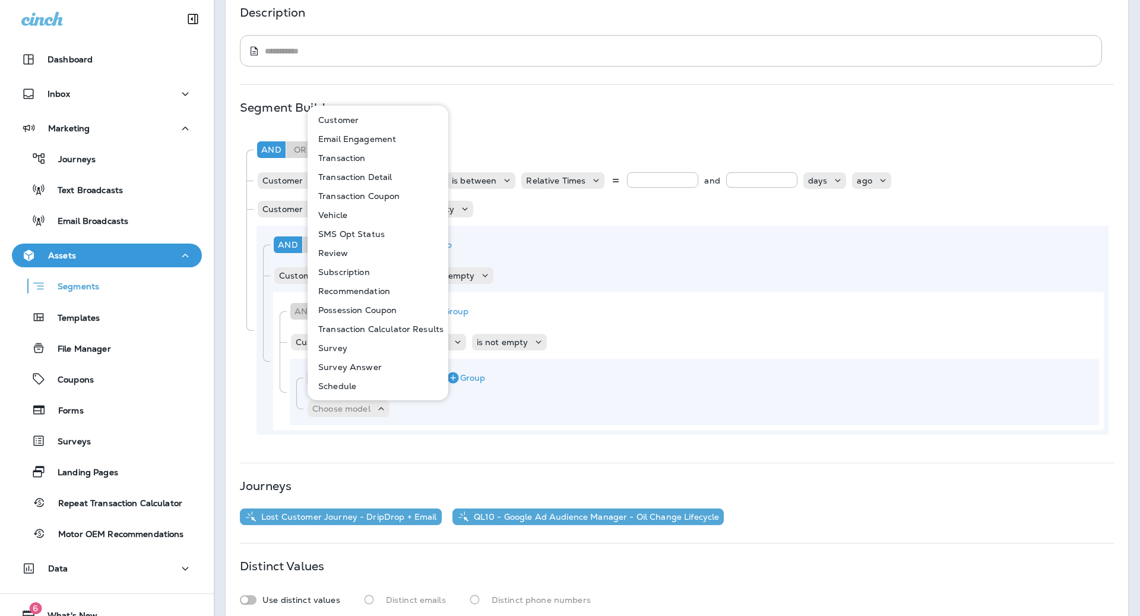
click at [368, 122] on button "Customer" at bounding box center [379, 119] width 140 height 19
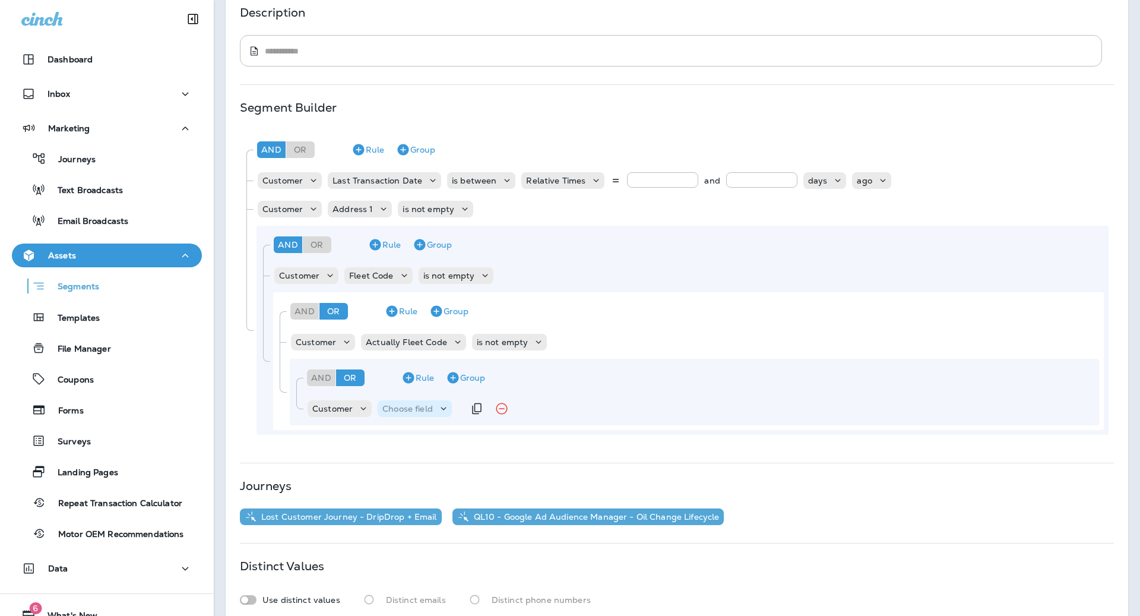
click at [414, 404] on p "Choose field" at bounding box center [407, 409] width 50 height 10
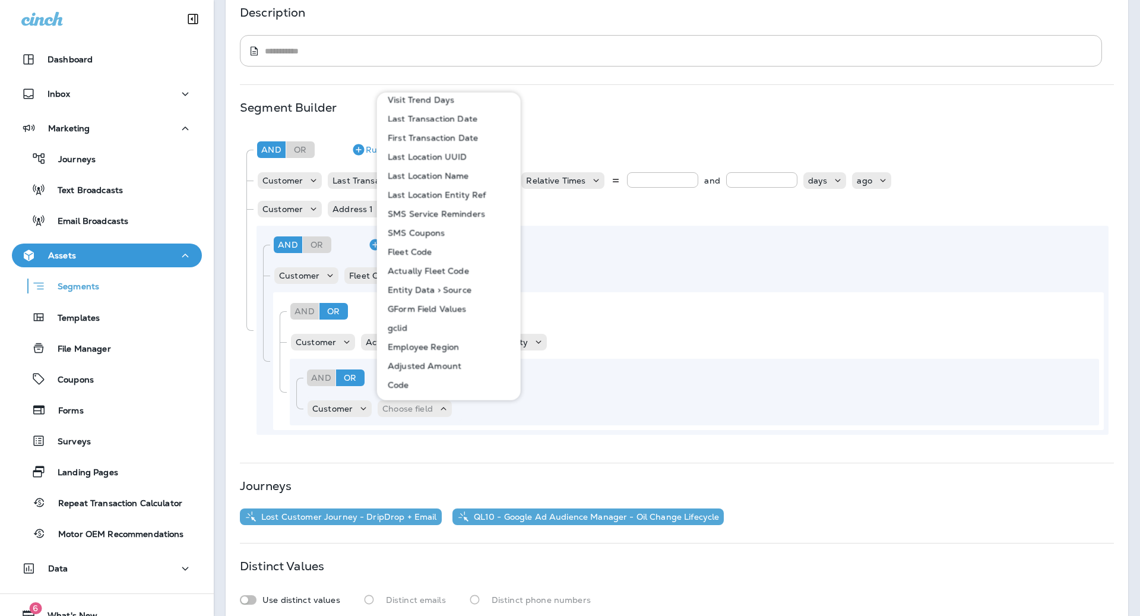
scroll to position [571, 0]
click at [428, 256] on p "Fleet Code" at bounding box center [407, 258] width 49 height 10
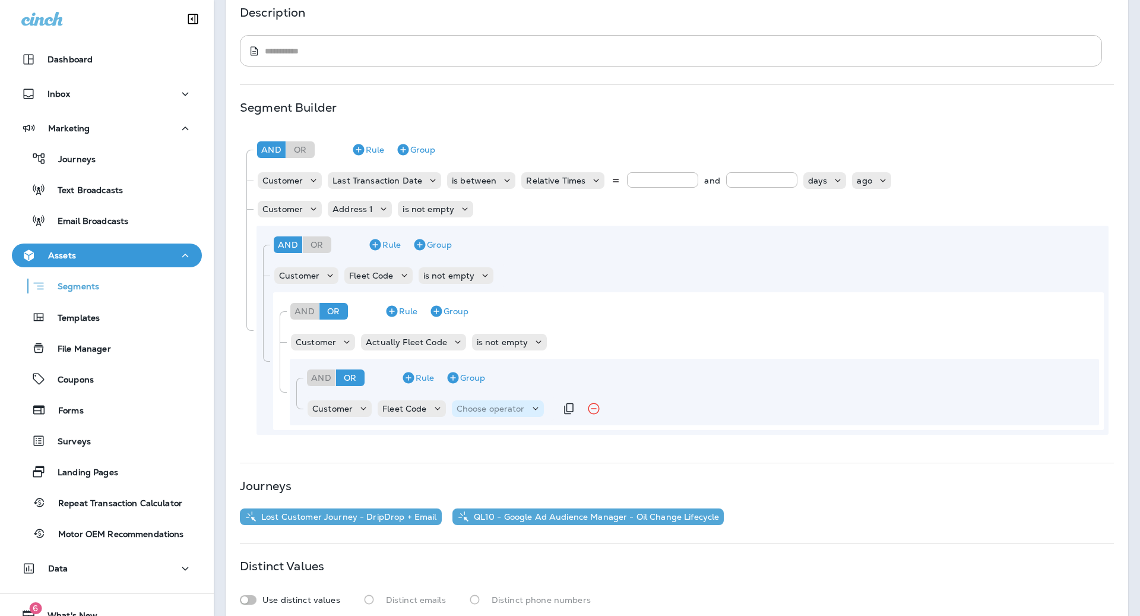
click at [498, 413] on p "Choose operator" at bounding box center [491, 409] width 68 height 10
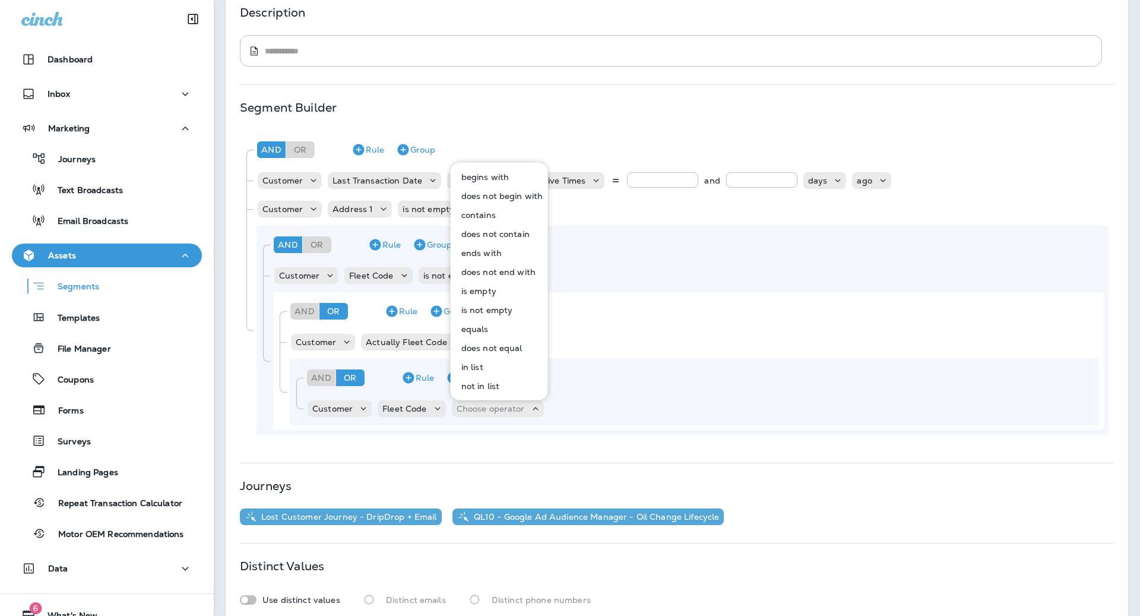
click at [485, 291] on p "is empty" at bounding box center [477, 291] width 40 height 10
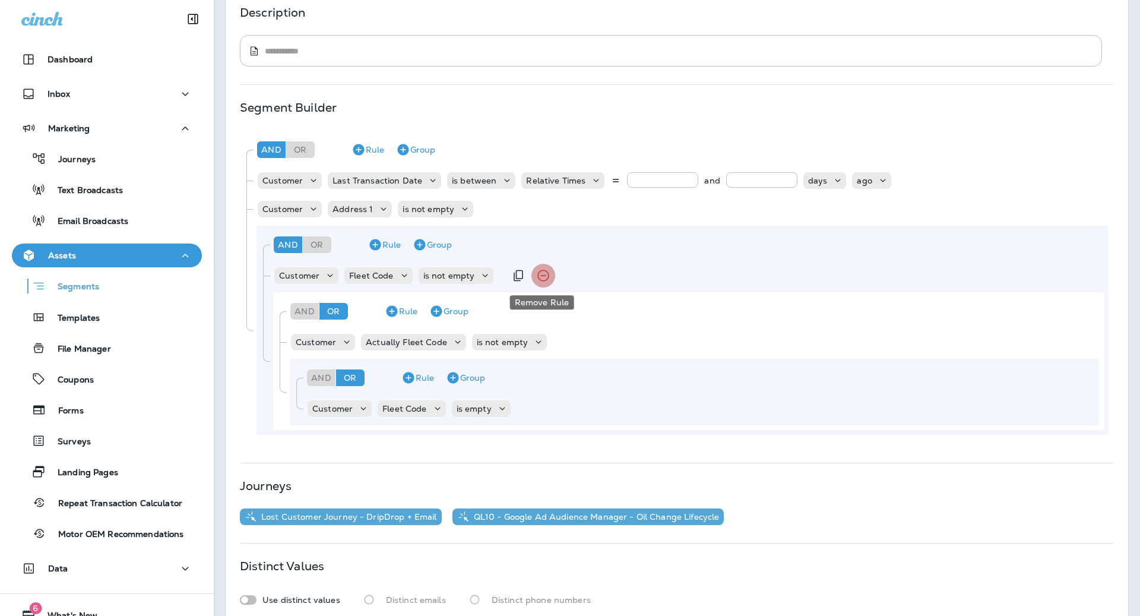
click at [543, 274] on icon "Remove Rule" at bounding box center [543, 275] width 11 height 11
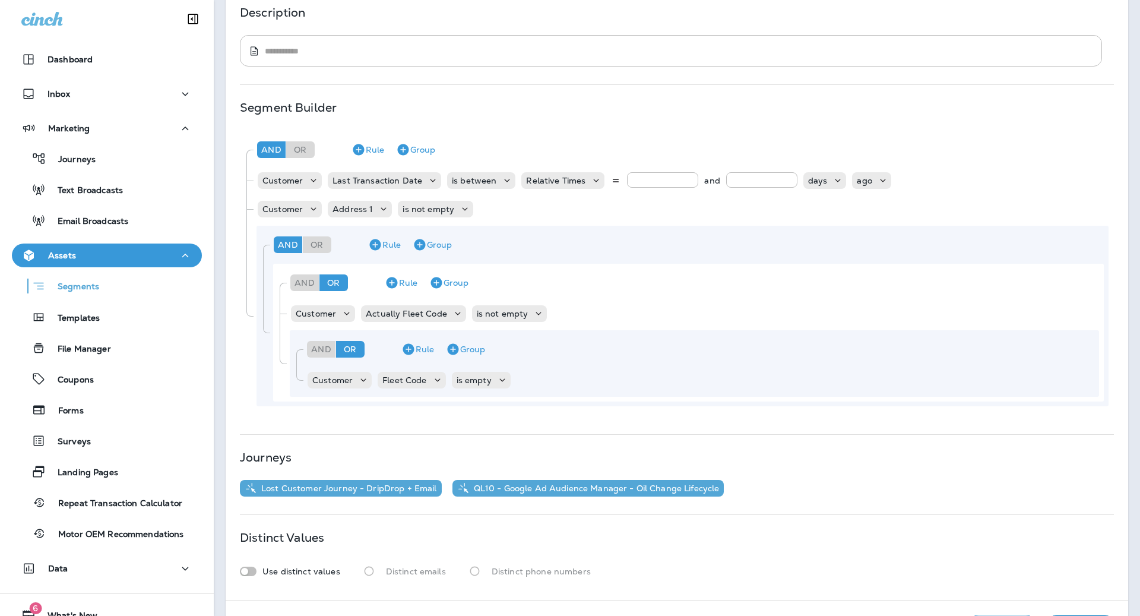
scroll to position [204, 0]
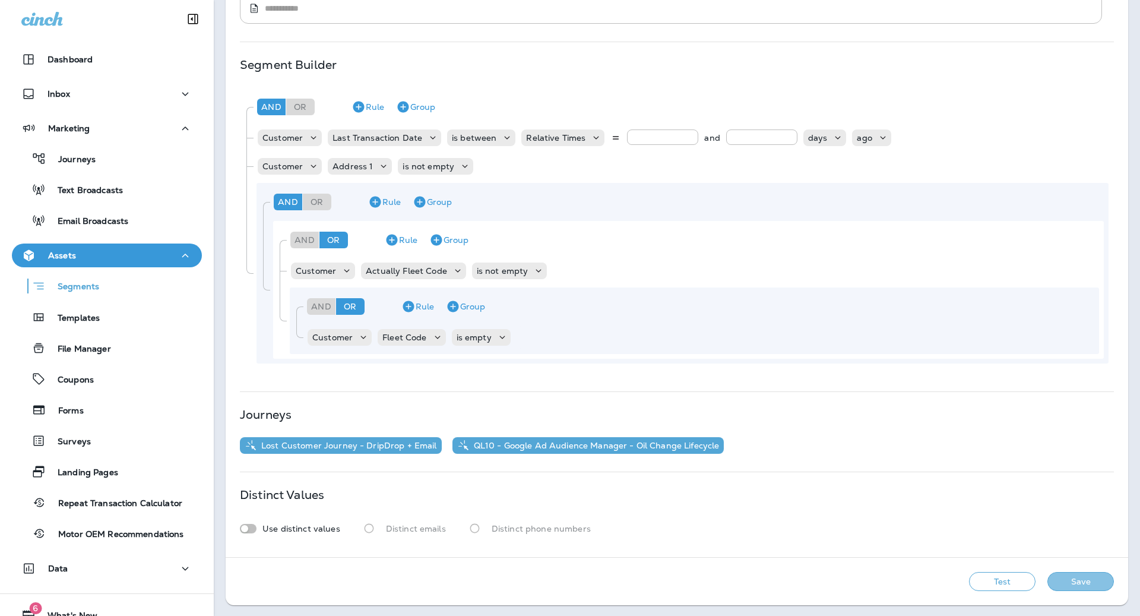
click at [988, 582] on button "Save" at bounding box center [1080, 581] width 67 height 19
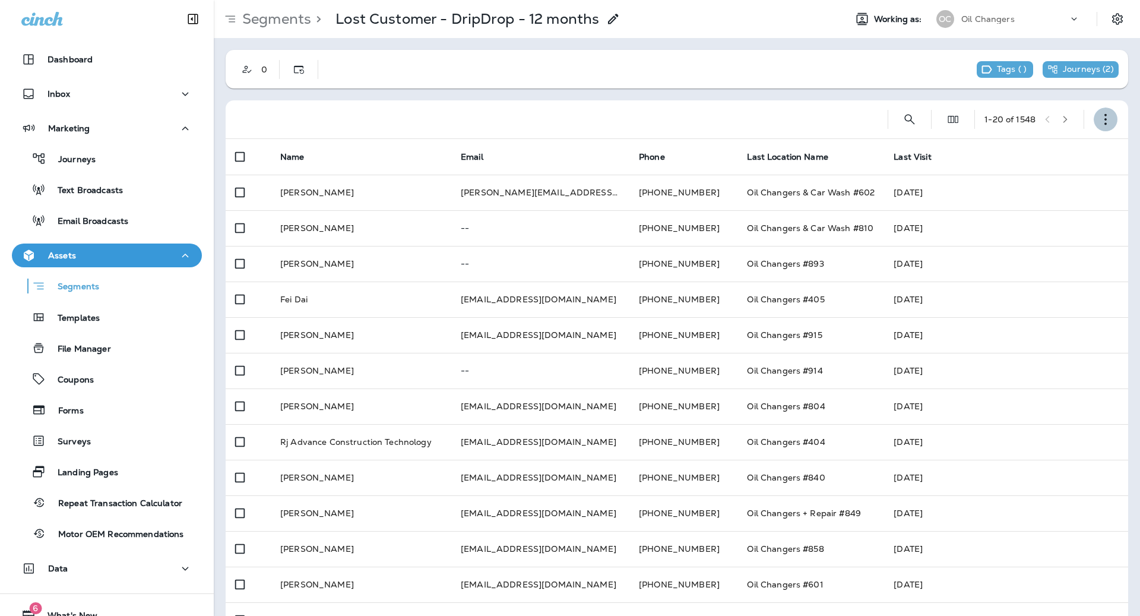
click at [988, 119] on icon "button" at bounding box center [1106, 119] width 12 height 12
click at [988, 148] on button "Edit Segment" at bounding box center [1046, 150] width 143 height 29
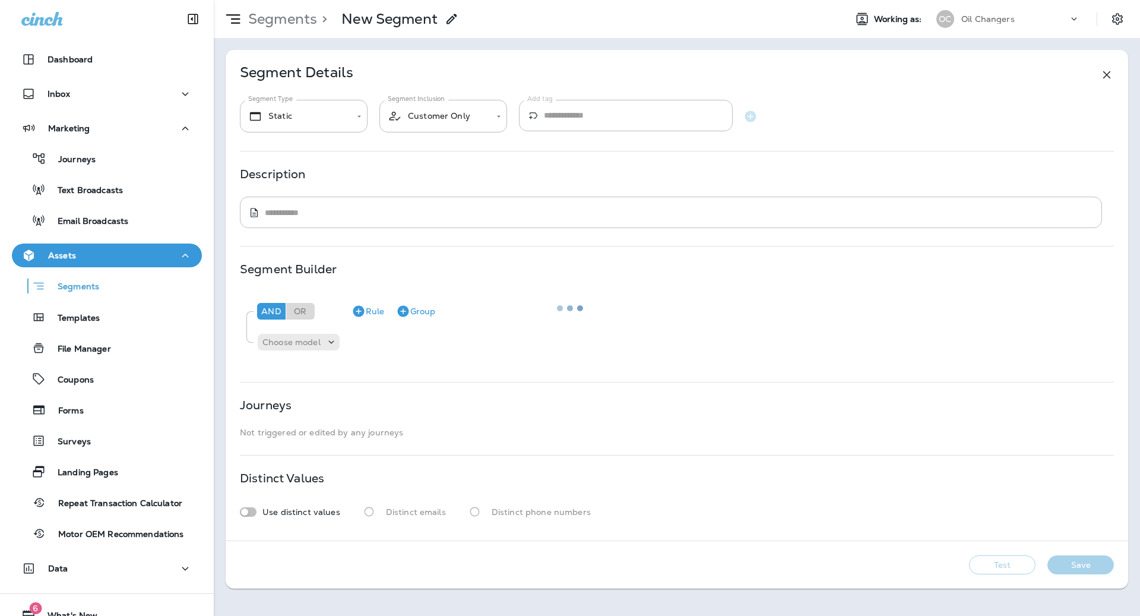
type input "*******"
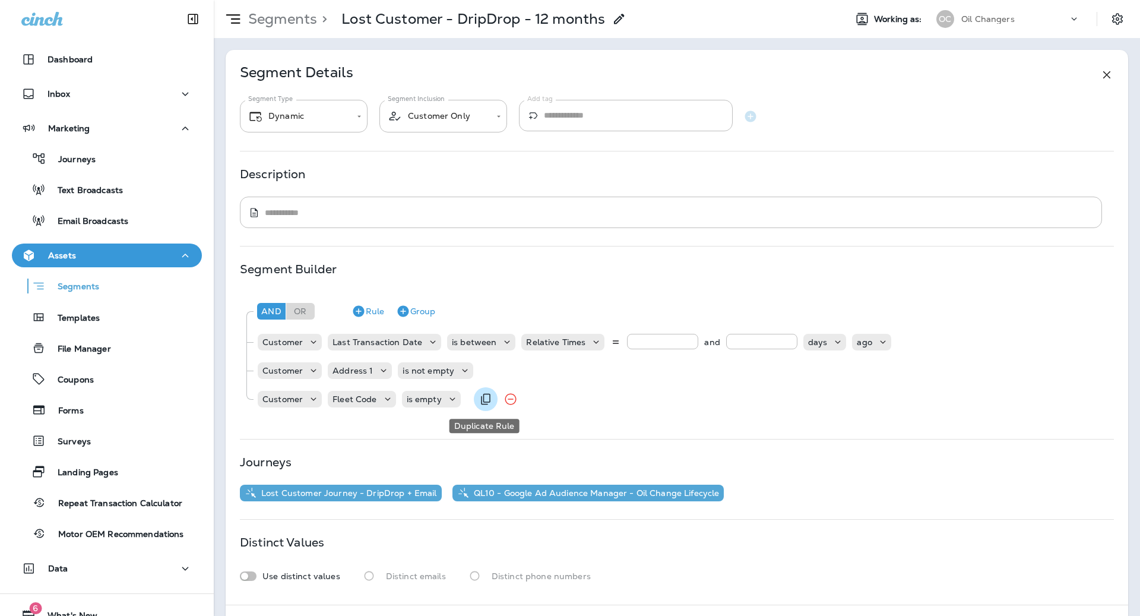
click at [485, 403] on icon "Duplicate Rule" at bounding box center [486, 399] width 14 height 14
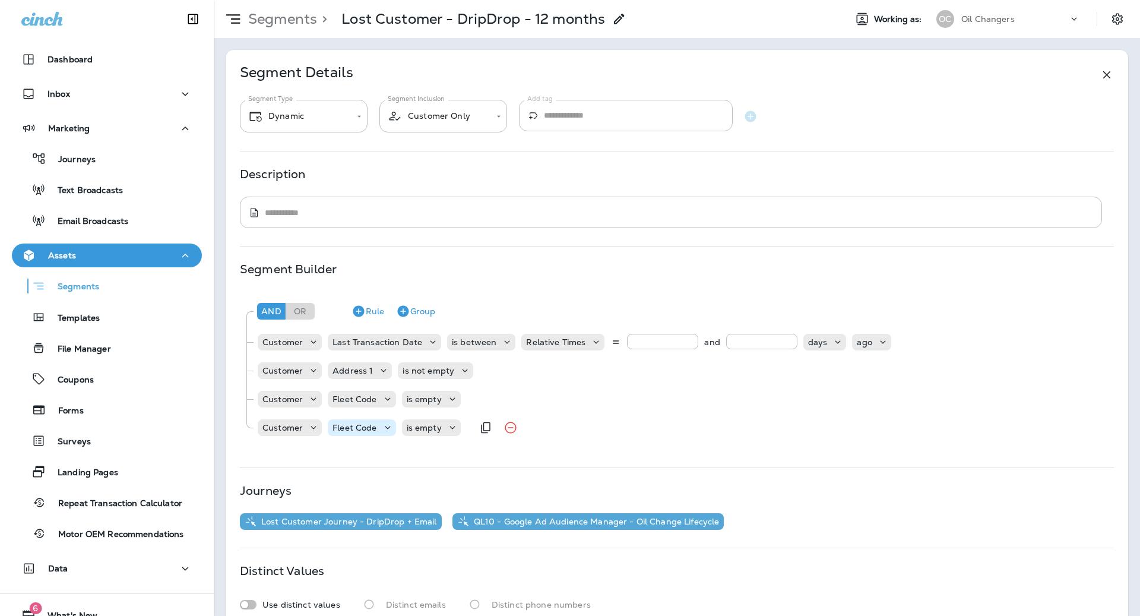
click at [363, 426] on p "Fleet Code" at bounding box center [355, 428] width 44 height 10
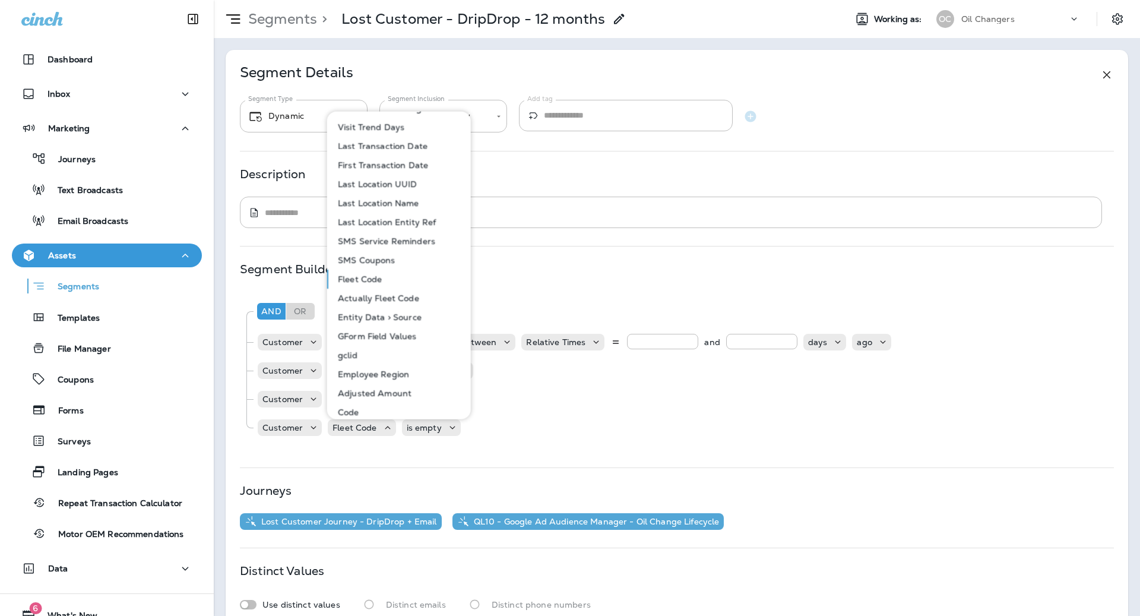
scroll to position [670, 0]
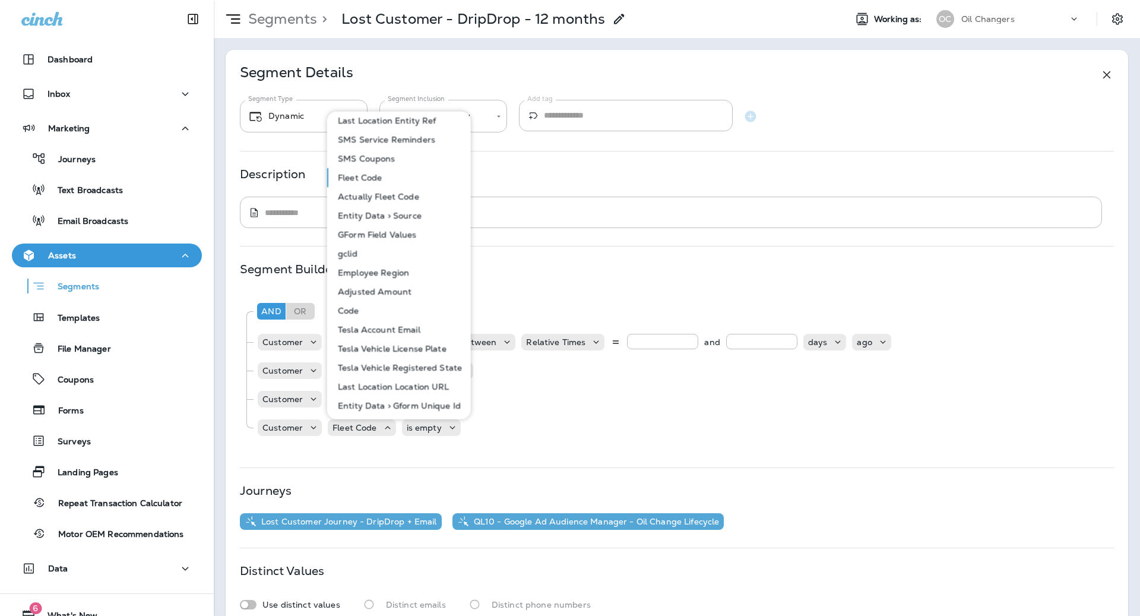
click at [398, 197] on p "Actually Fleet Code" at bounding box center [376, 196] width 86 height 10
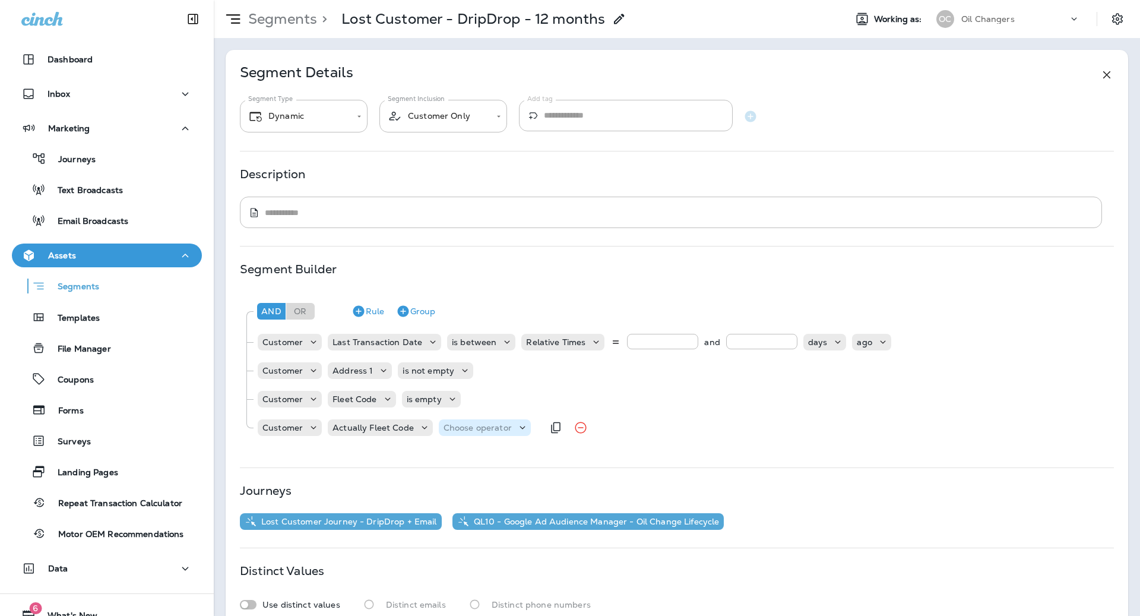
click at [470, 424] on p "Choose operator" at bounding box center [478, 428] width 68 height 10
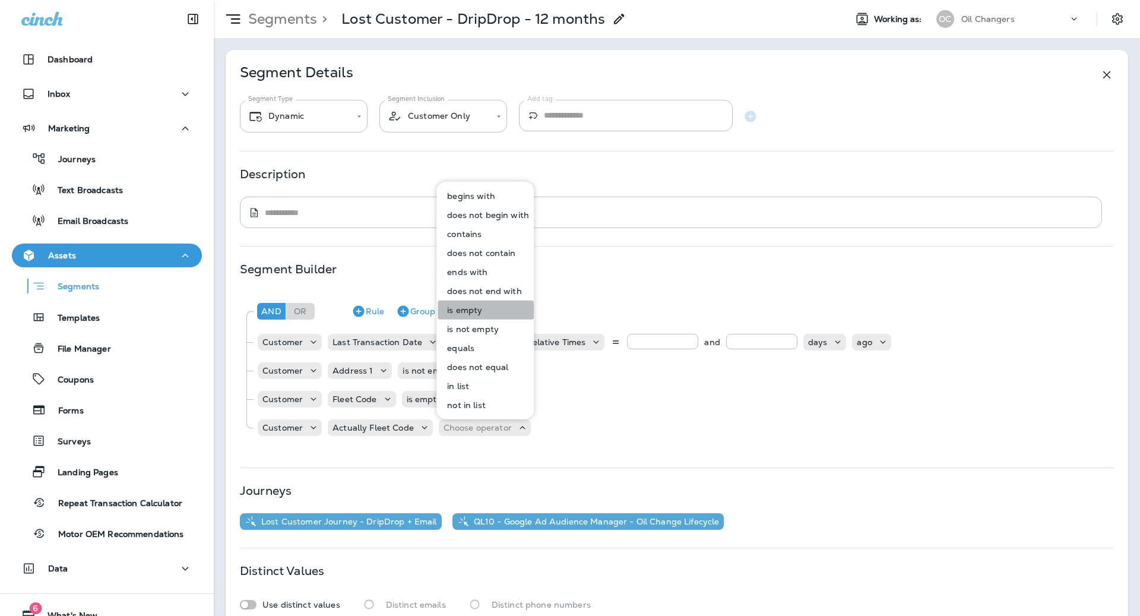
click at [480, 313] on p "is empty" at bounding box center [462, 310] width 40 height 10
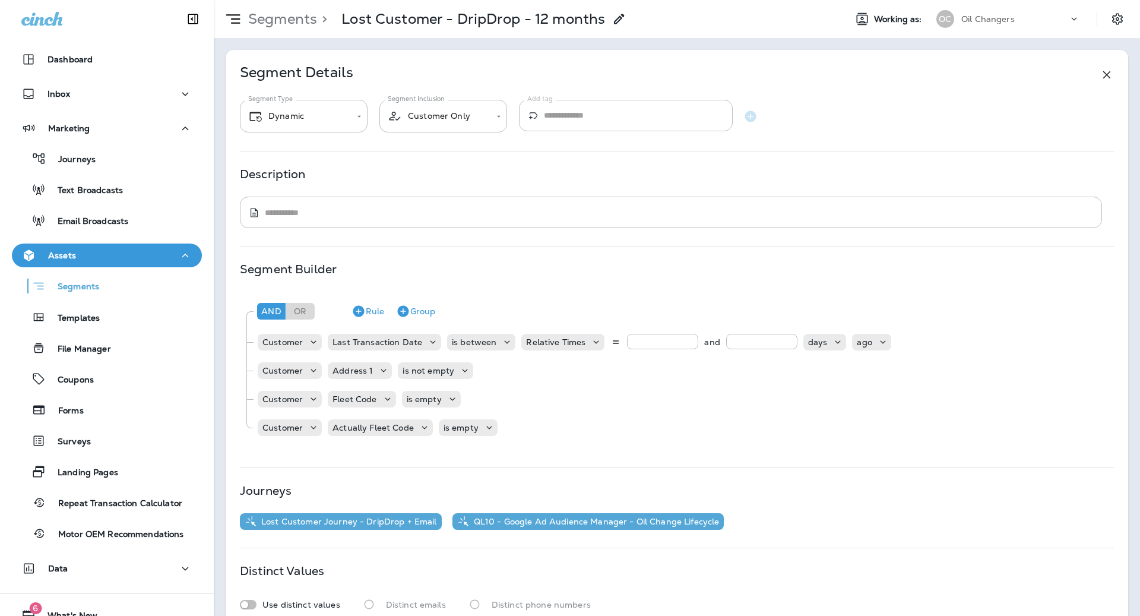
scroll to position [76, 0]
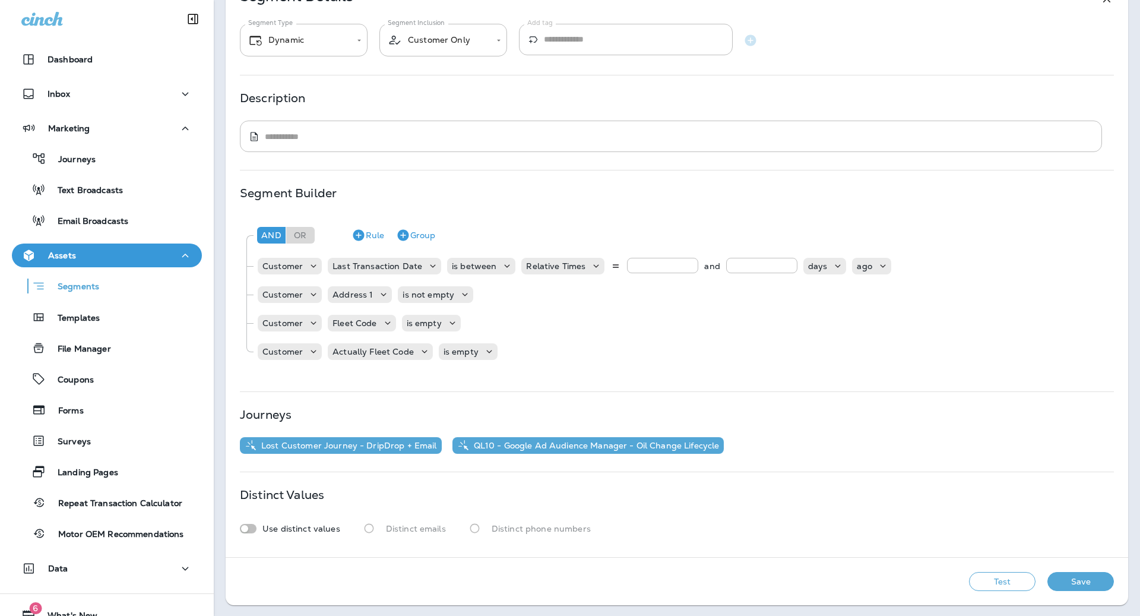
click at [988, 575] on button "Save" at bounding box center [1080, 581] width 67 height 19
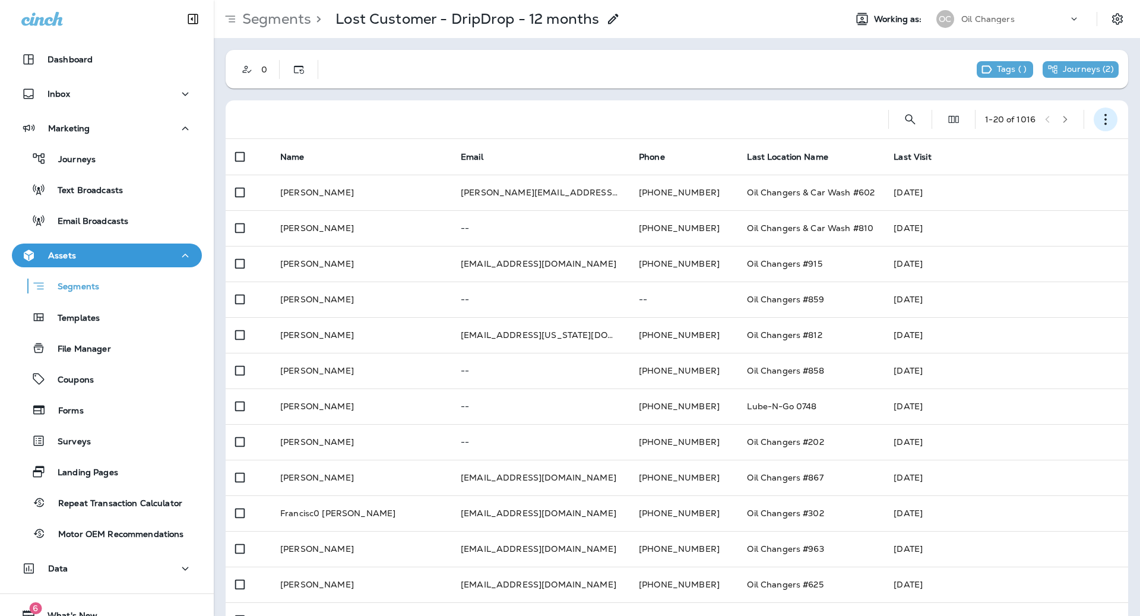
click at [988, 120] on icon "button" at bounding box center [1106, 119] width 12 height 12
click at [988, 148] on button "Edit Segment" at bounding box center [1046, 150] width 143 height 29
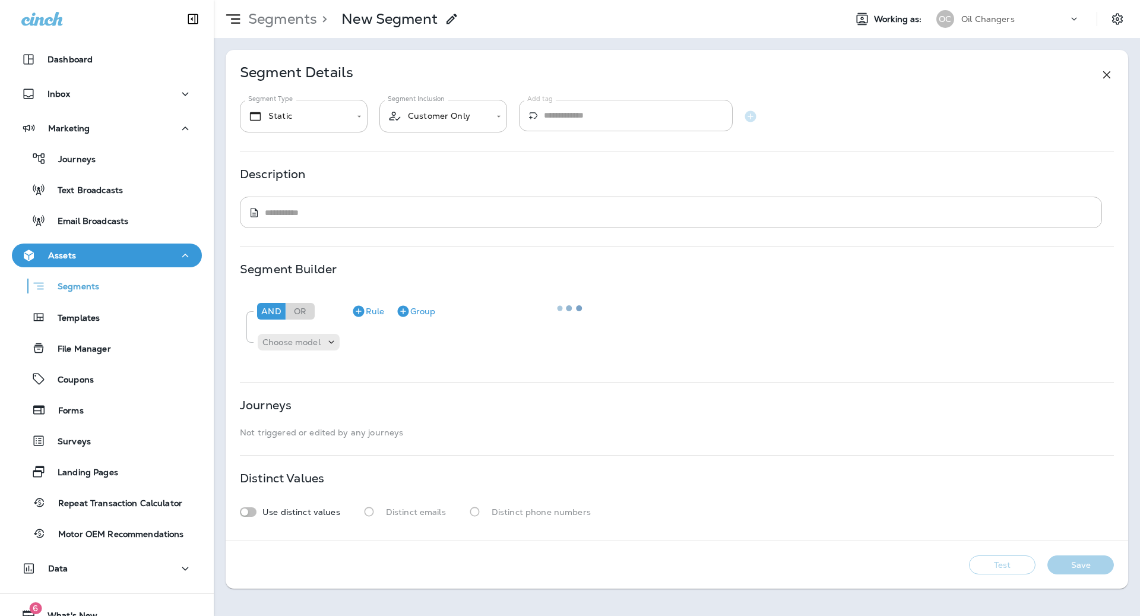
type input "*******"
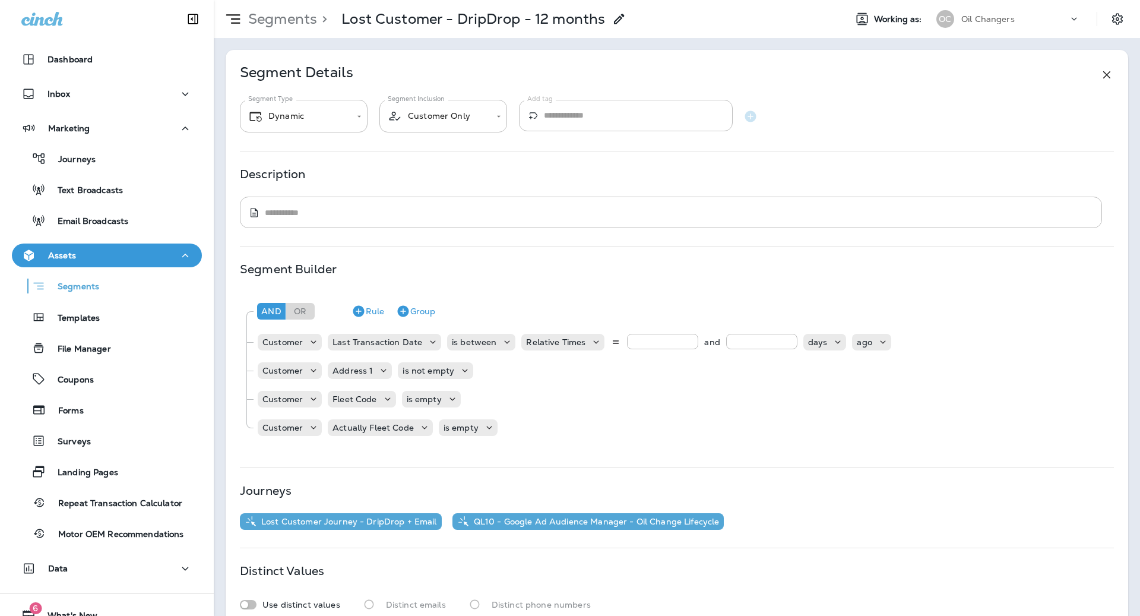
scroll to position [76, 0]
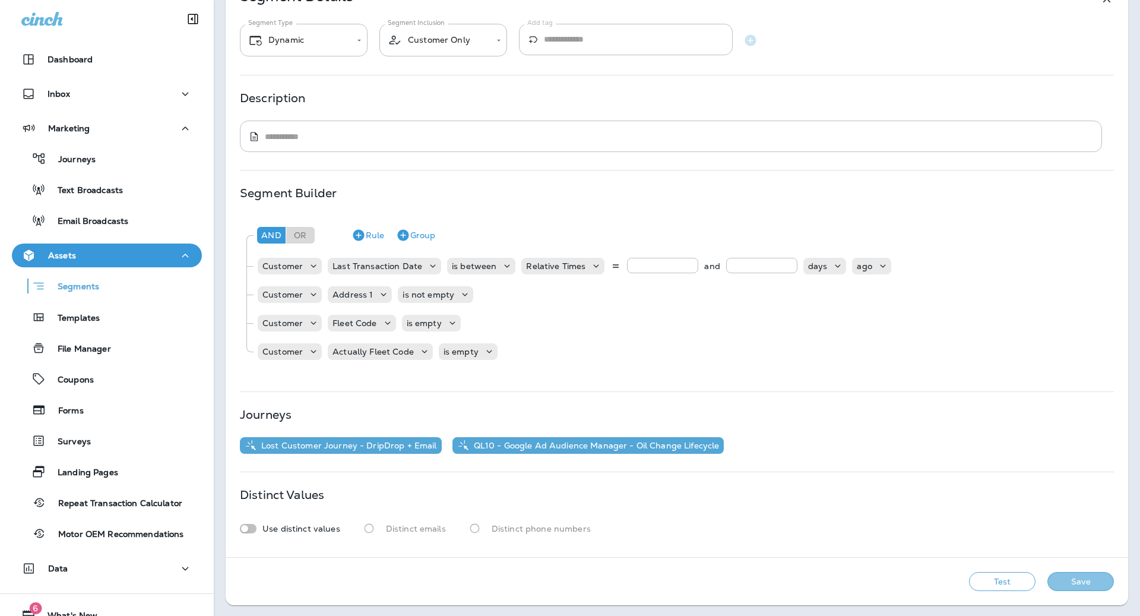
click at [988, 576] on button "Save" at bounding box center [1080, 581] width 67 height 19
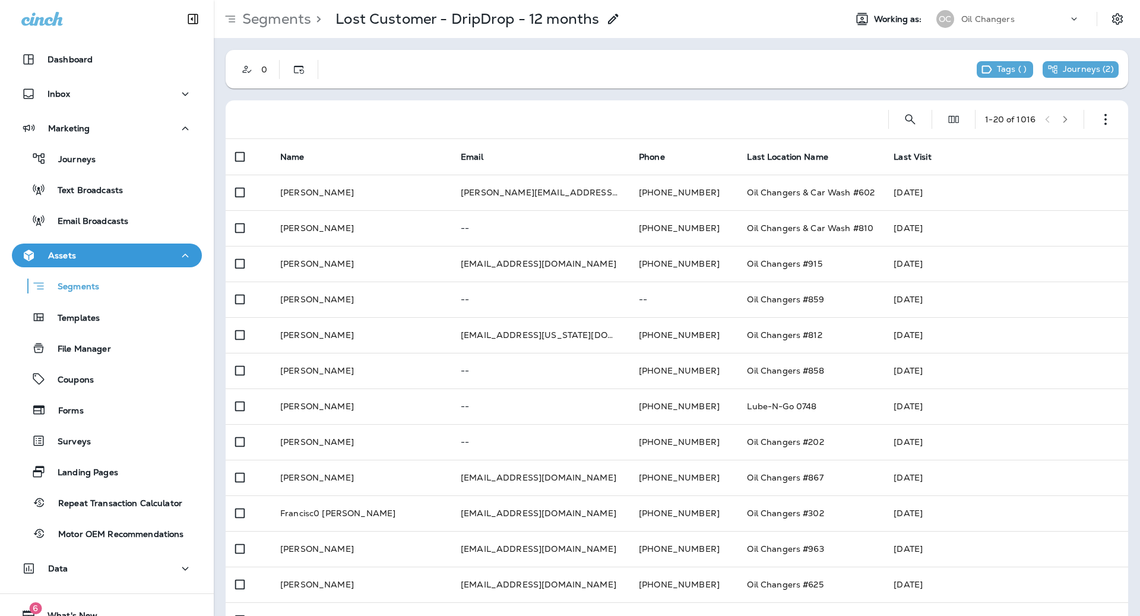
scroll to position [46, 0]
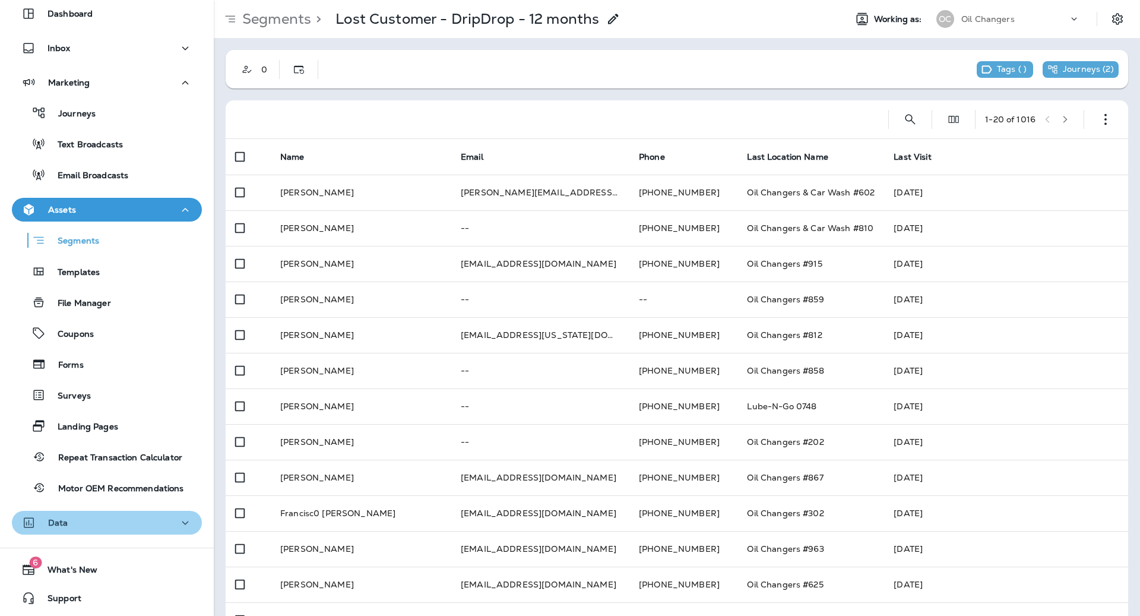
click at [99, 523] on div "Data" at bounding box center [106, 522] width 171 height 15
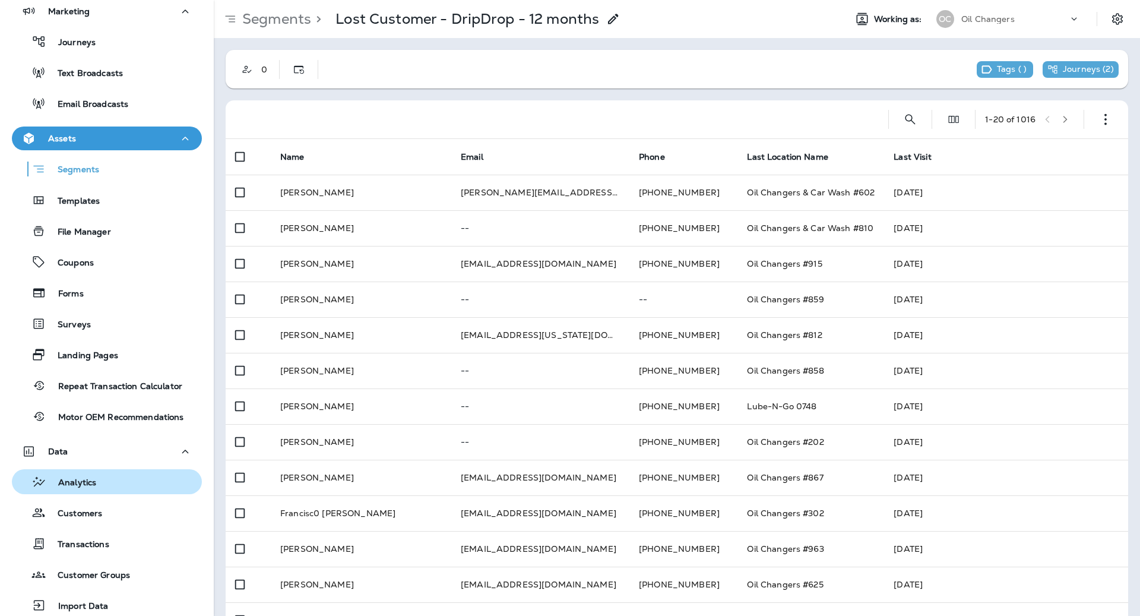
scroll to position [138, 0]
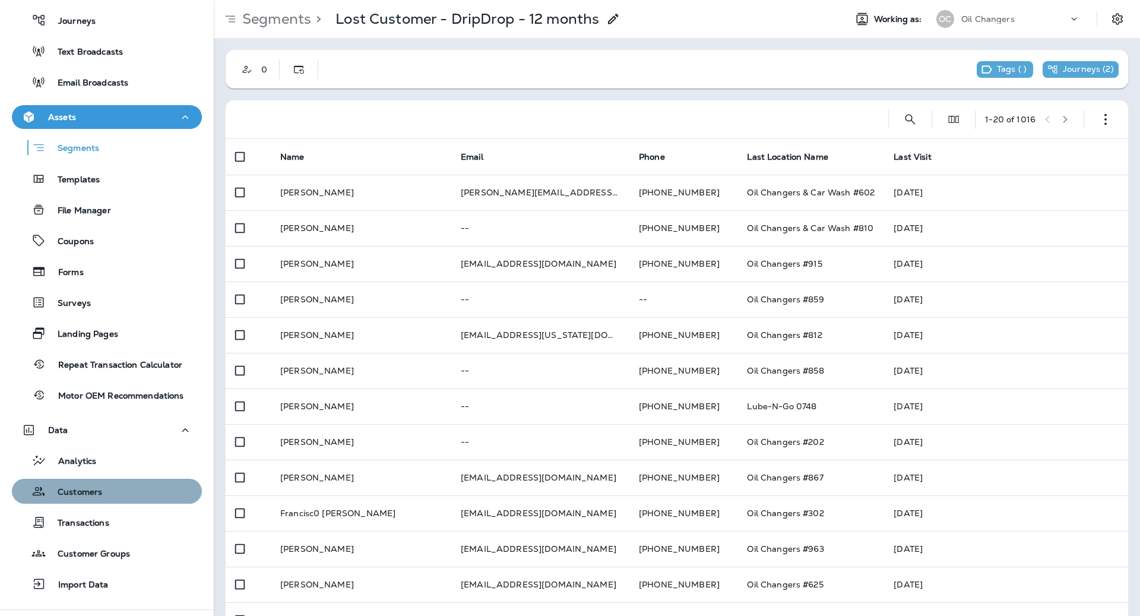
click at [111, 479] on button "Customers" at bounding box center [107, 491] width 190 height 25
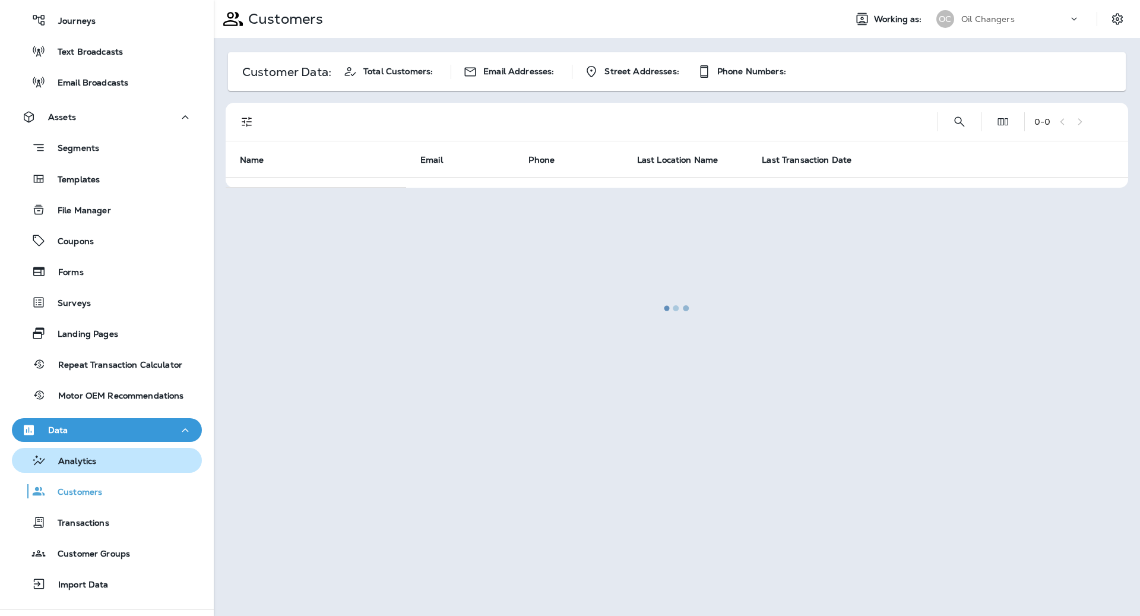
click at [112, 461] on div "Analytics" at bounding box center [107, 460] width 181 height 18
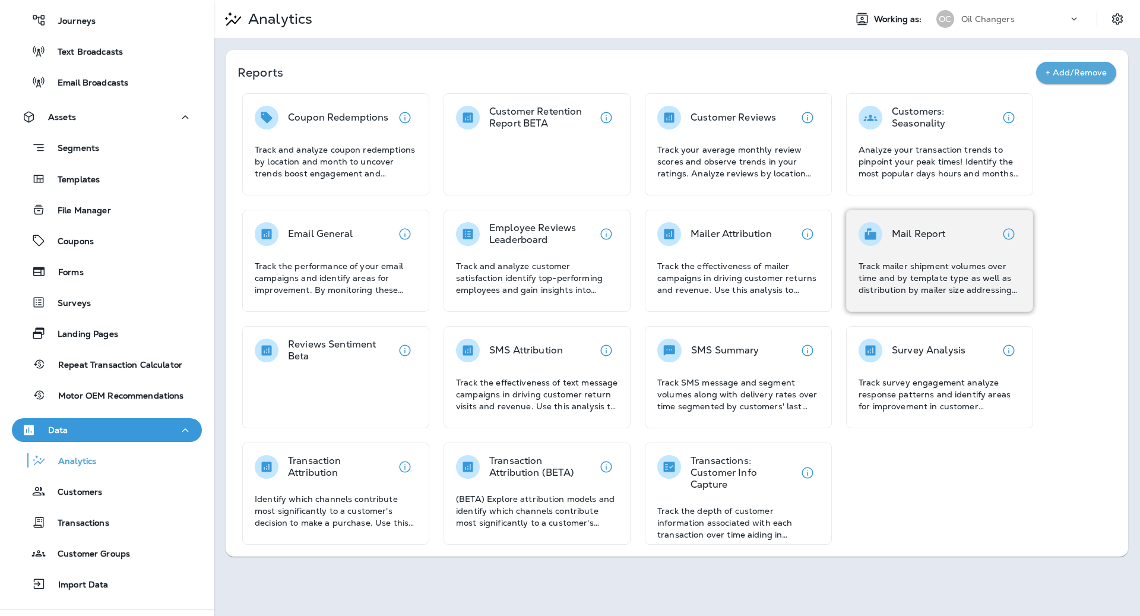
click at [923, 260] on p "Track mailer shipment volumes over time and by template type as well as distrib…" at bounding box center [940, 278] width 162 height 36
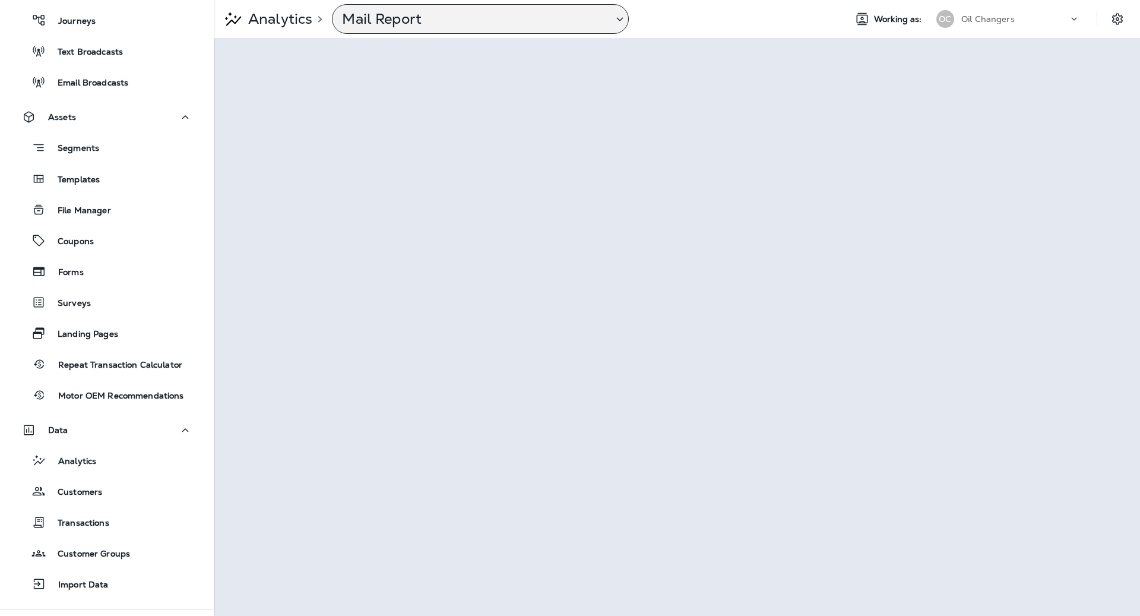
click at [435, 18] on p "Mail Report" at bounding box center [472, 19] width 261 height 18
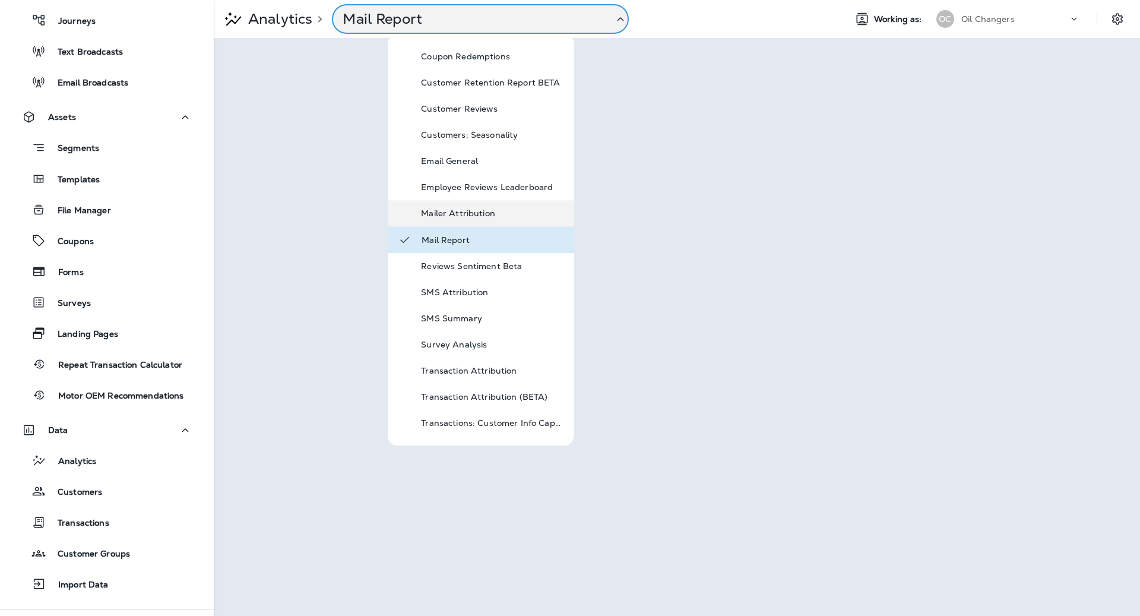
click at [501, 217] on p "Mailer Attribution" at bounding box center [492, 213] width 143 height 10
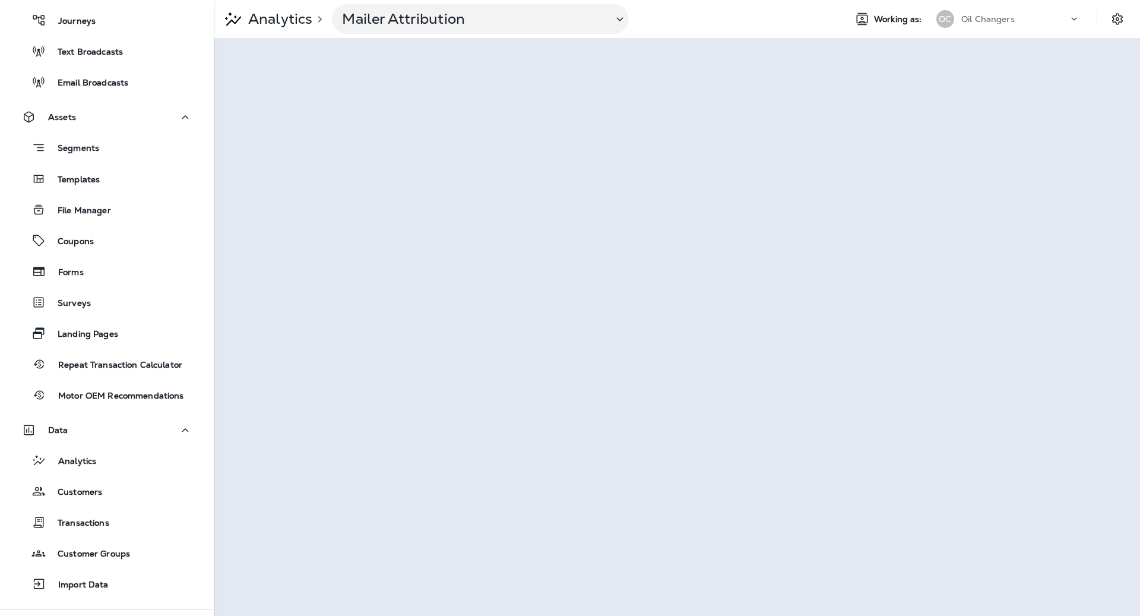
click at [988, 25] on div "Oil Changers" at bounding box center [1014, 19] width 107 height 18
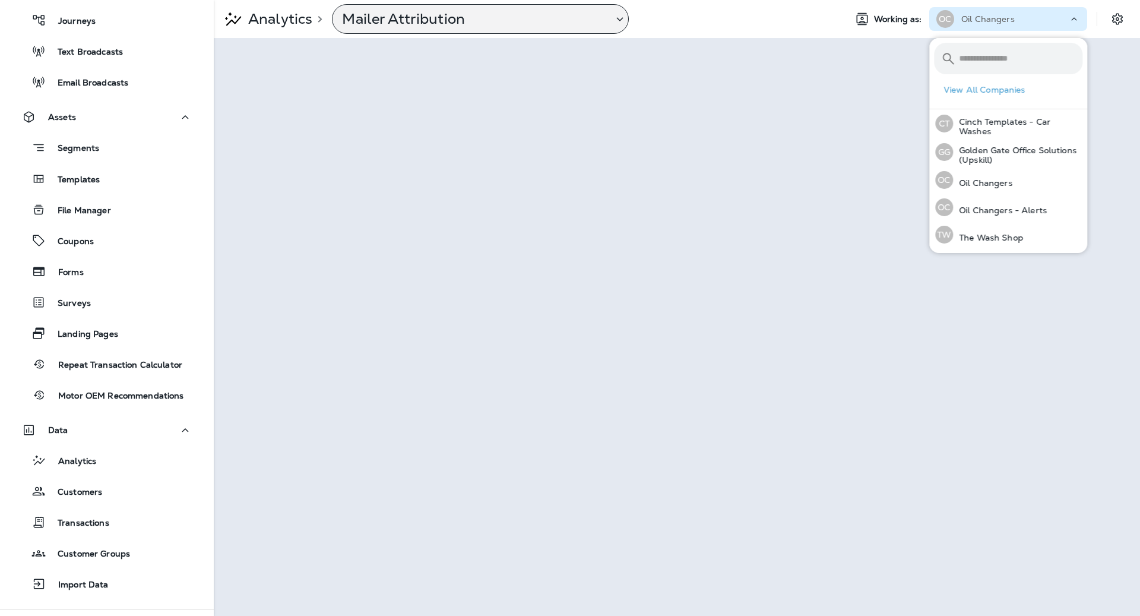
click at [412, 31] on div "Mailer Attribution" at bounding box center [480, 19] width 297 height 30
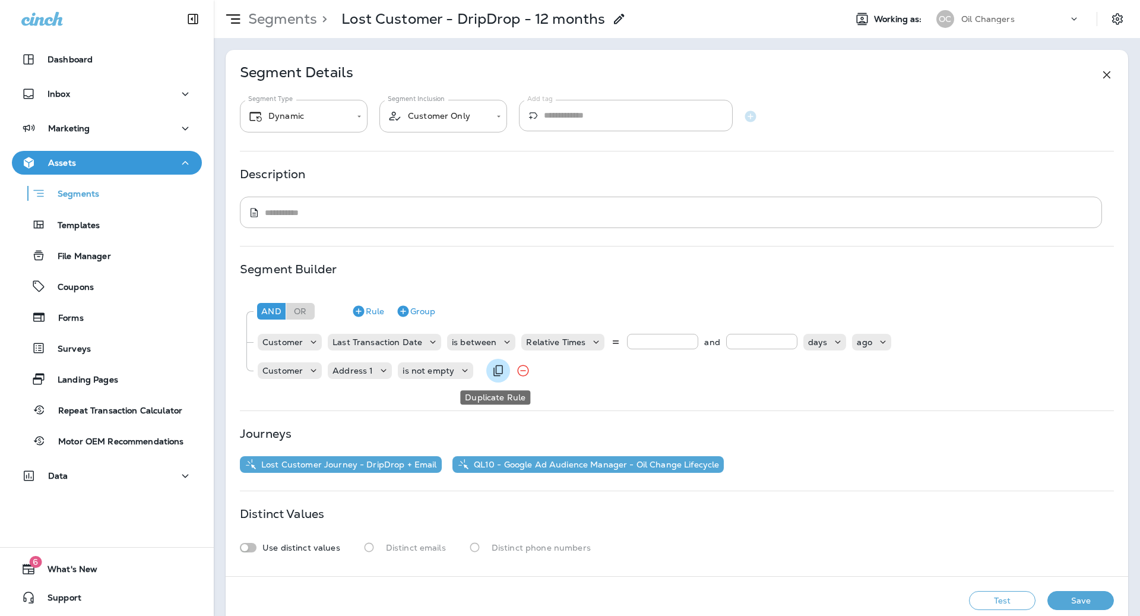
click at [498, 370] on icon "Duplicate Rule" at bounding box center [498, 370] width 10 height 11
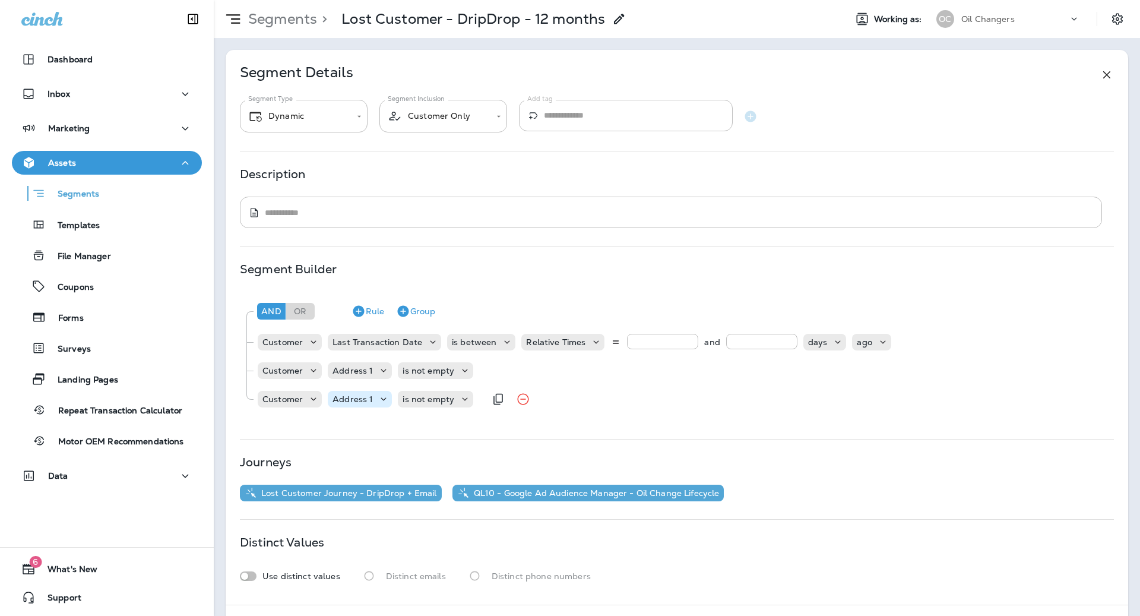
click at [369, 400] on p "Address 1" at bounding box center [353, 399] width 40 height 10
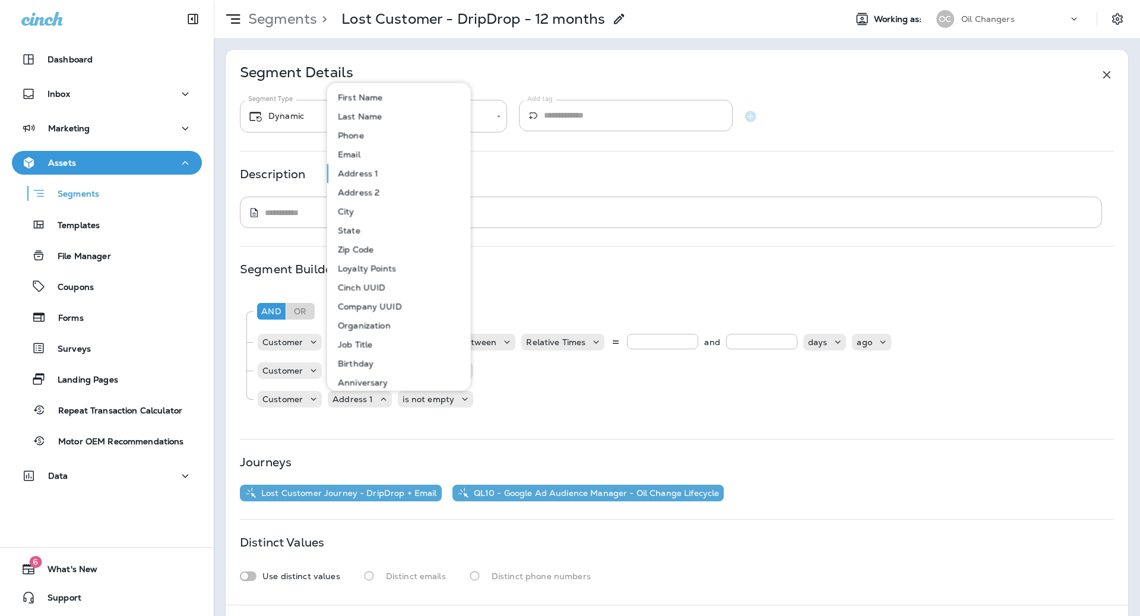
scroll to position [670, 0]
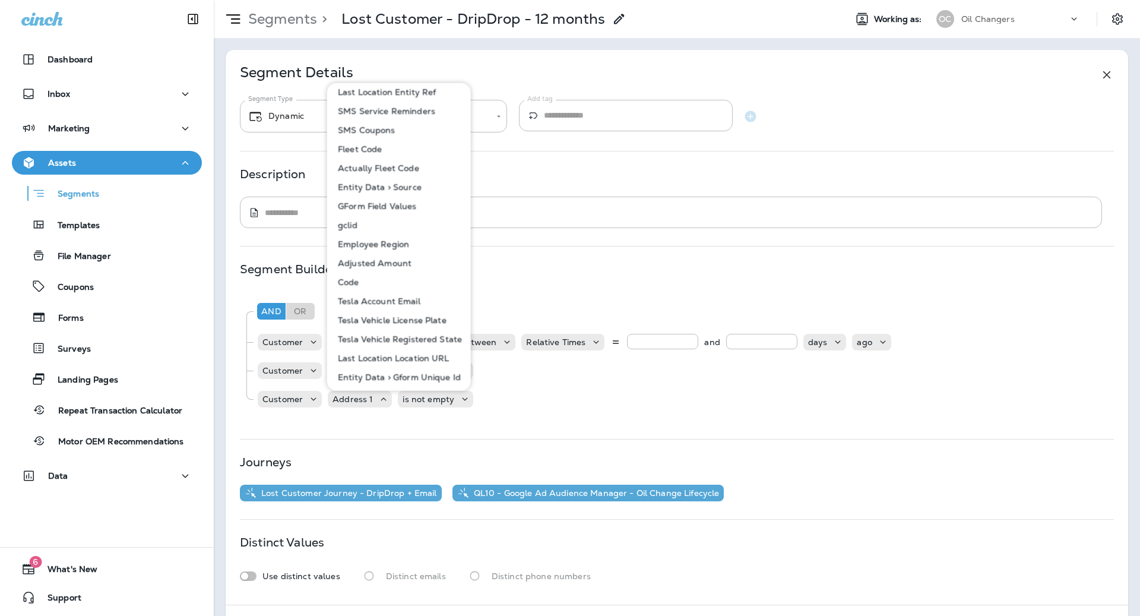
click at [396, 148] on button "Fleet Code" at bounding box center [399, 148] width 143 height 19
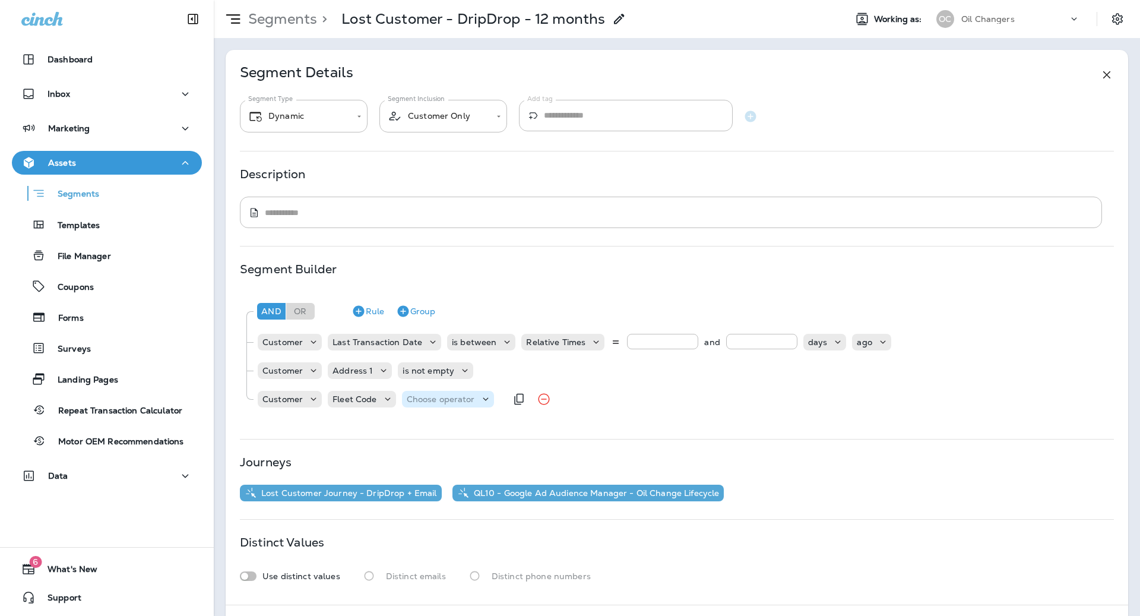
click at [428, 407] on div "Choose operator" at bounding box center [448, 399] width 92 height 17
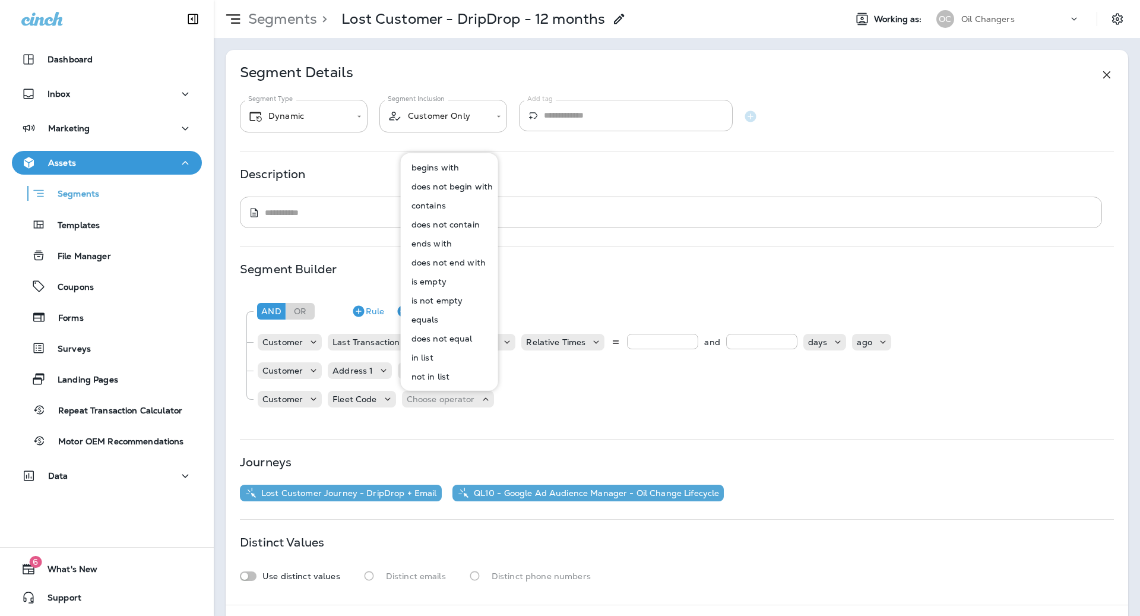
drag, startPoint x: 469, startPoint y: 300, endPoint x: 463, endPoint y: 279, distance: 22.2
click at [463, 279] on div "begins with does not begin with contains does not contain ends with does not en…" at bounding box center [449, 272] width 97 height 228
click at [463, 279] on button "is empty" at bounding box center [450, 281] width 96 height 19
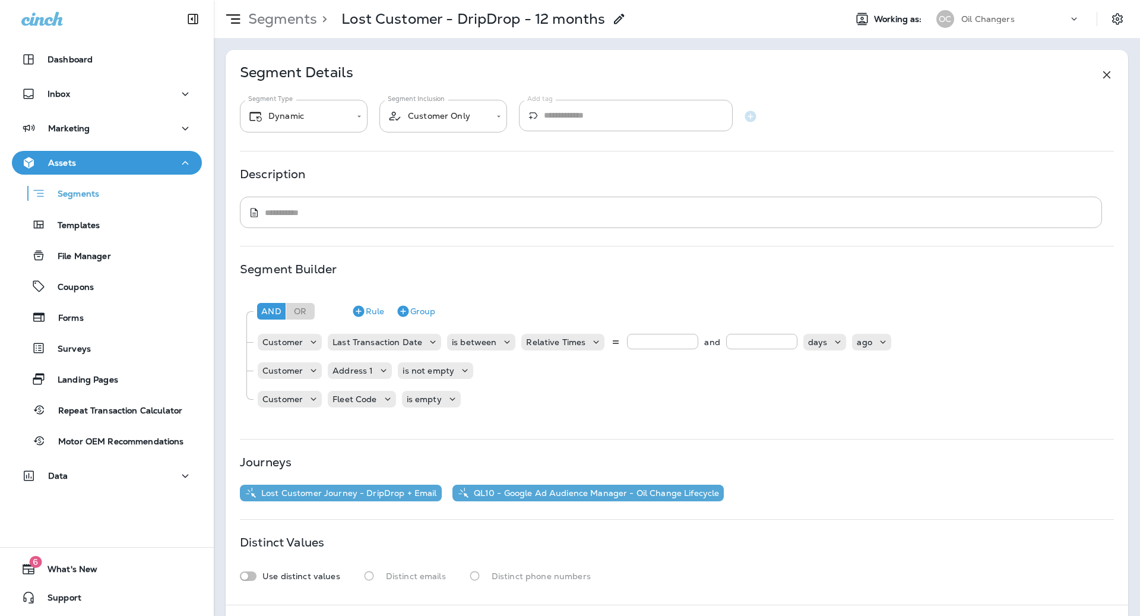
scroll to position [48, 0]
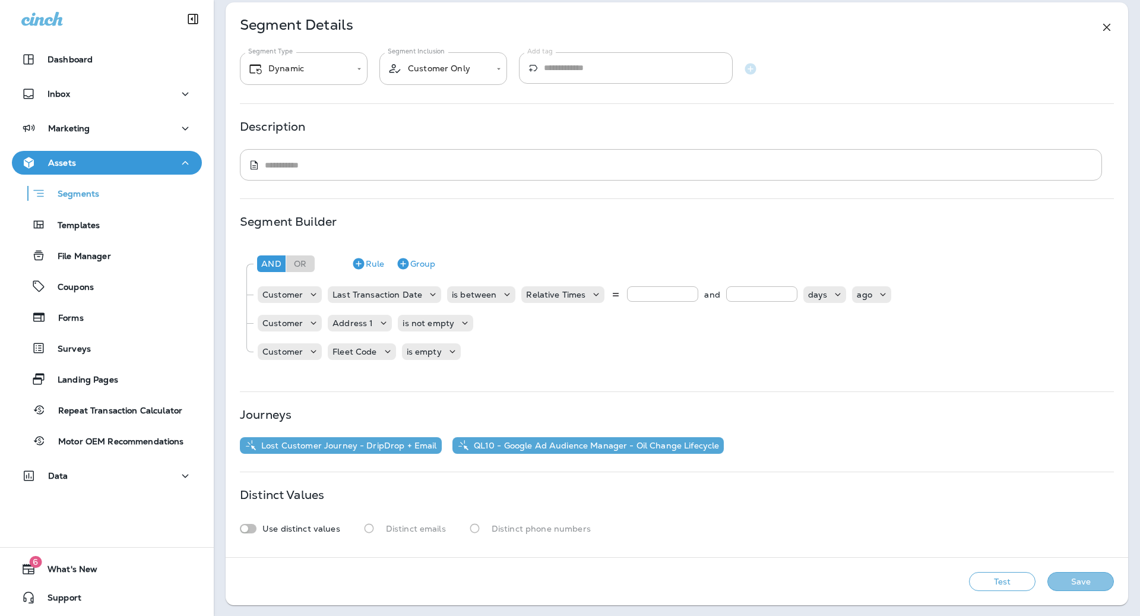
click at [1099, 586] on button "Save" at bounding box center [1080, 581] width 67 height 19
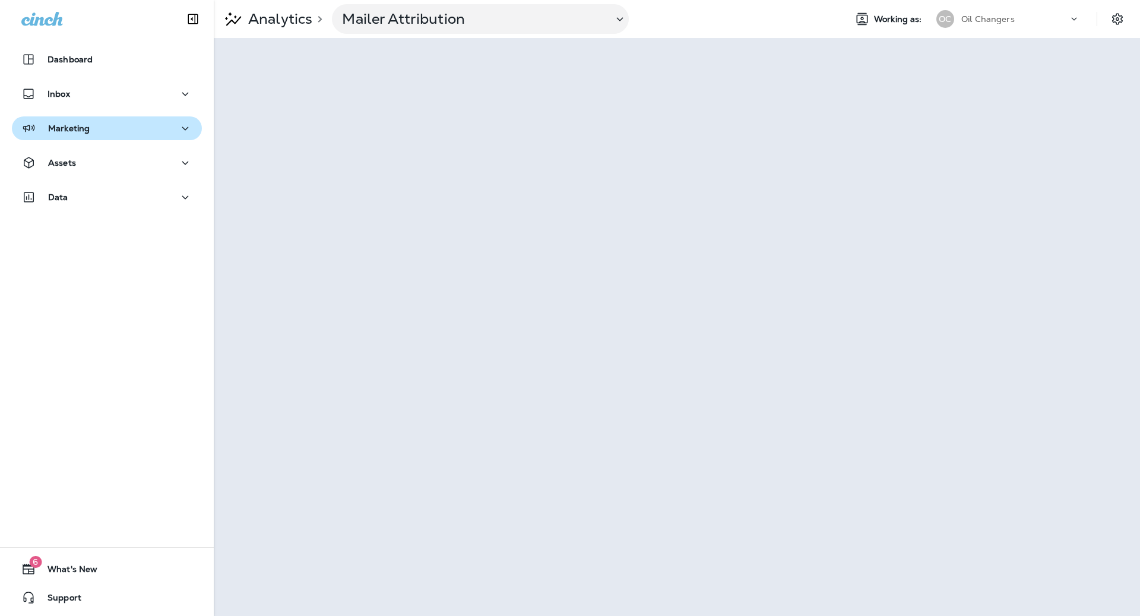
click at [105, 135] on div "Marketing" at bounding box center [106, 128] width 171 height 15
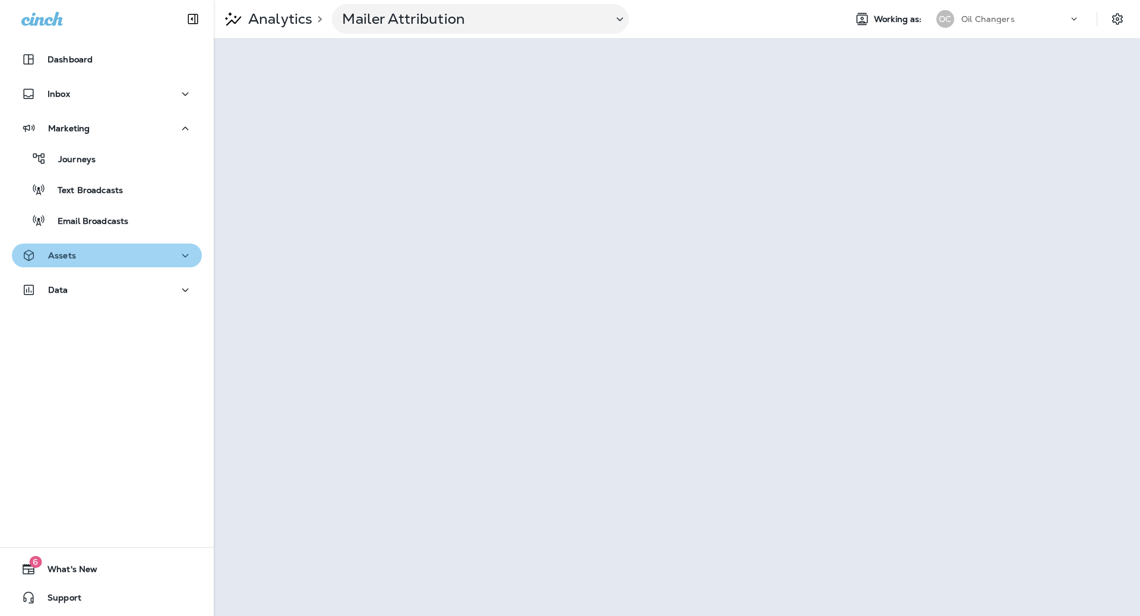
click at [119, 261] on div "Assets" at bounding box center [106, 255] width 171 height 15
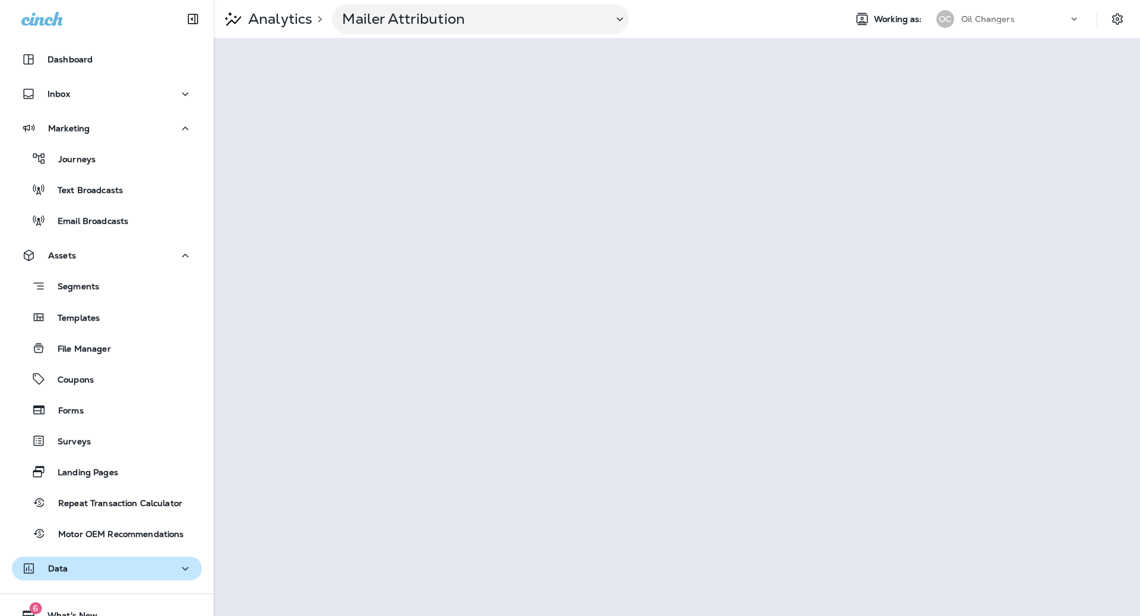
click at [122, 577] on button "Data" at bounding box center [107, 568] width 190 height 24
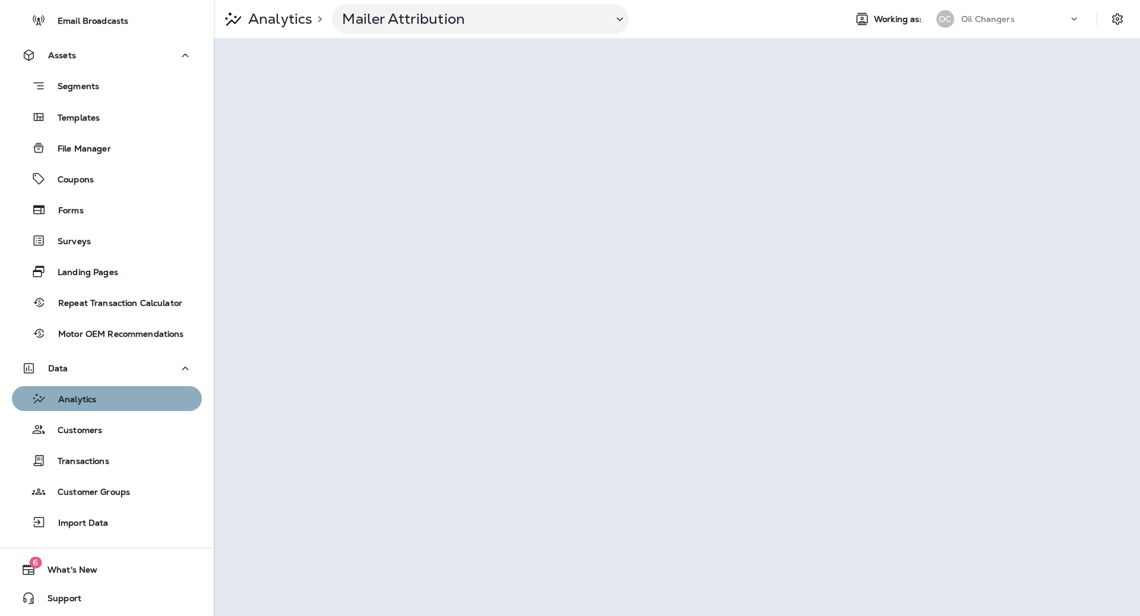
click at [124, 400] on div "Analytics" at bounding box center [107, 399] width 181 height 18
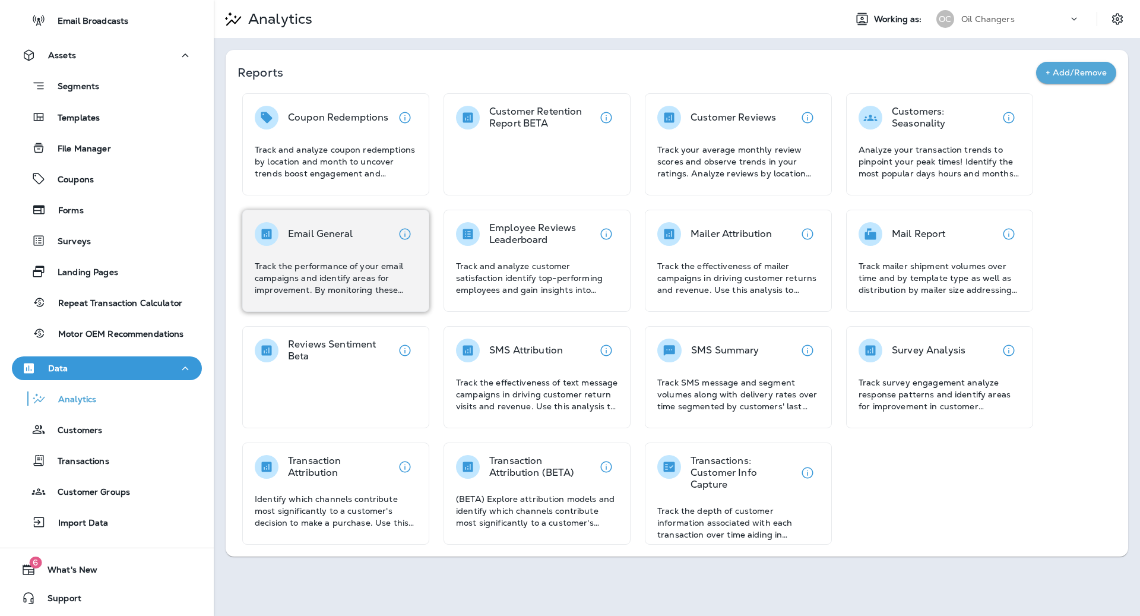
click at [325, 270] on p "Track the performance of your email campaigns and identify areas for improvemen…" at bounding box center [336, 278] width 162 height 36
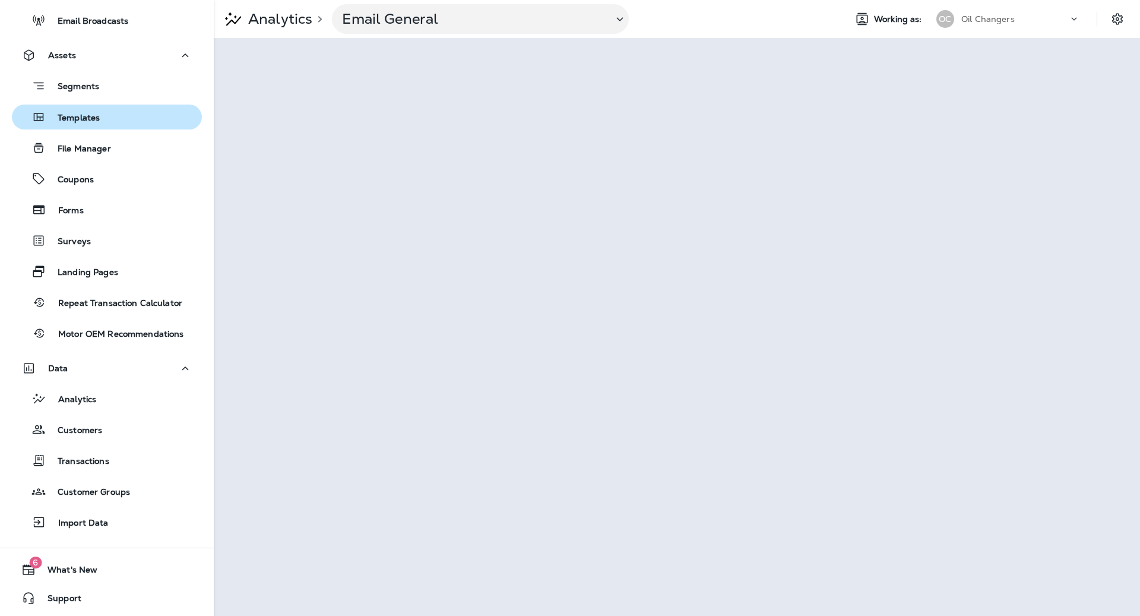
click at [90, 113] on p "Templates" at bounding box center [73, 118] width 54 height 11
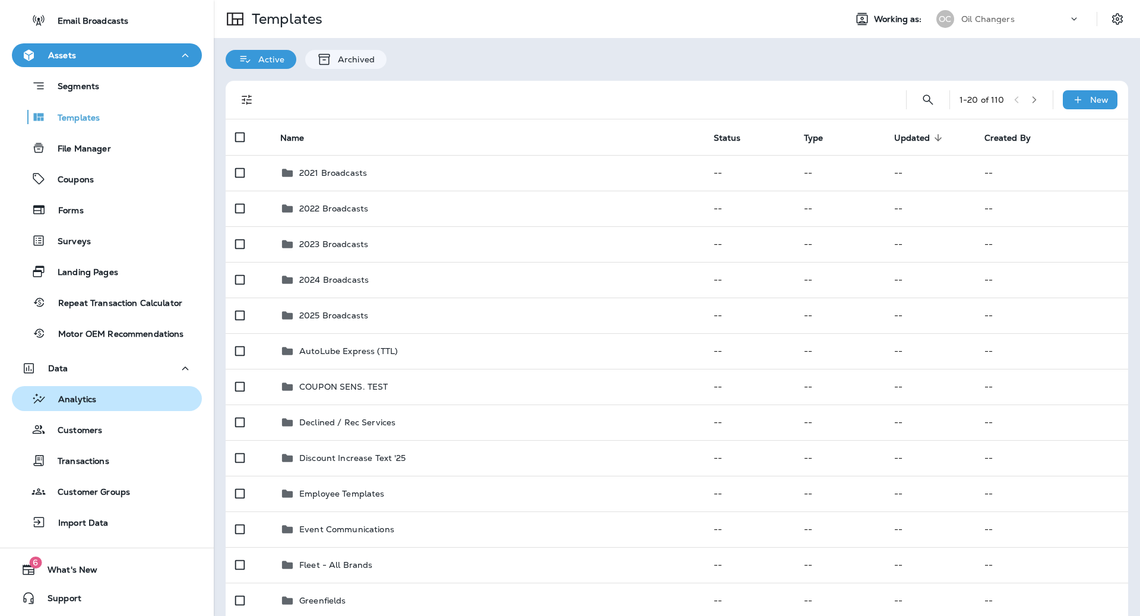
click at [121, 395] on div "Analytics" at bounding box center [107, 399] width 181 height 18
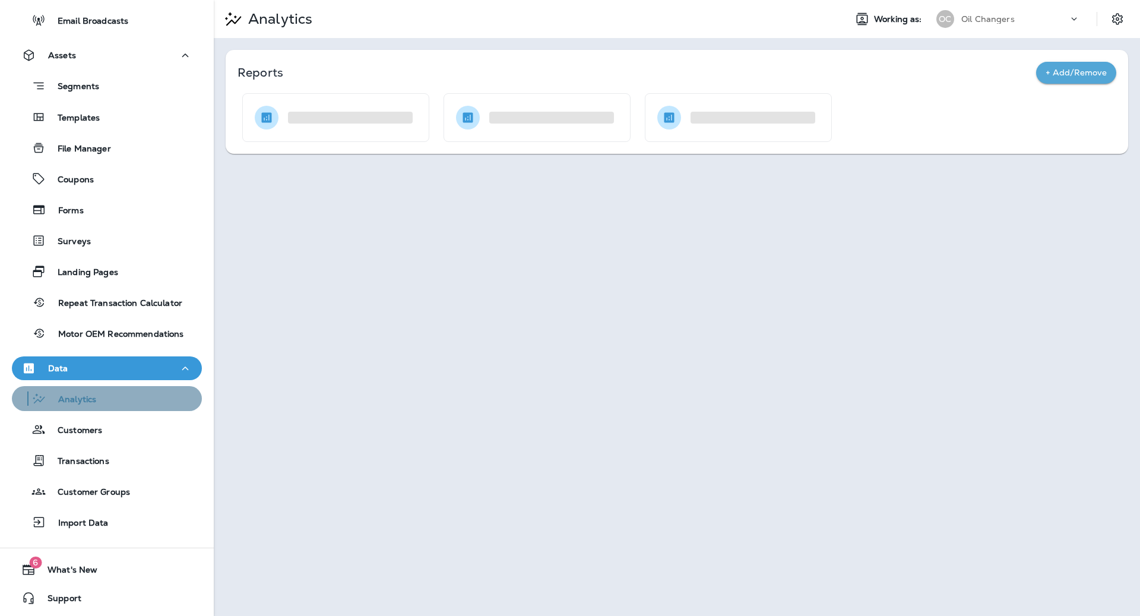
click at [121, 395] on div "Analytics" at bounding box center [107, 399] width 181 height 18
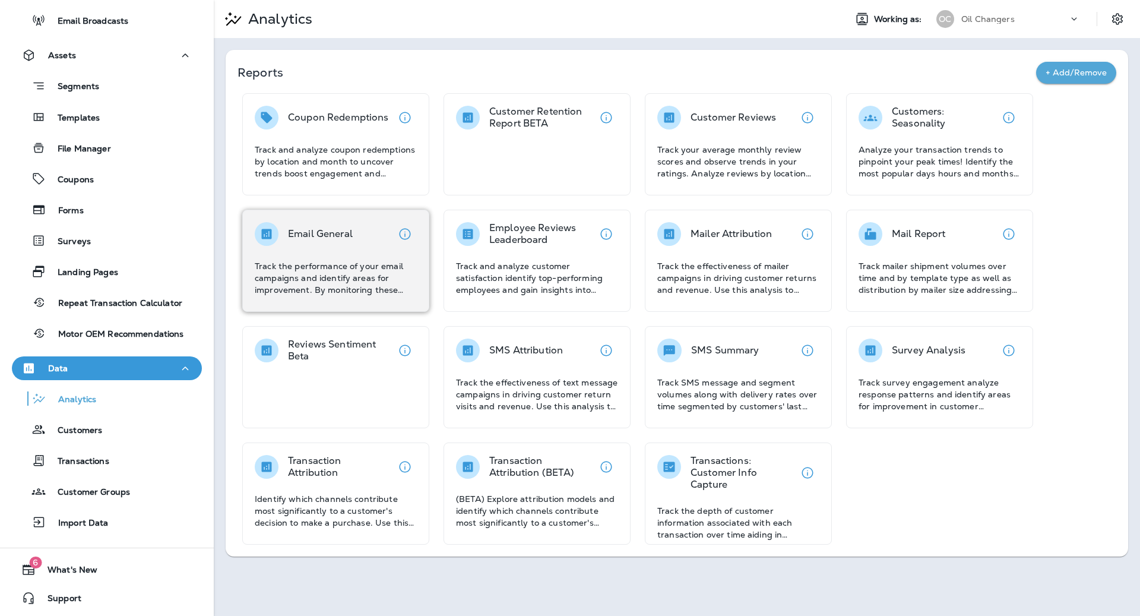
click at [340, 260] on p "Track the performance of your email campaigns and identify areas for improvemen…" at bounding box center [336, 278] width 162 height 36
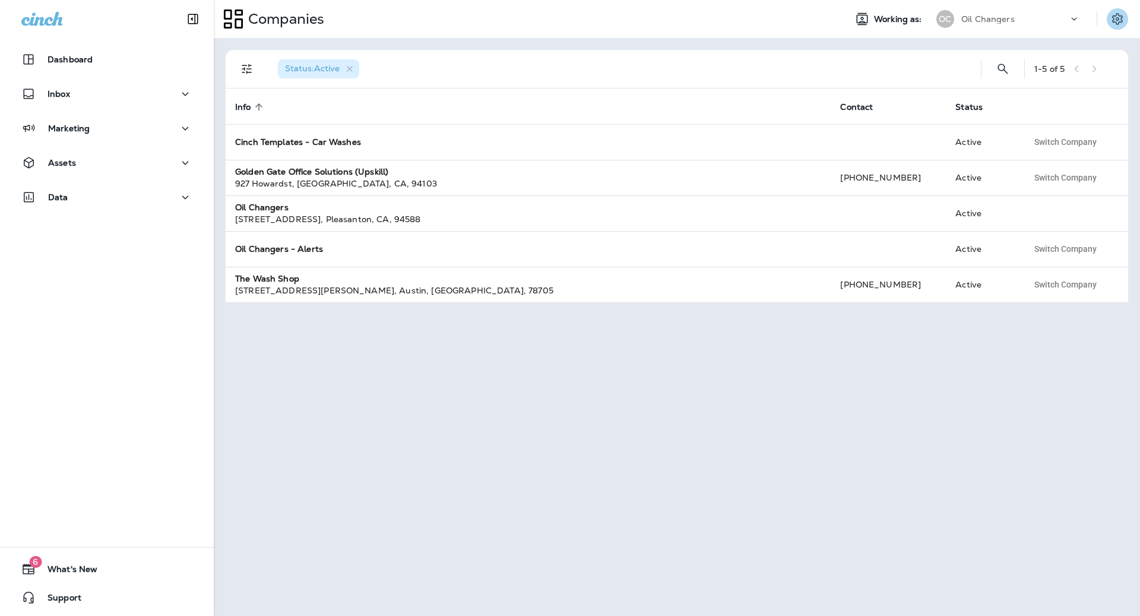
click at [1121, 21] on icon "Settings" at bounding box center [1117, 19] width 14 height 14
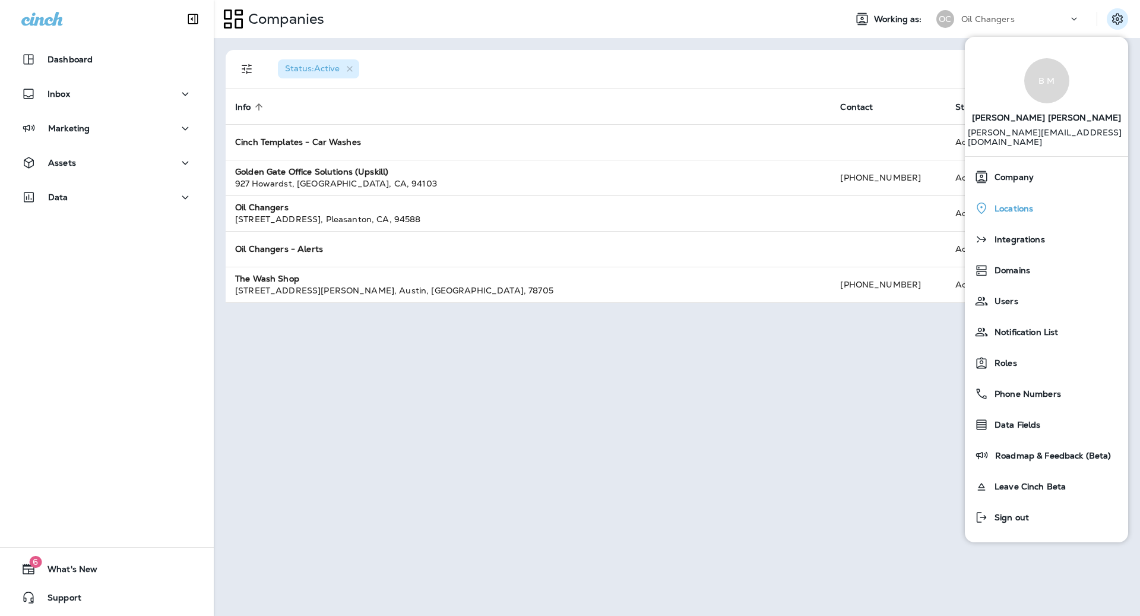
click at [1028, 204] on span "Locations" at bounding box center [1011, 209] width 45 height 10
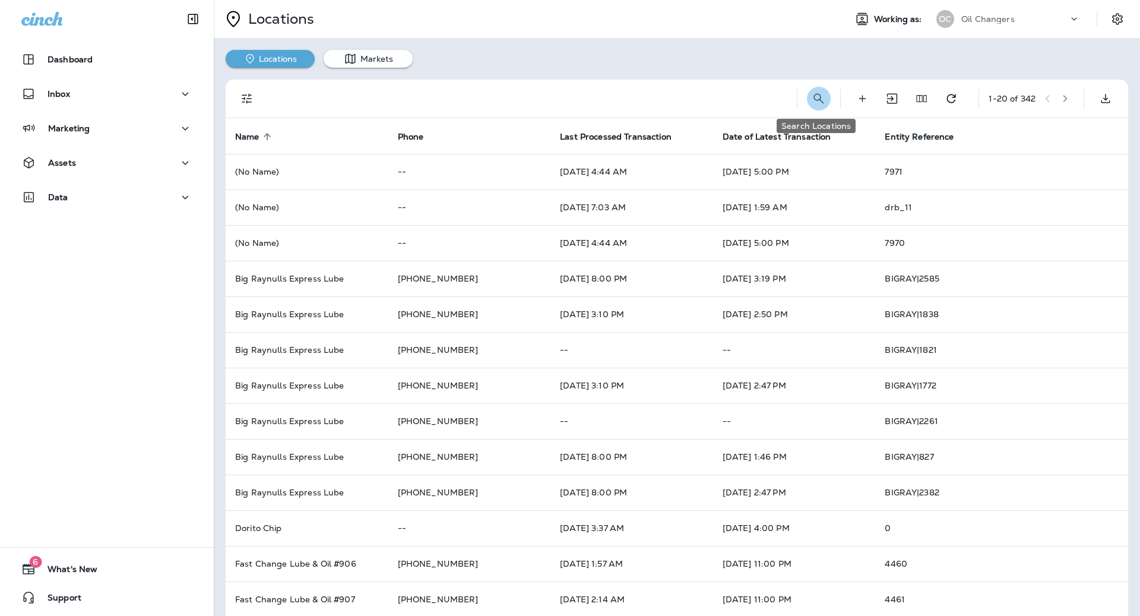
click at [812, 99] on icon "Search Locations" at bounding box center [819, 98] width 14 height 14
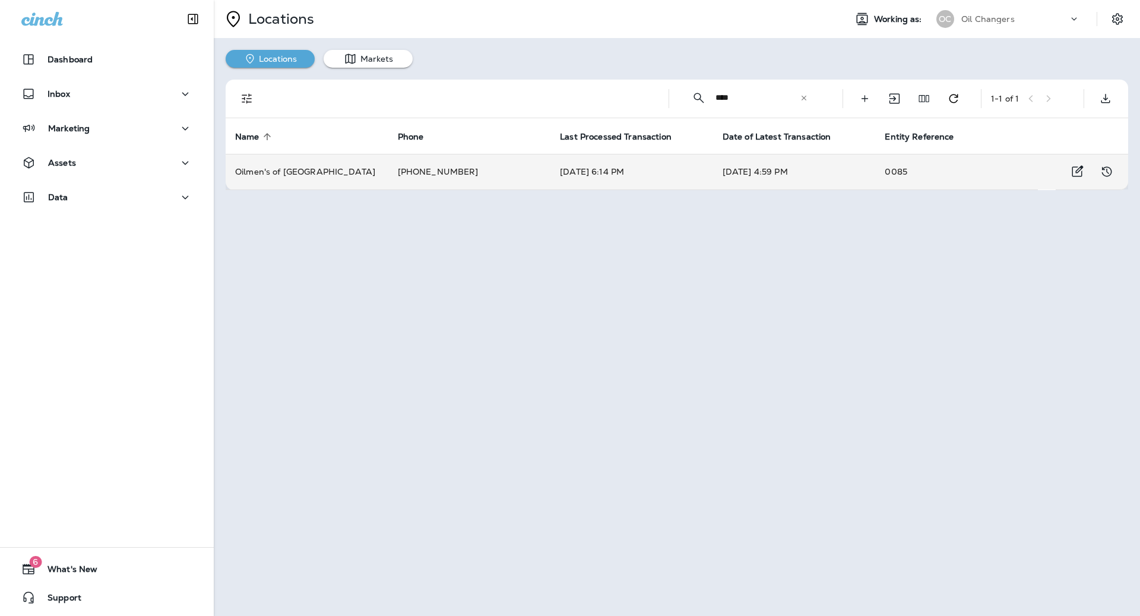
type input "****"
click at [964, 170] on td "0085" at bounding box center [956, 172] width 163 height 36
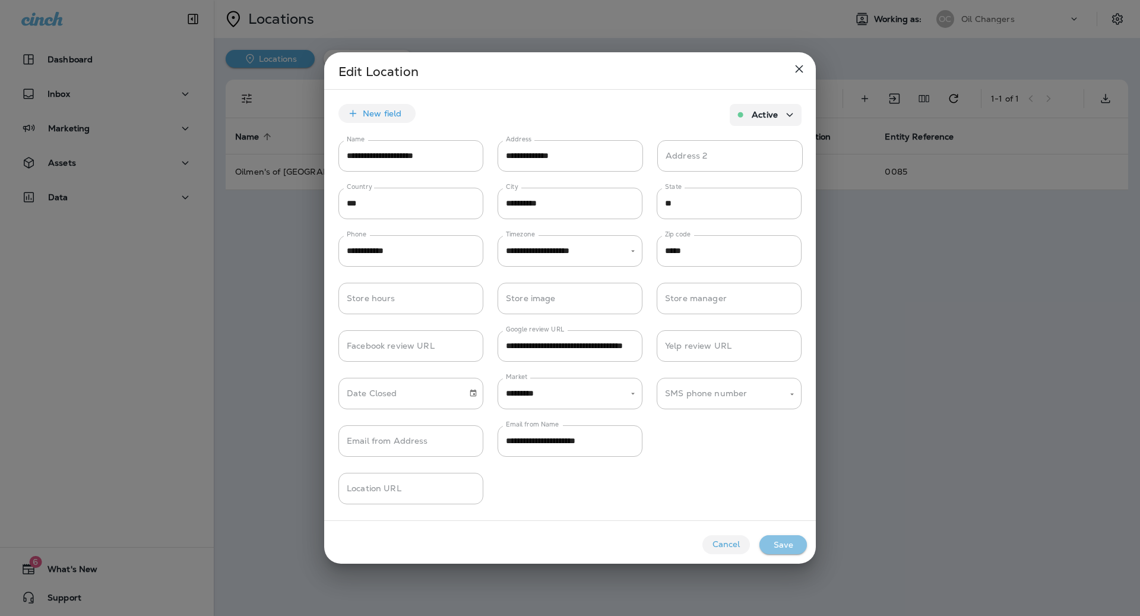
click at [794, 544] on button "Save" at bounding box center [783, 544] width 48 height 19
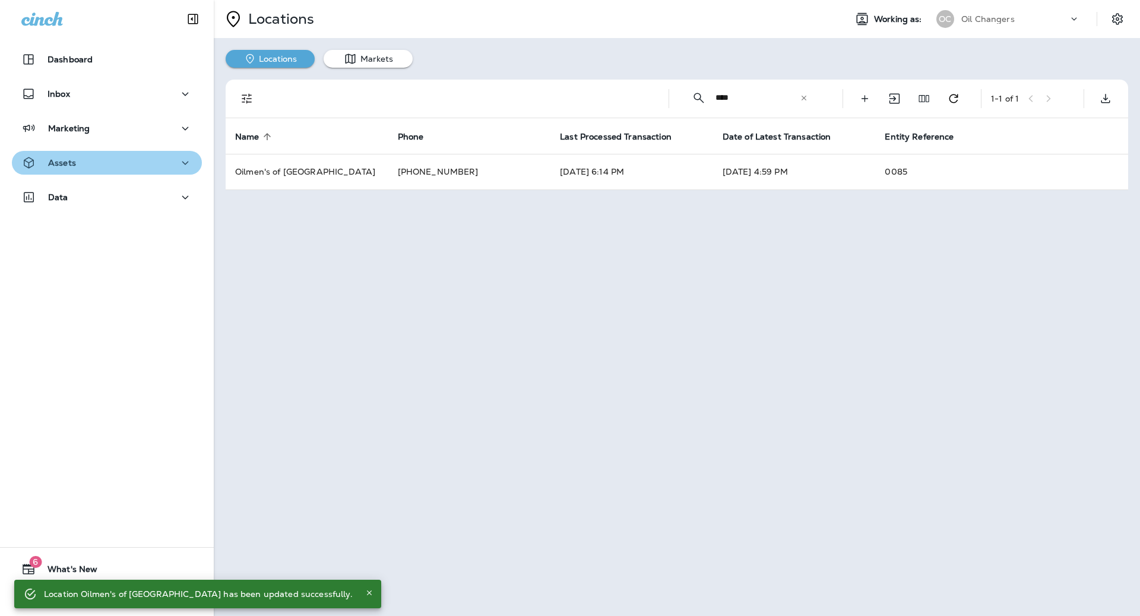
click at [116, 167] on div "Assets" at bounding box center [106, 163] width 171 height 15
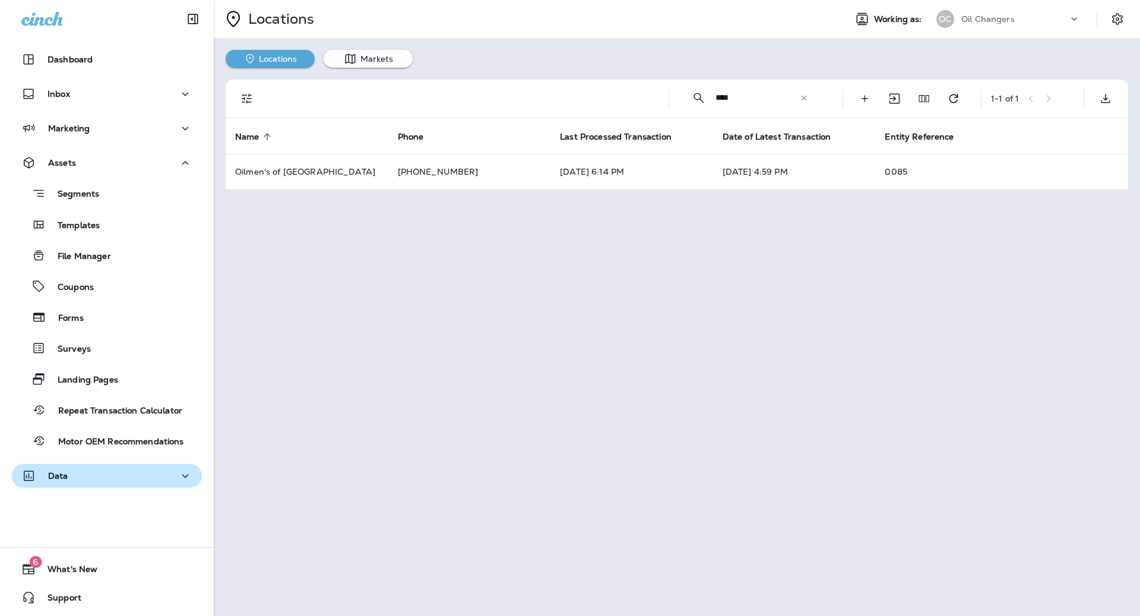
click at [97, 474] on div "Data" at bounding box center [106, 476] width 171 height 15
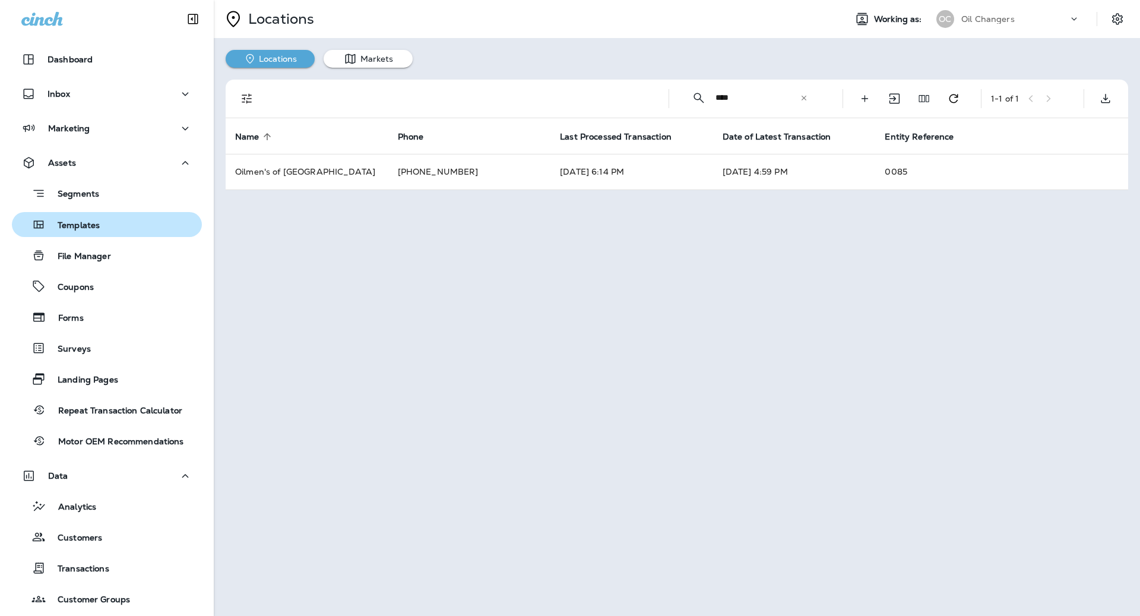
click at [87, 217] on div "Templates" at bounding box center [58, 225] width 83 height 18
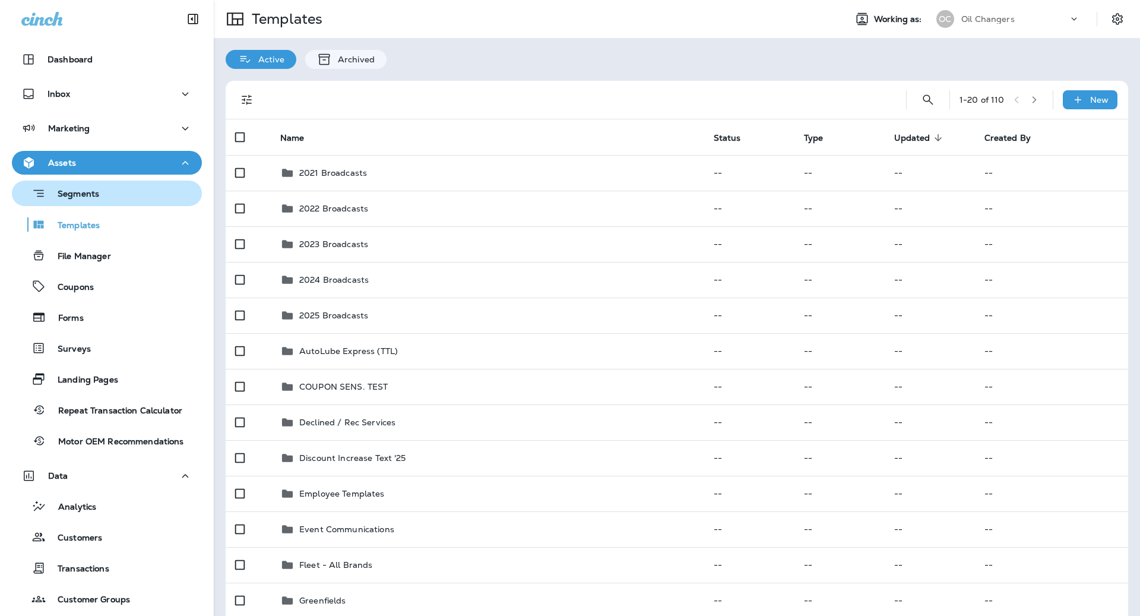
click at [98, 192] on p "Segments" at bounding box center [72, 195] width 53 height 12
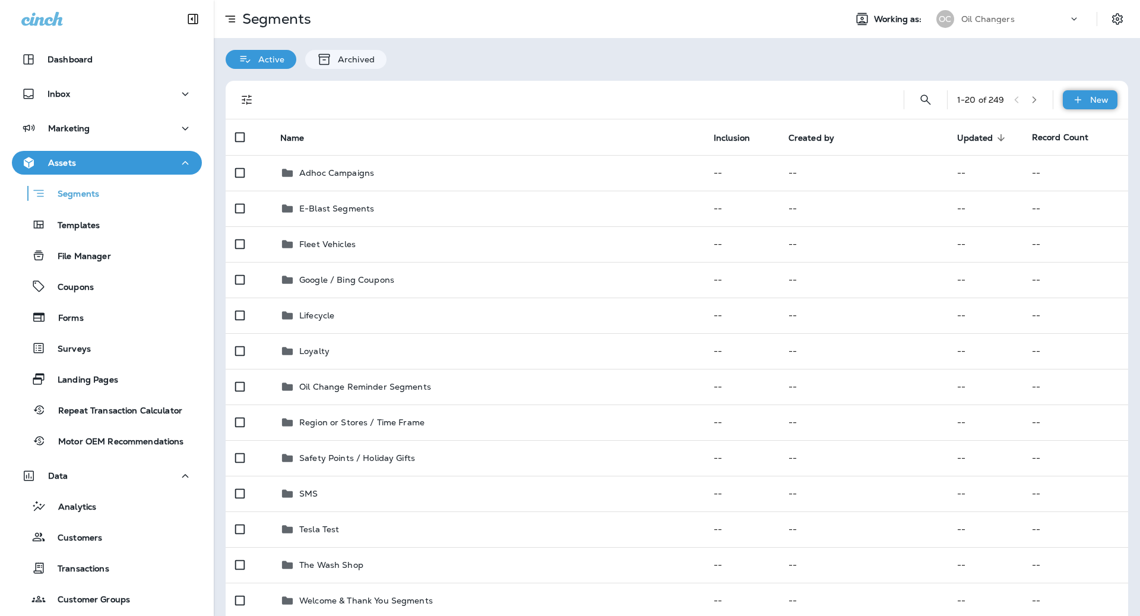
click at [1084, 102] on div "New" at bounding box center [1090, 99] width 55 height 19
click at [1052, 128] on p "New Segment" at bounding box center [1055, 129] width 64 height 10
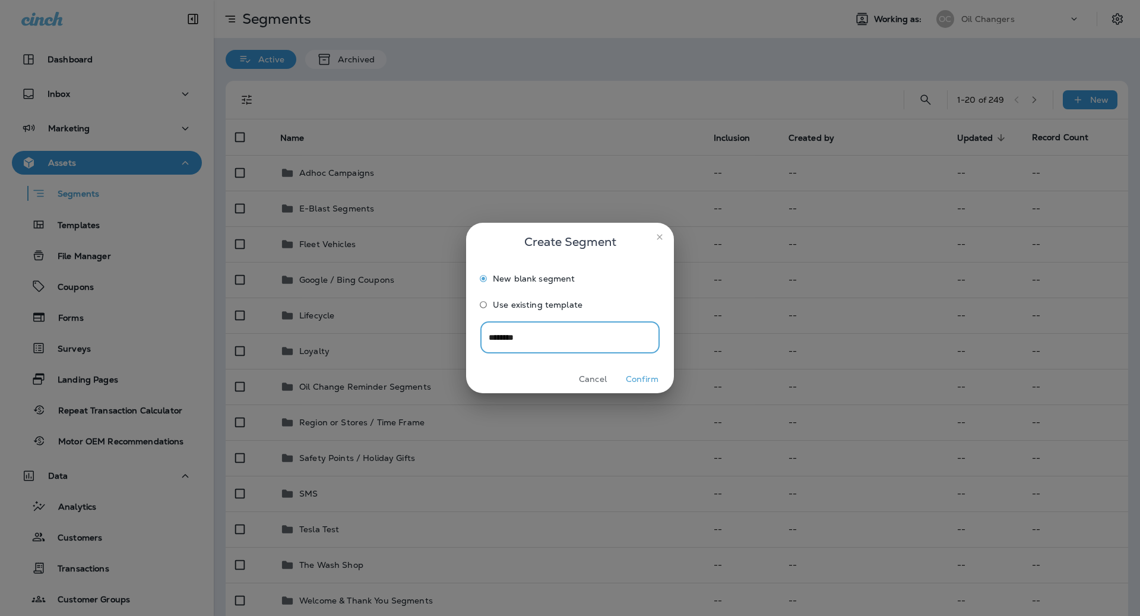
type input "********"
click at [635, 373] on button "Confirm" at bounding box center [642, 379] width 45 height 18
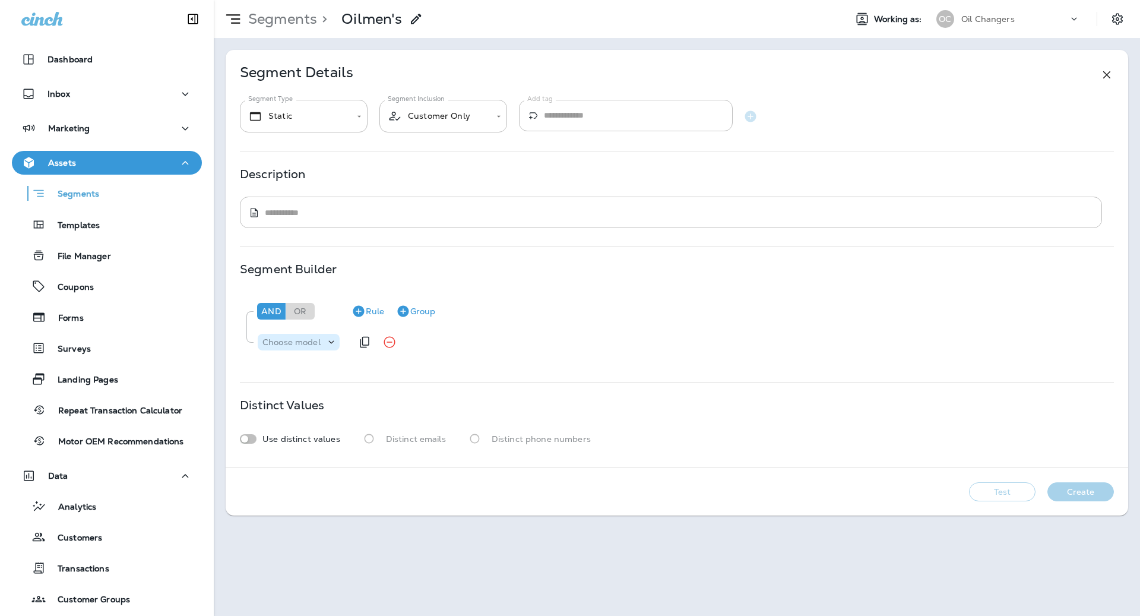
click at [309, 336] on div "Choose model" at bounding box center [299, 342] width 82 height 12
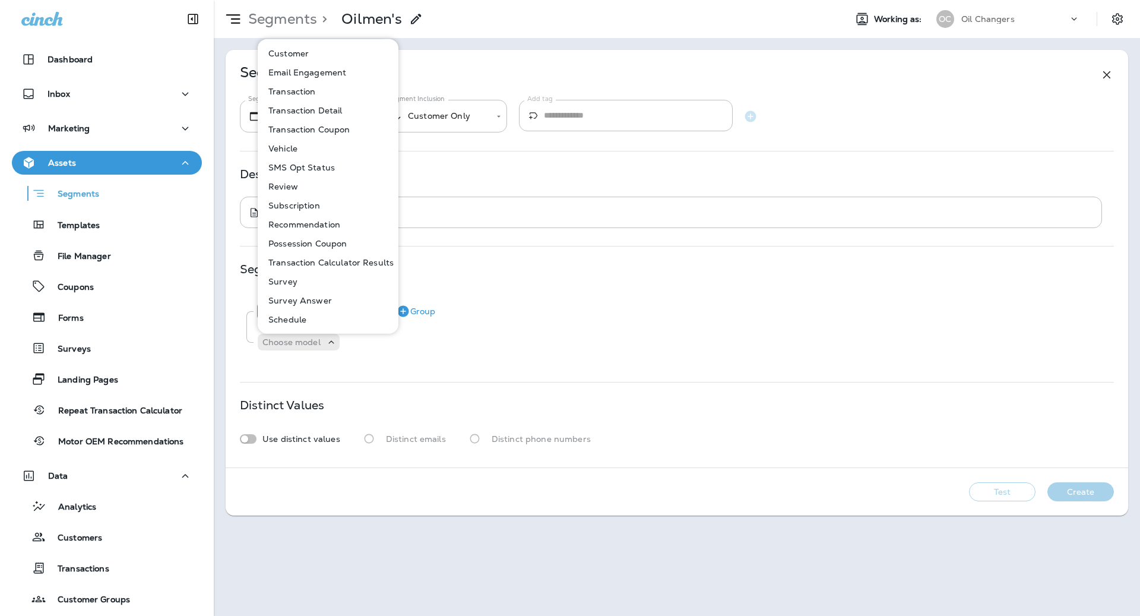
click at [327, 53] on button "Customer" at bounding box center [329, 53] width 140 height 19
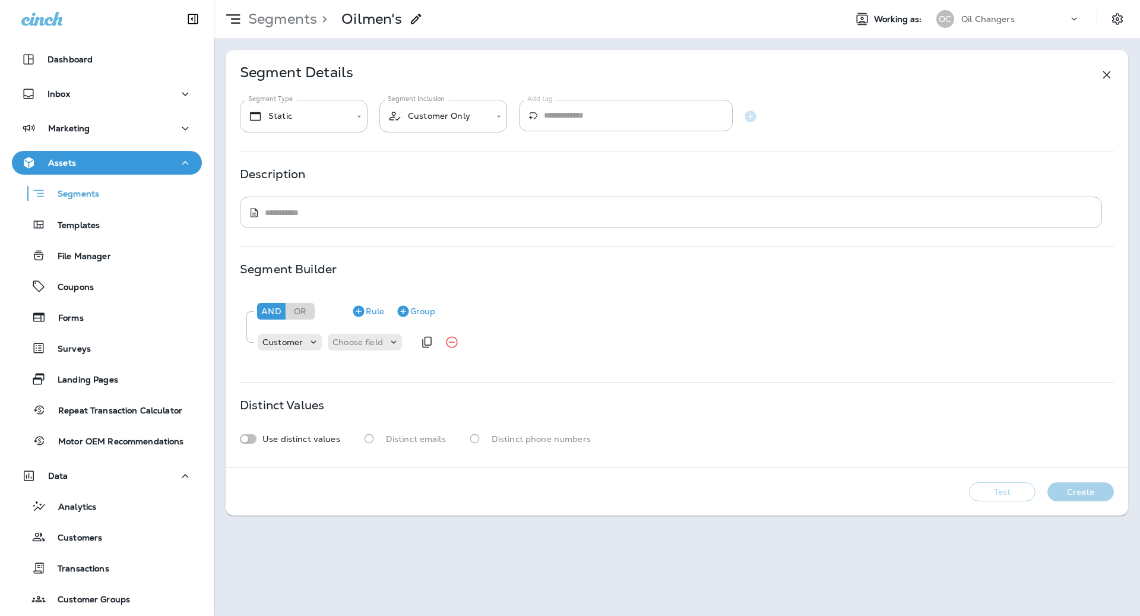
click at [356, 332] on div "Customer Choose field" at bounding box center [335, 342] width 157 height 24
click at [356, 342] on p "Choose field" at bounding box center [358, 342] width 50 height 10
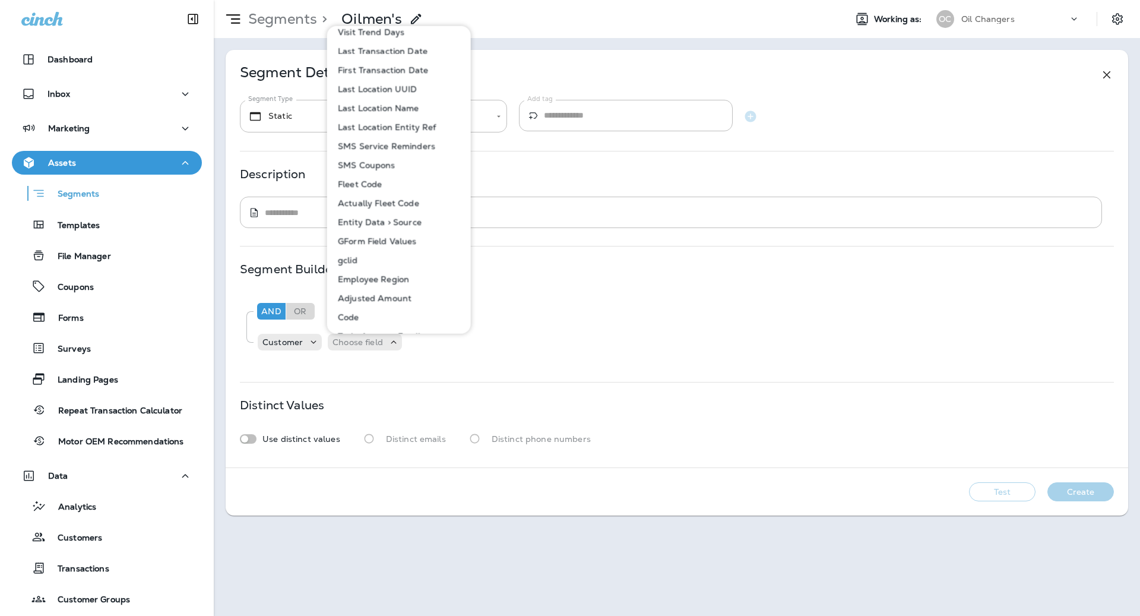
scroll to position [574, 0]
click at [417, 116] on p "Last Location Name" at bounding box center [376, 112] width 86 height 10
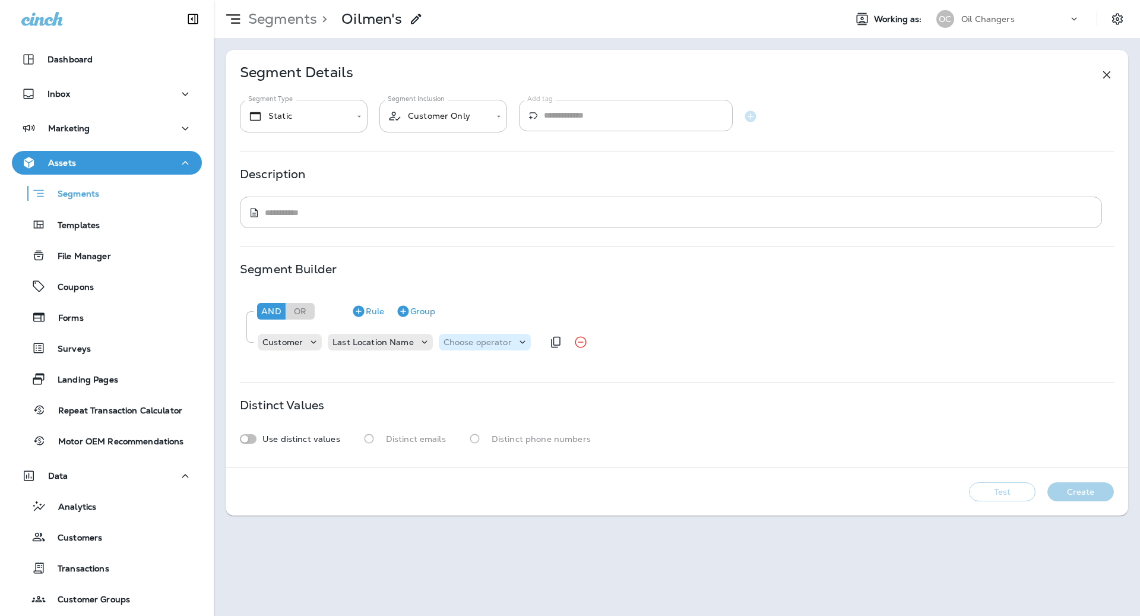
click at [452, 347] on div "Choose operator" at bounding box center [485, 342] width 92 height 12
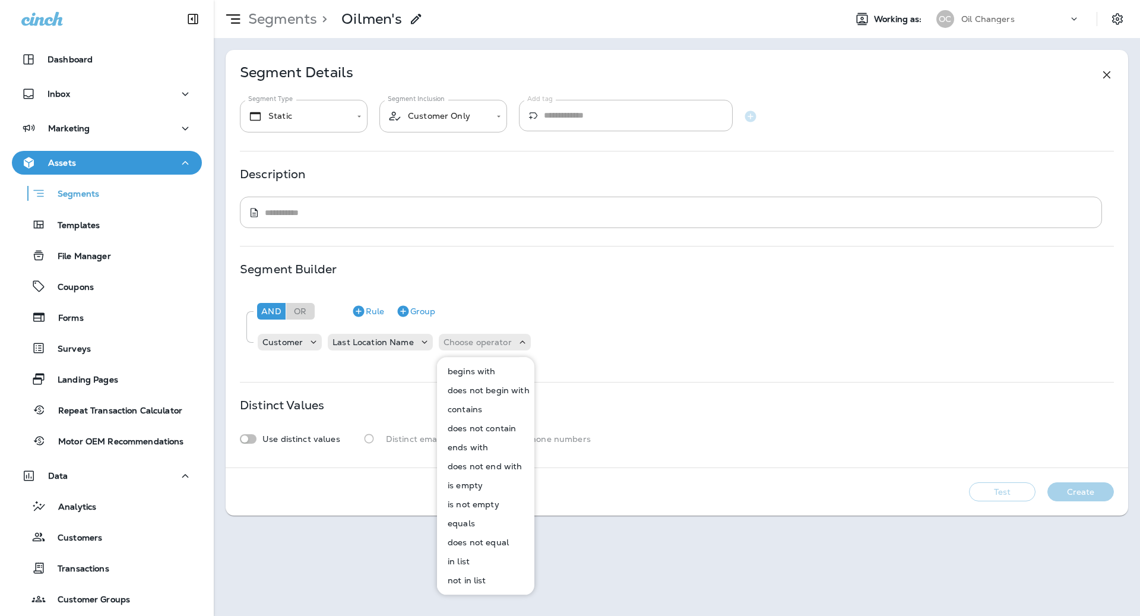
click at [464, 565] on p "in list" at bounding box center [456, 561] width 27 height 10
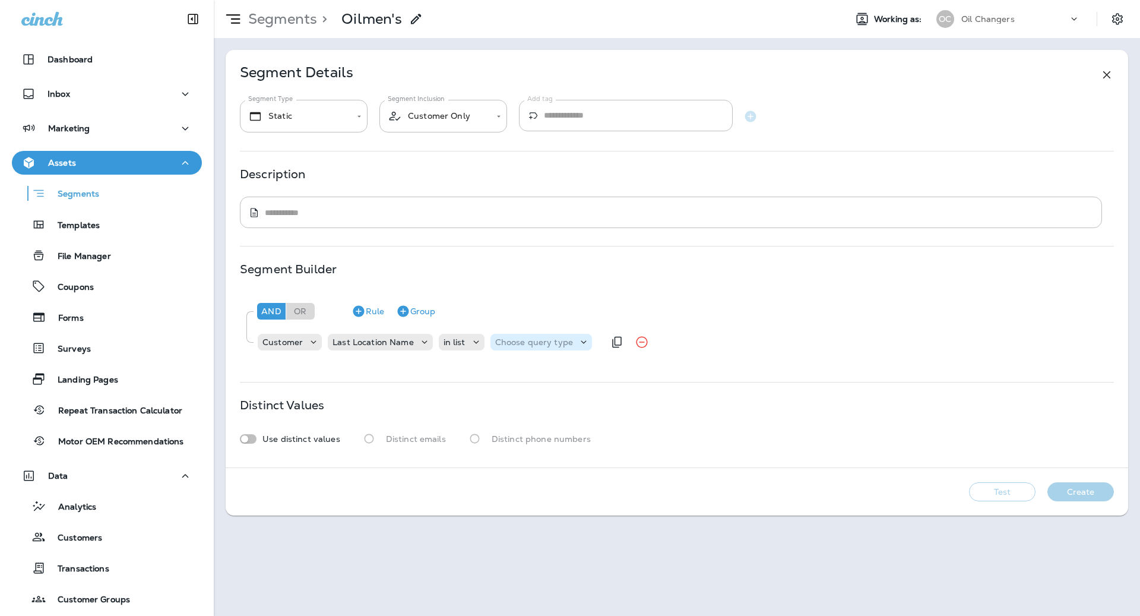
click at [512, 344] on p "Choose query type" at bounding box center [534, 342] width 78 height 10
click at [517, 371] on button "Text" at bounding box center [524, 371] width 68 height 19
click at [569, 344] on p "Select options" at bounding box center [592, 342] width 58 height 10
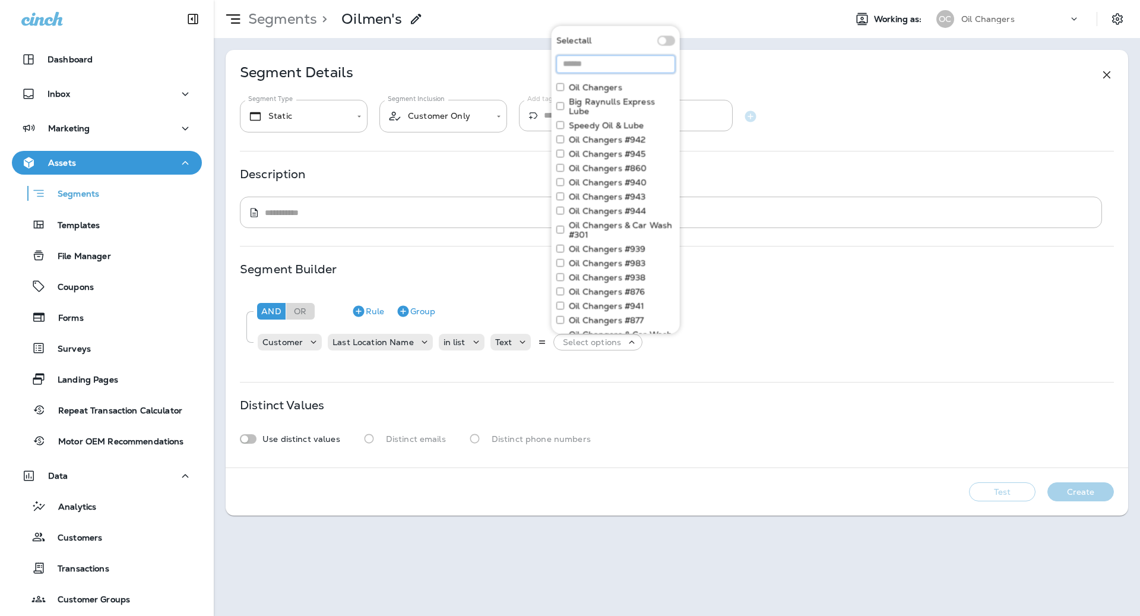
click at [602, 57] on input at bounding box center [615, 64] width 119 height 18
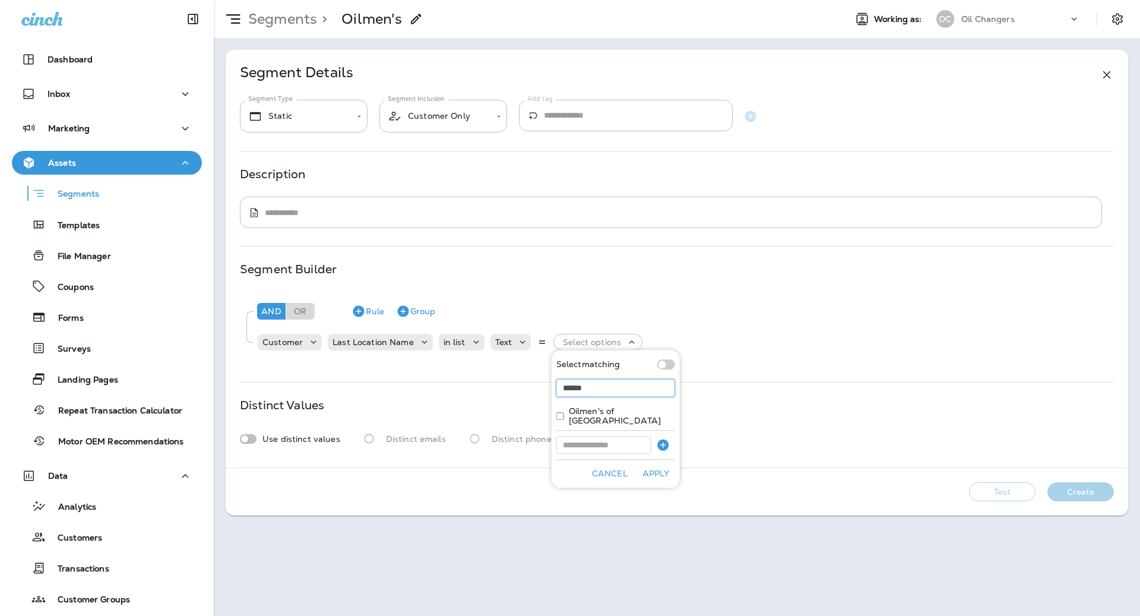
type input "******"
click at [651, 464] on button "Apply" at bounding box center [656, 473] width 38 height 18
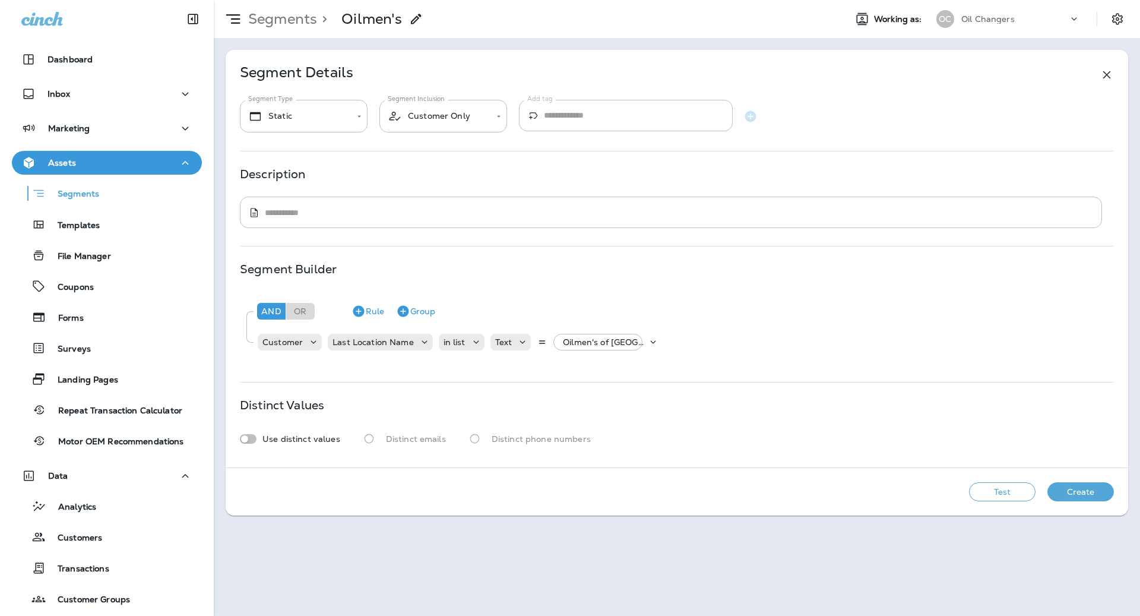
click at [1066, 490] on button "Create" at bounding box center [1080, 491] width 67 height 19
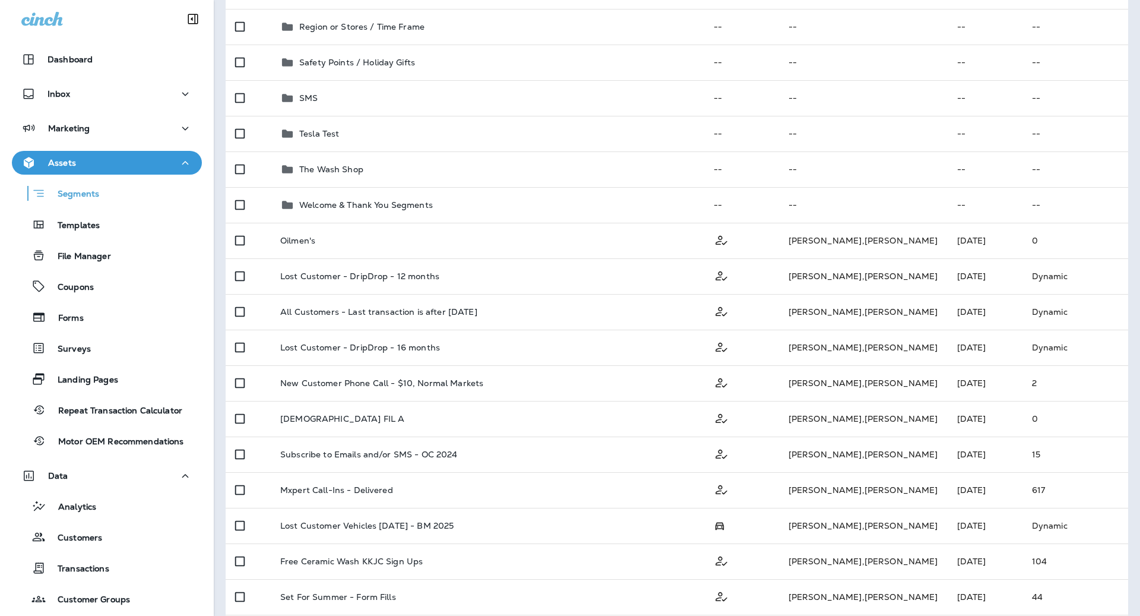
scroll to position [397, 0]
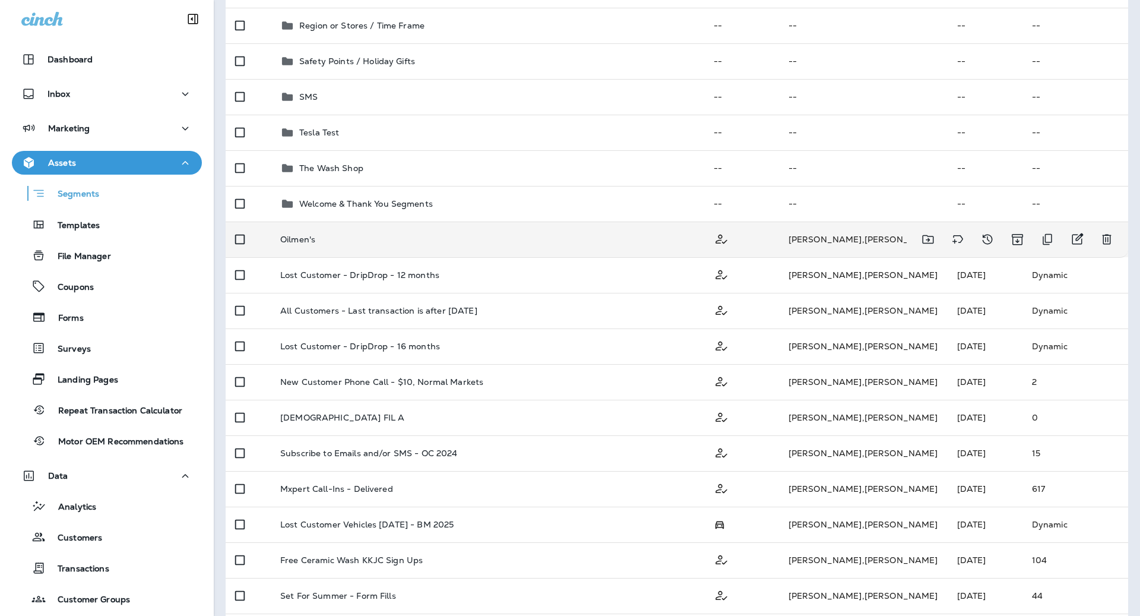
click at [631, 238] on div "Oilmen's" at bounding box center [487, 240] width 414 height 10
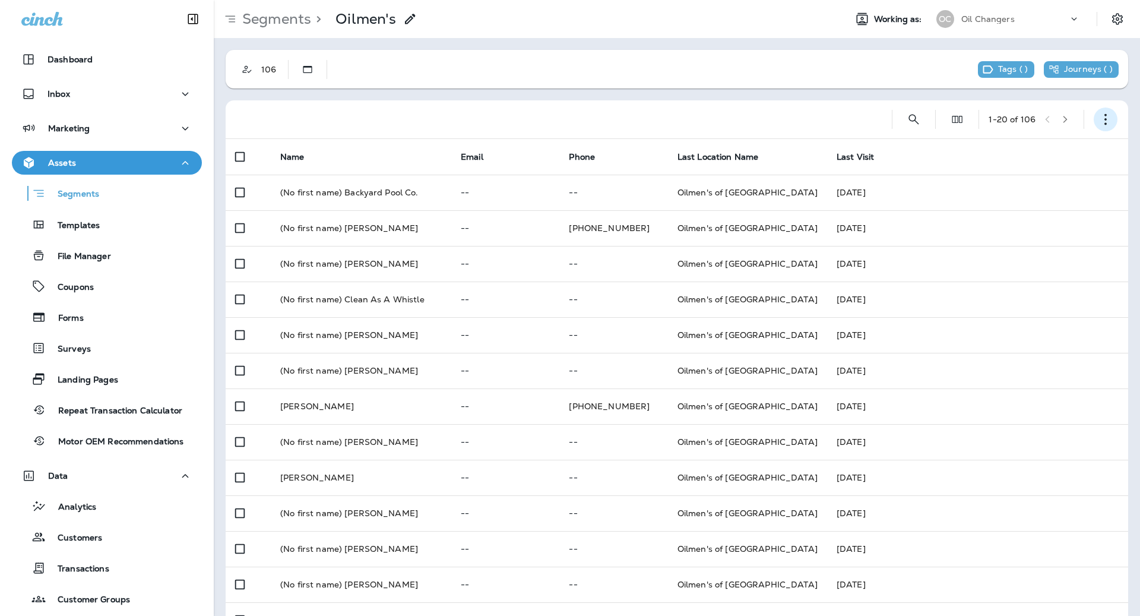
click at [1112, 119] on button "button" at bounding box center [1106, 119] width 24 height 24
click at [1056, 151] on button "Edit Segment" at bounding box center [1046, 150] width 143 height 29
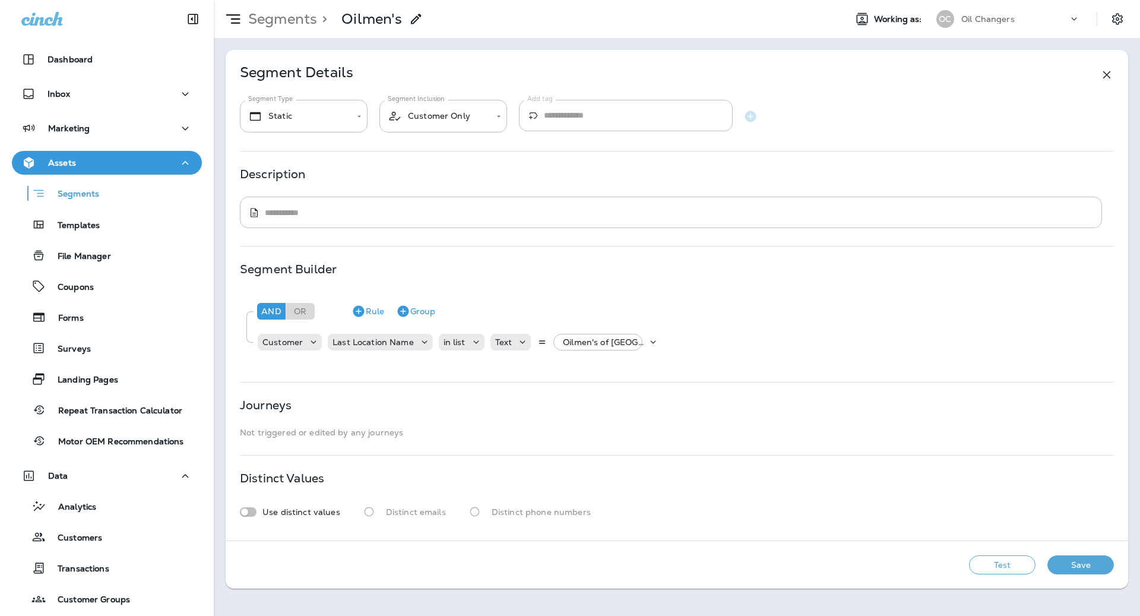
click at [1081, 398] on div "**********" at bounding box center [677, 295] width 903 height 490
click at [609, 344] on p "Oilmen's of [GEOGRAPHIC_DATA]" at bounding box center [605, 342] width 84 height 10
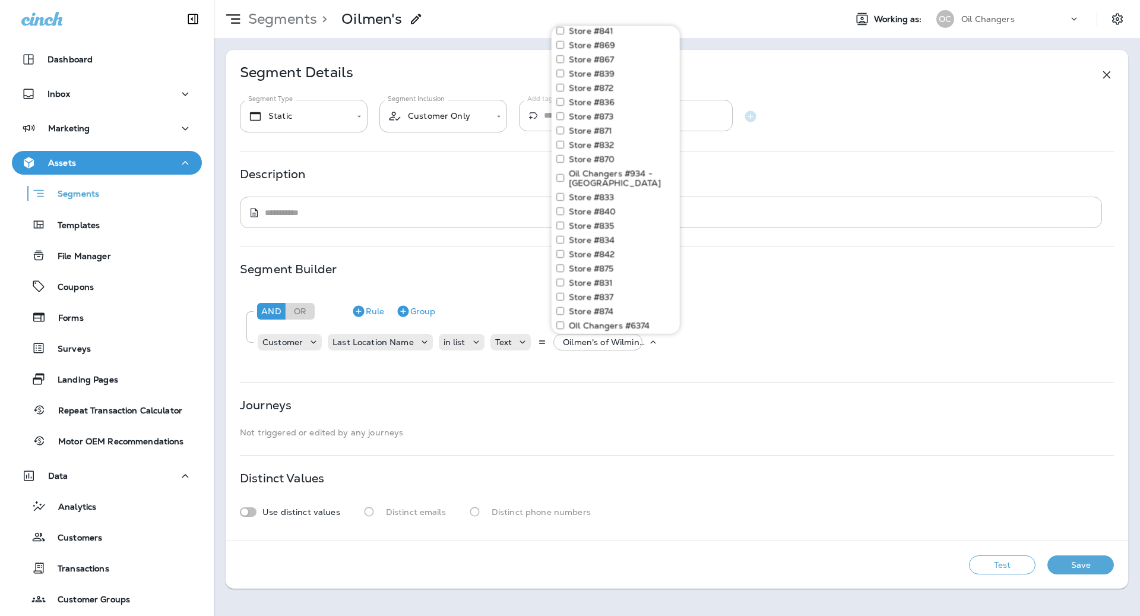
scroll to position [4551, 0]
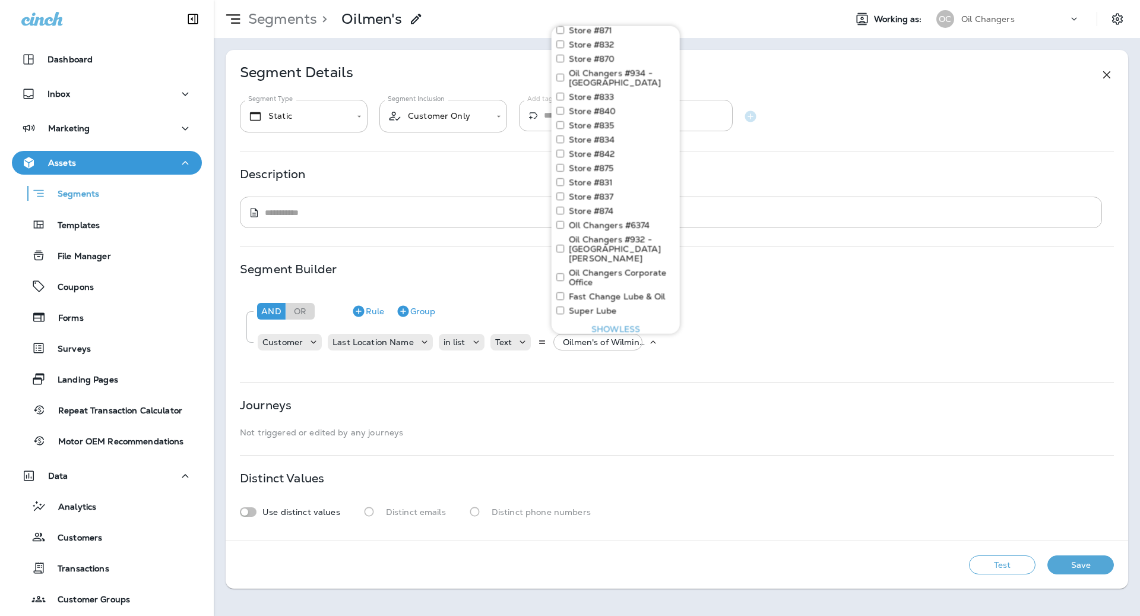
click at [648, 377] on button "Apply" at bounding box center [656, 386] width 38 height 18
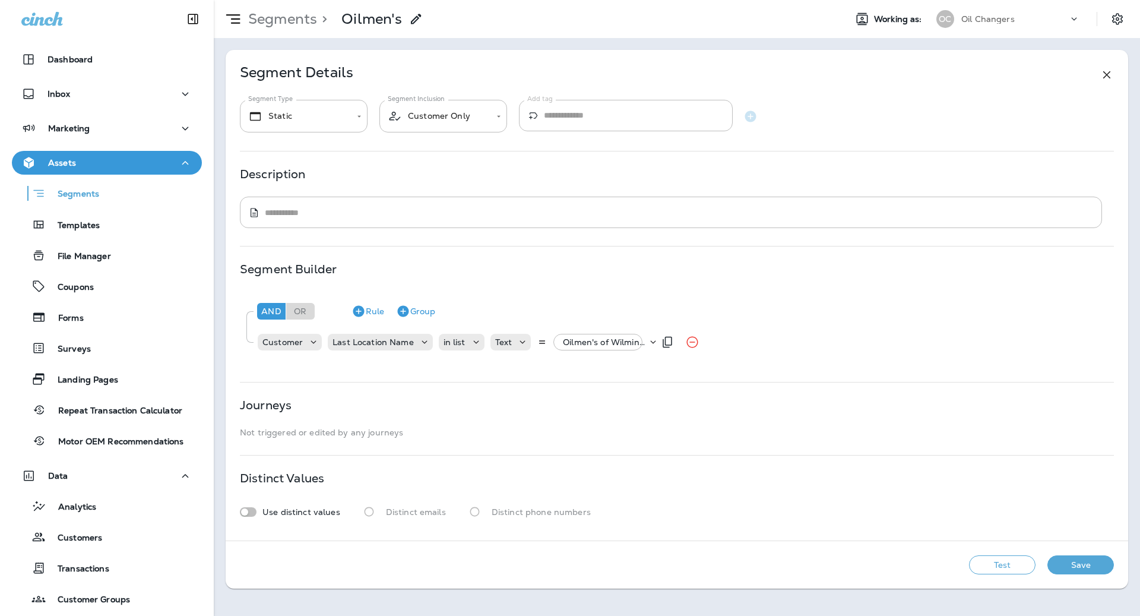
click at [613, 347] on div "Oilmen's of Wilmington, +1 more" at bounding box center [602, 342] width 89 height 17
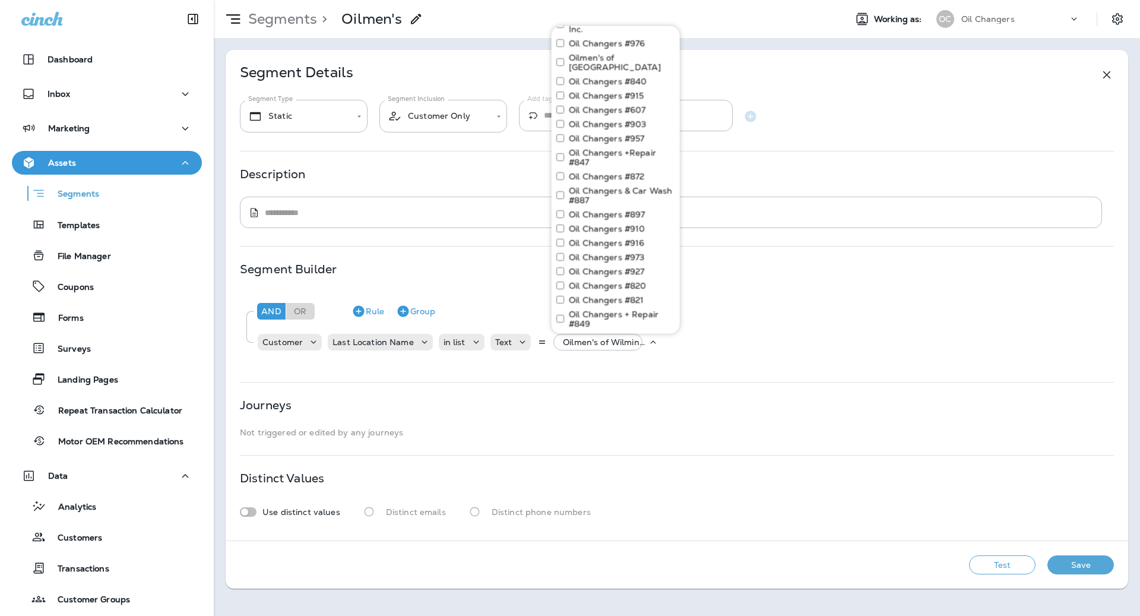
scroll to position [352, 0]
click at [773, 333] on div "Customer Last Location Name in list Text Oil Changers #961 - HIST" at bounding box center [683, 342] width 852 height 24
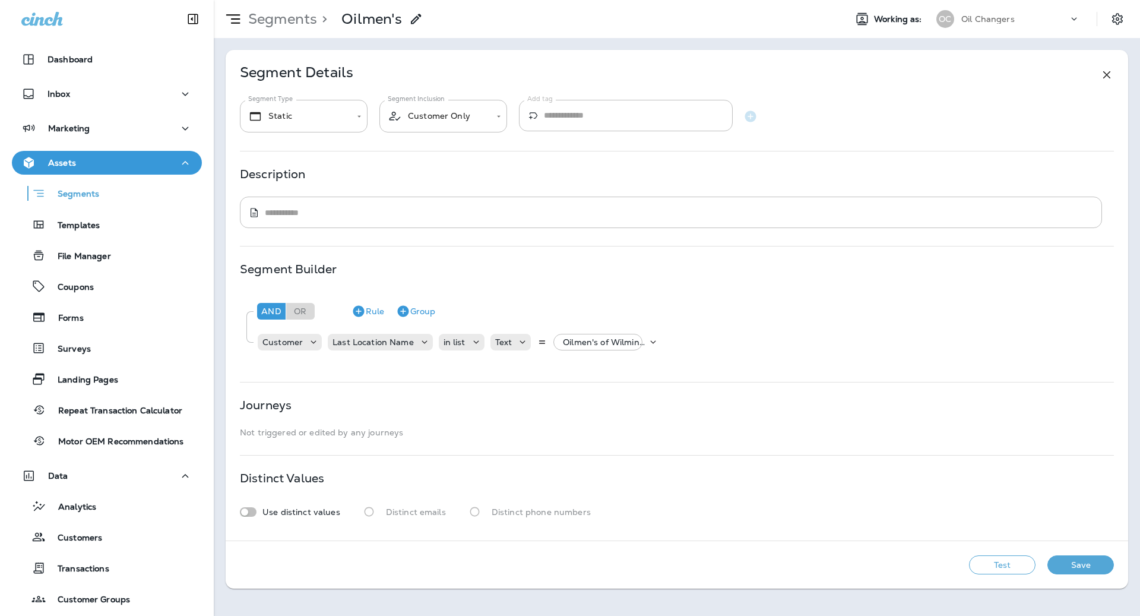
click at [1025, 562] on button "Test" at bounding box center [1002, 564] width 67 height 19
click at [607, 337] on p "Oilmen's of Wilmington, +1 more" at bounding box center [605, 342] width 84 height 10
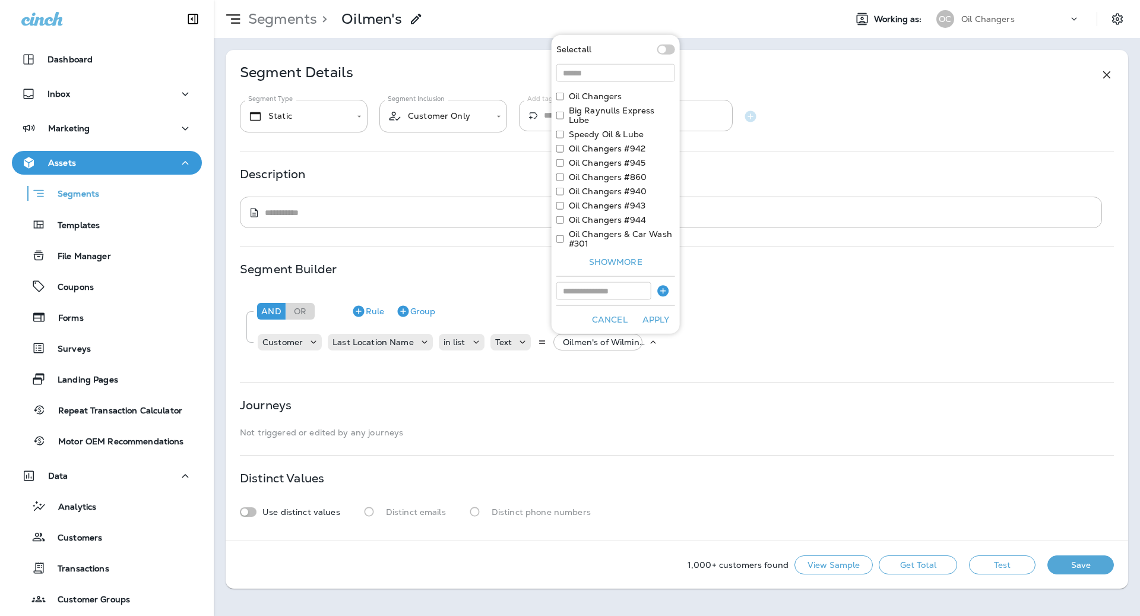
click at [616, 275] on div "Select all Oil Changers Big Raynulls Express Lube Speedy Oil & Lube Oil Changer…" at bounding box center [616, 184] width 128 height 299
click at [619, 264] on button "Show more" at bounding box center [615, 262] width 119 height 18
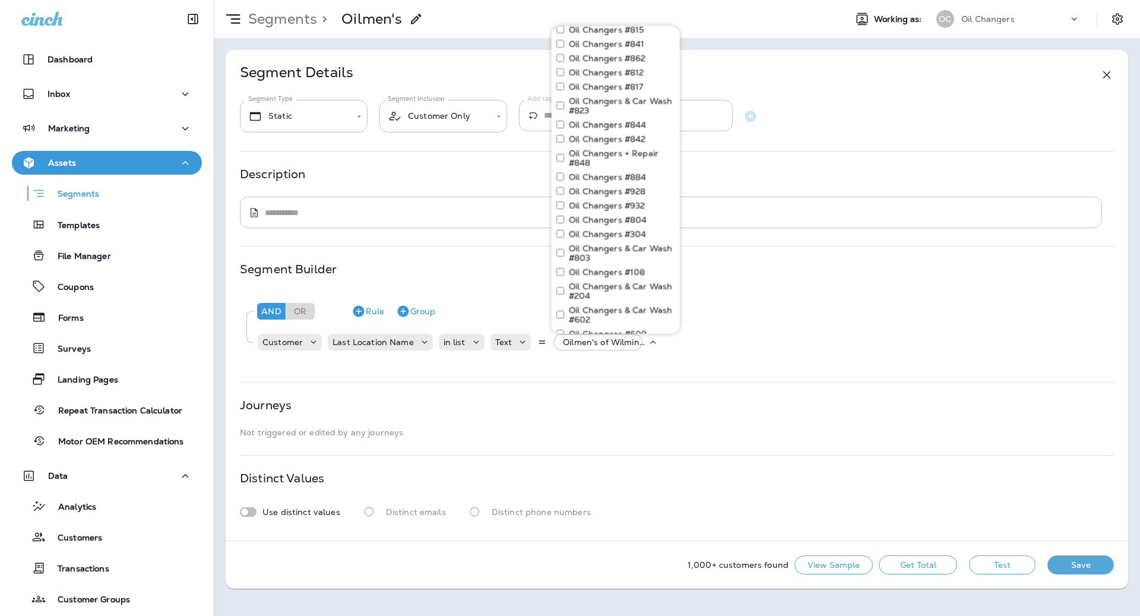
scroll to position [1783, 0]
